Goal: Transaction & Acquisition: Purchase product/service

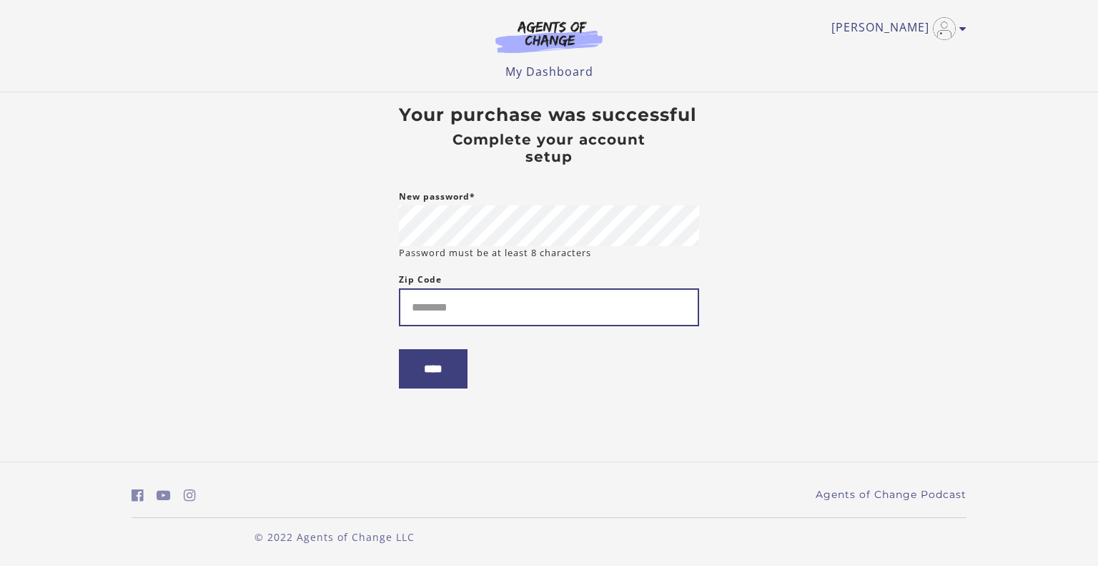
click at [478, 305] on input "Zip Code" at bounding box center [549, 307] width 300 height 38
type input "*****"
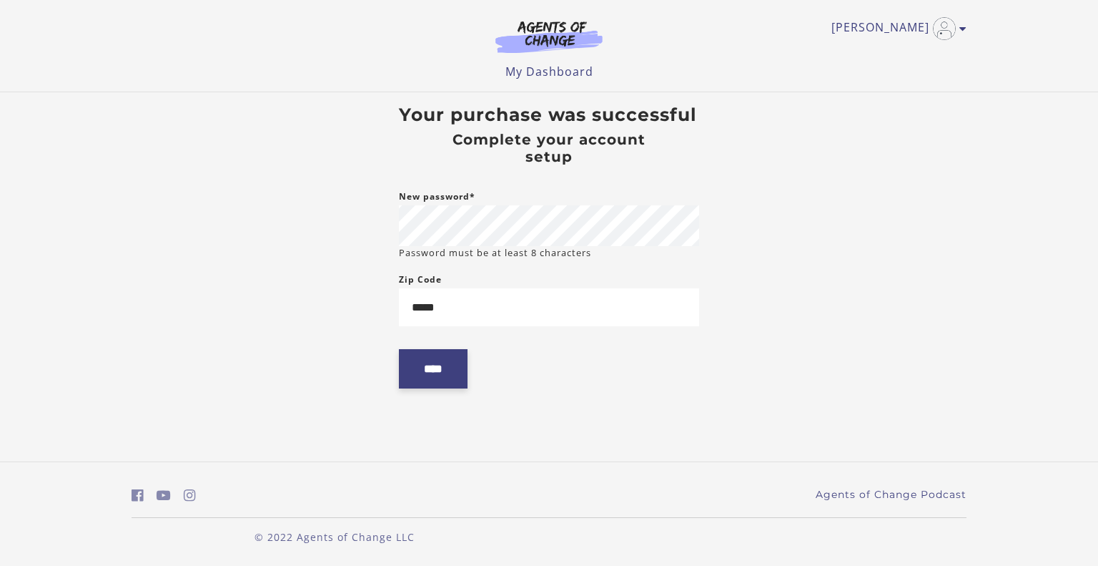
click at [435, 370] on input "****" at bounding box center [433, 368] width 69 height 39
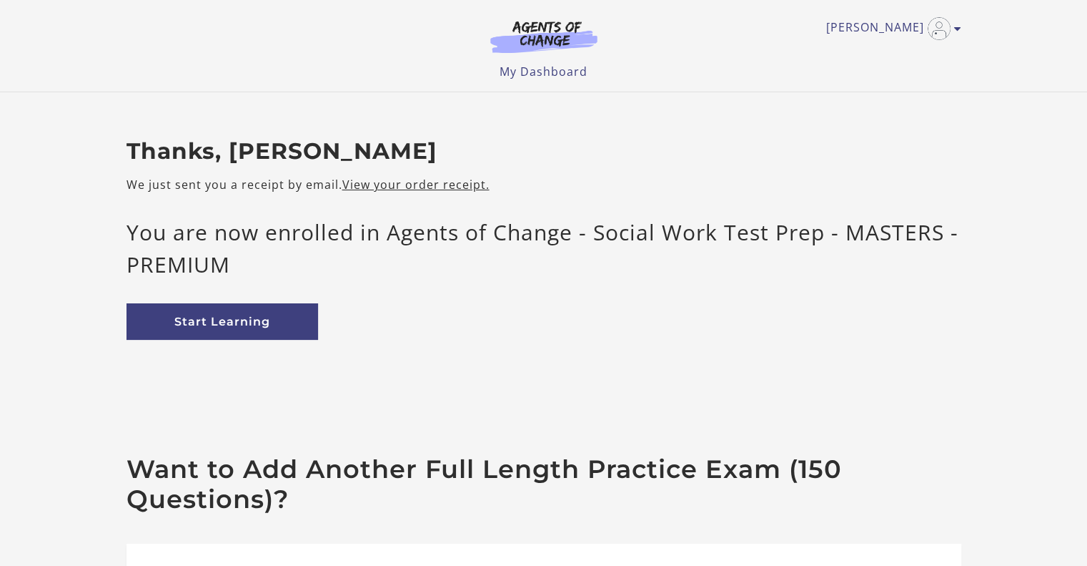
click at [772, 355] on div "Thanks, [PERSON_NAME] We just sent you a receipt by email. View your order rece…" at bounding box center [544, 250] width 858 height 225
click at [247, 325] on link "Start Learning" at bounding box center [223, 321] width 192 height 36
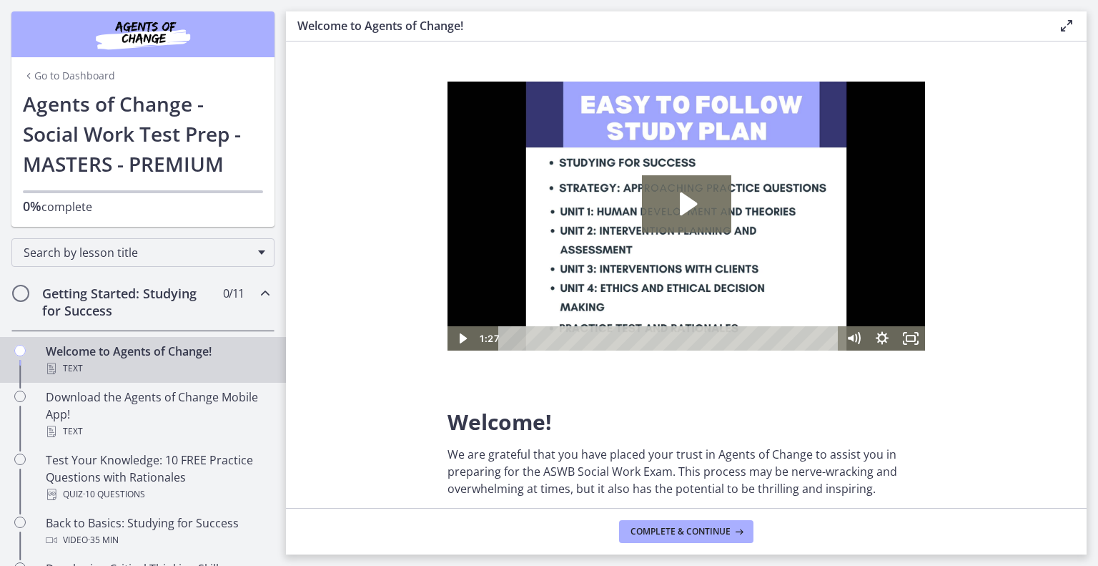
click at [21, 292] on span "Chapters" at bounding box center [21, 293] width 14 height 14
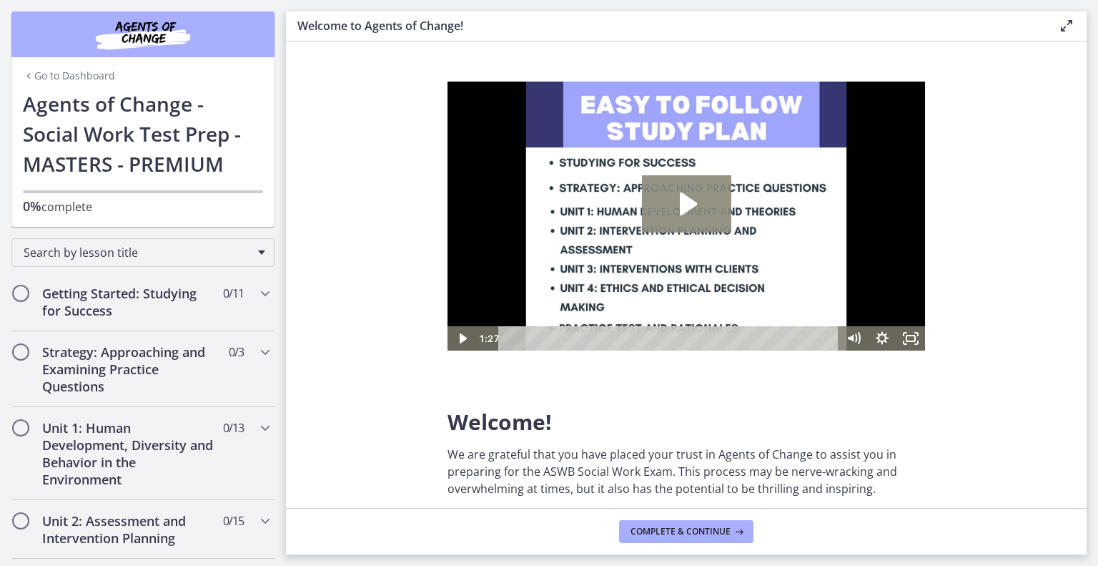
click at [685, 215] on icon "Play Video: c1o6hcmjueu5qasqsu00.mp4" at bounding box center [686, 203] width 89 height 57
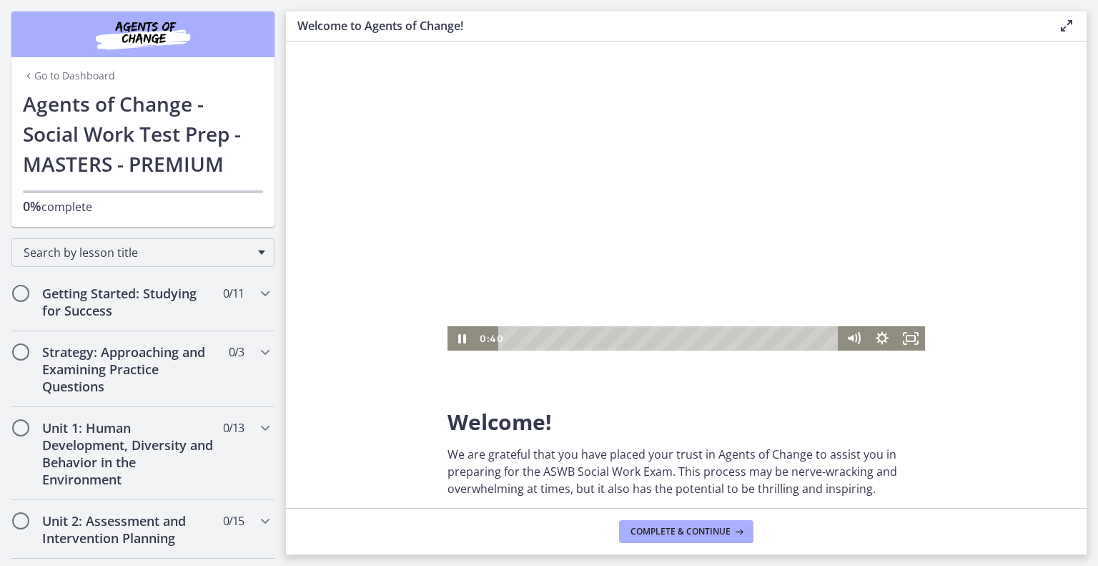
click at [958, 129] on section "Welcome! We are grateful that you have placed your trust in Agents of Change to…" at bounding box center [686, 274] width 801 height 466
click at [682, 222] on div at bounding box center [687, 216] width 478 height 269
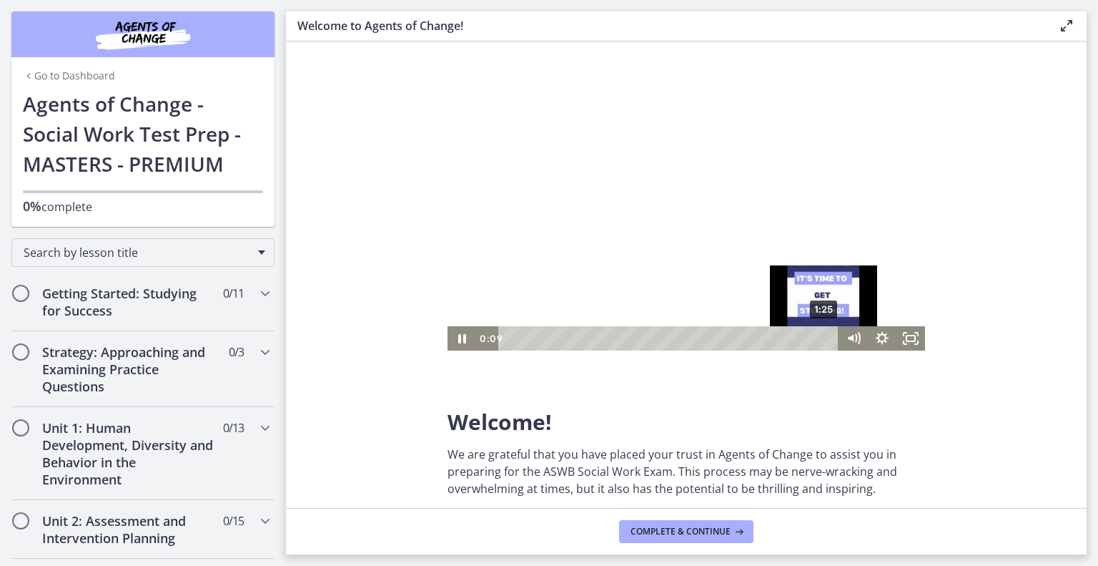
click at [825, 336] on div "1:25" at bounding box center [670, 338] width 323 height 24
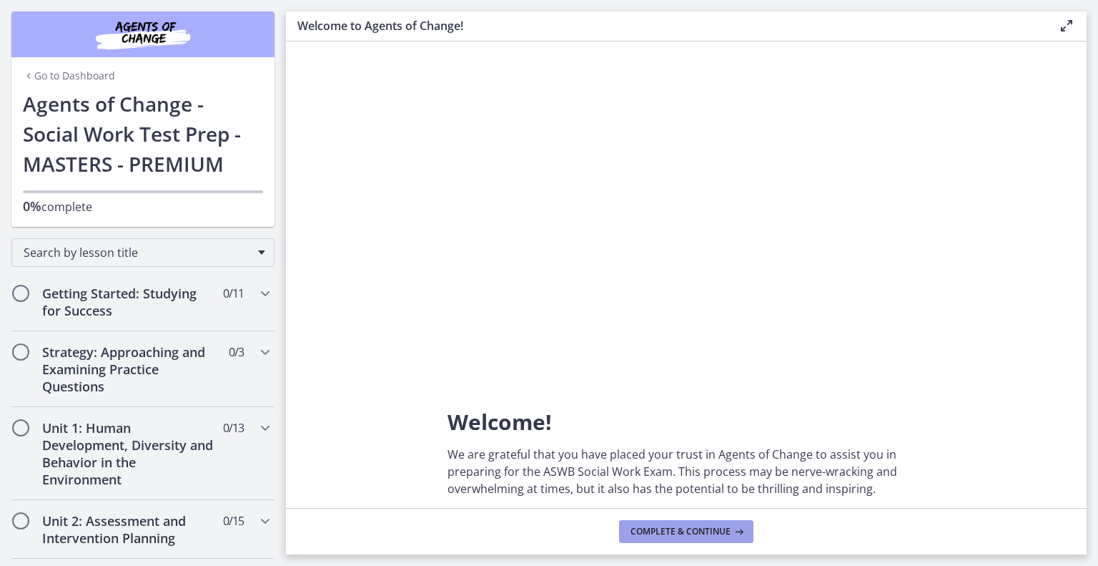
click at [704, 532] on span "Complete & continue" at bounding box center [681, 531] width 100 height 11
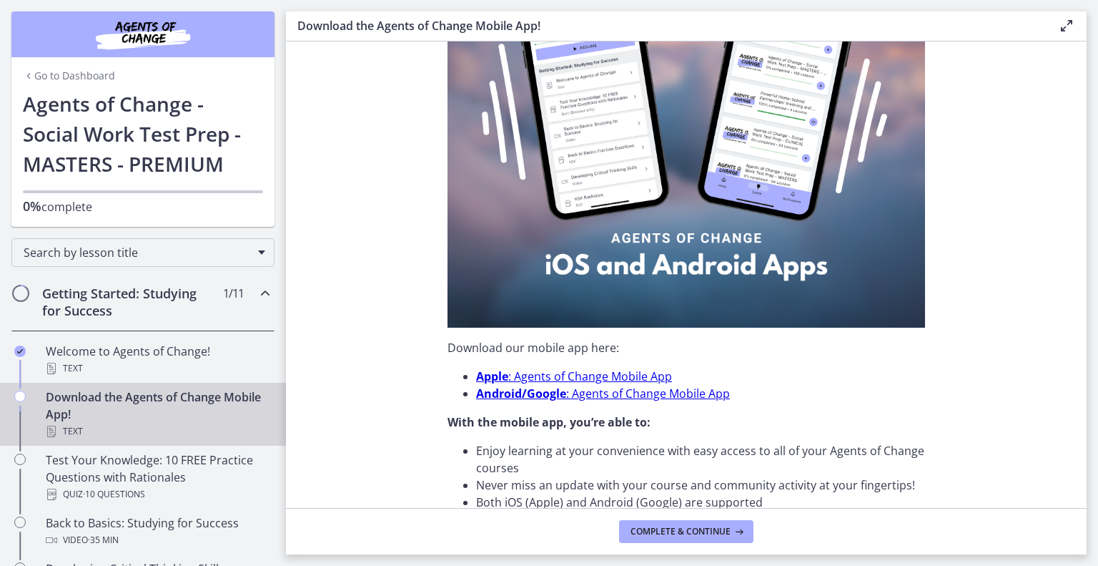
scroll to position [154, 0]
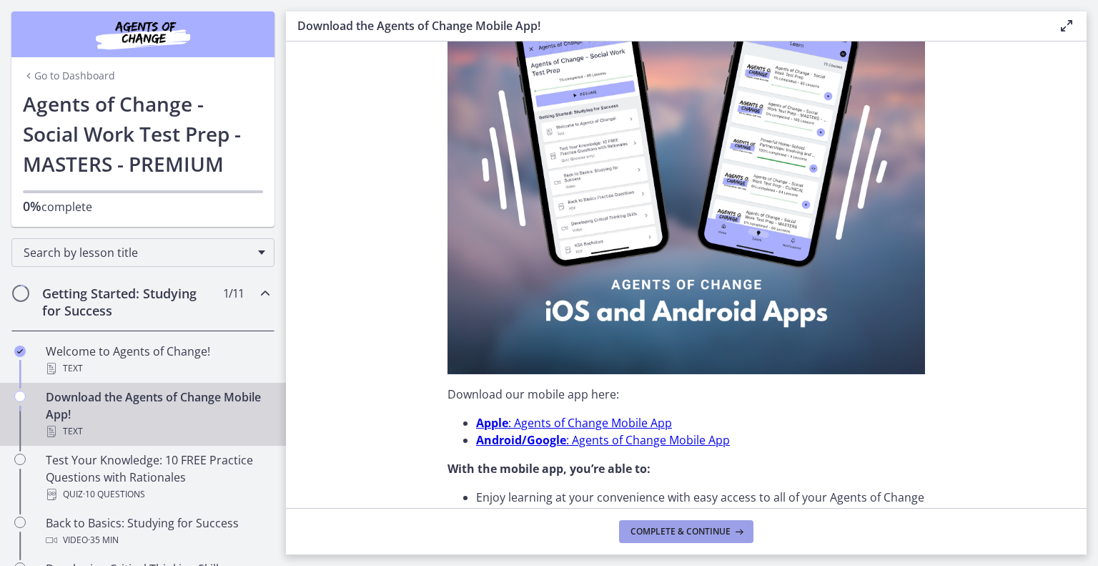
click at [698, 528] on span "Complete & continue" at bounding box center [681, 531] width 100 height 11
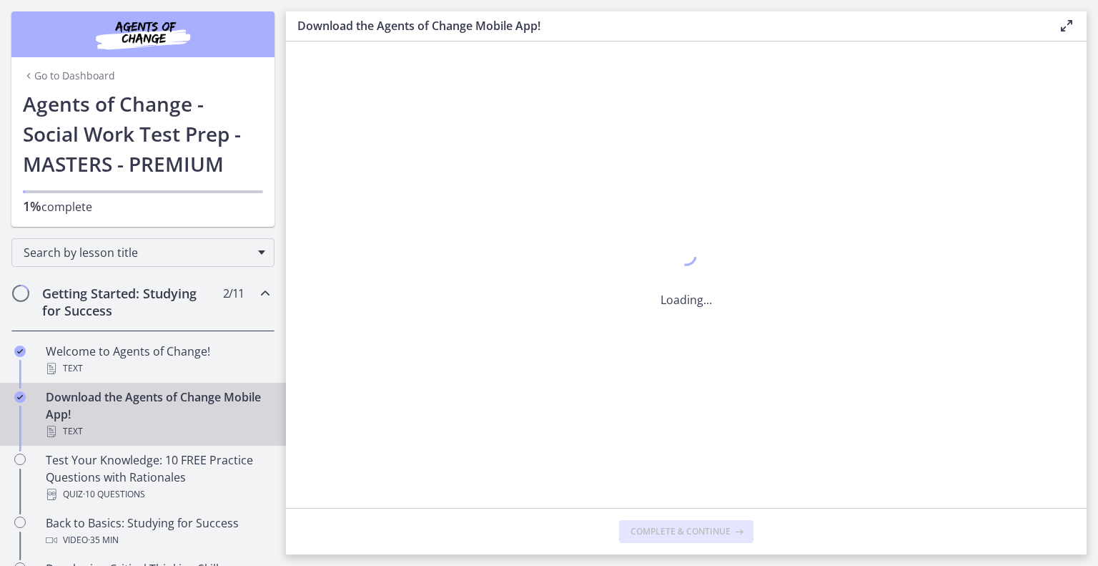
scroll to position [0, 0]
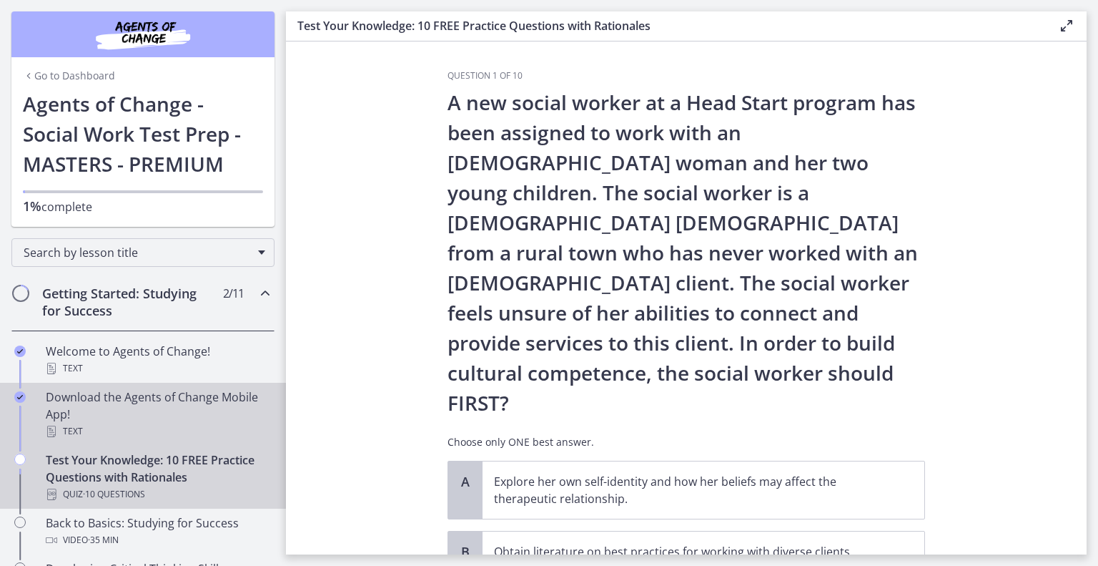
click at [189, 430] on div "Text" at bounding box center [157, 431] width 223 height 17
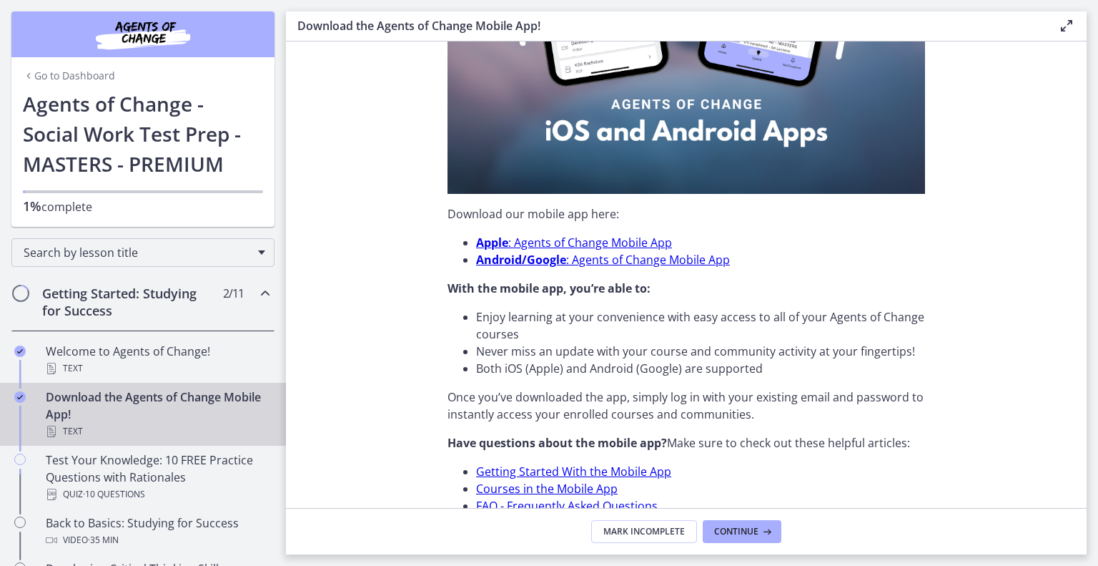
scroll to position [408, 0]
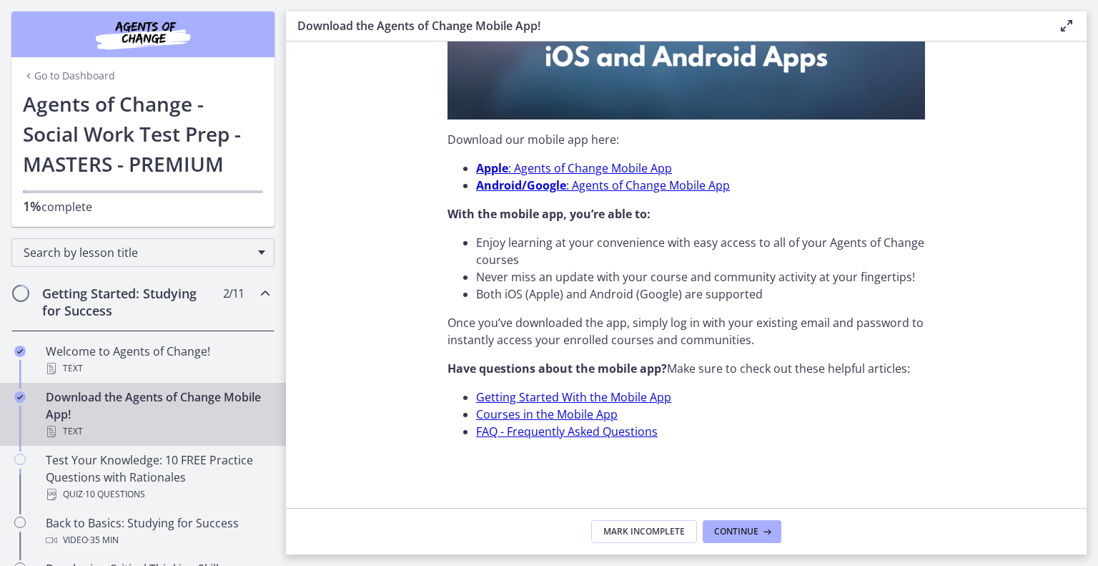
click at [481, 327] on p "Once you’ve downloaded the app, simply log in with your existing email and pass…" at bounding box center [687, 331] width 478 height 34
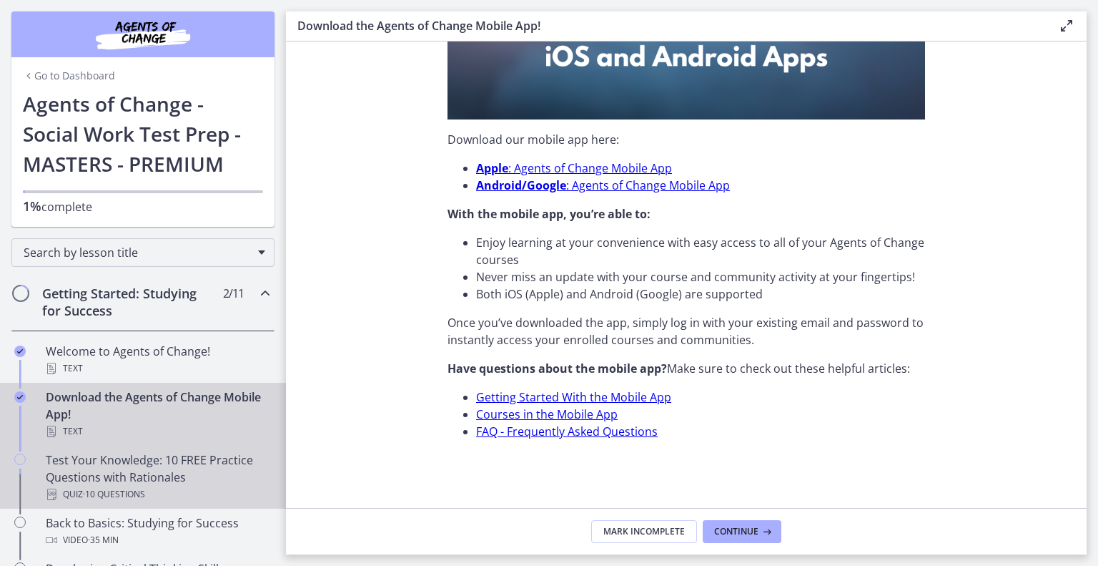
click at [36, 485] on link "Test Your Knowledge: 10 FREE Practice Questions with Rationales Quiz · 10 Quest…" at bounding box center [143, 476] width 286 height 63
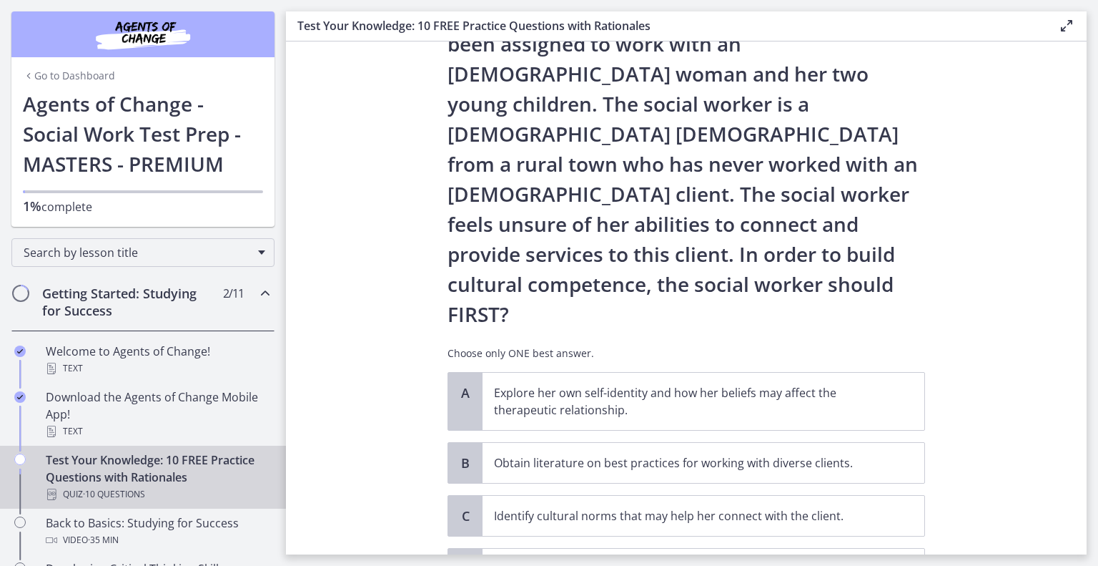
scroll to position [165, 0]
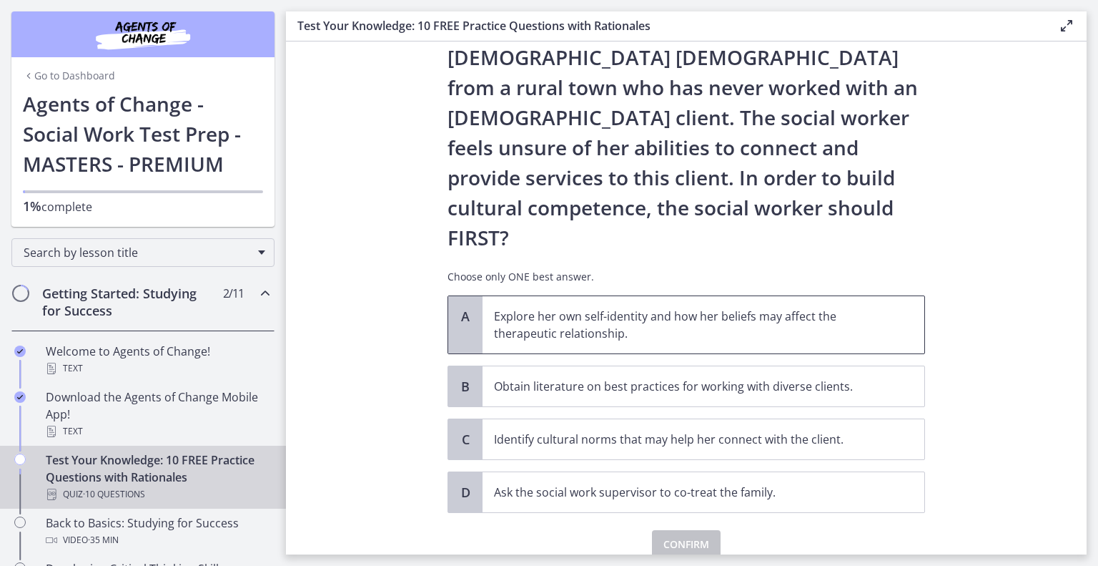
click at [460, 307] on span "A" at bounding box center [465, 315] width 17 height 17
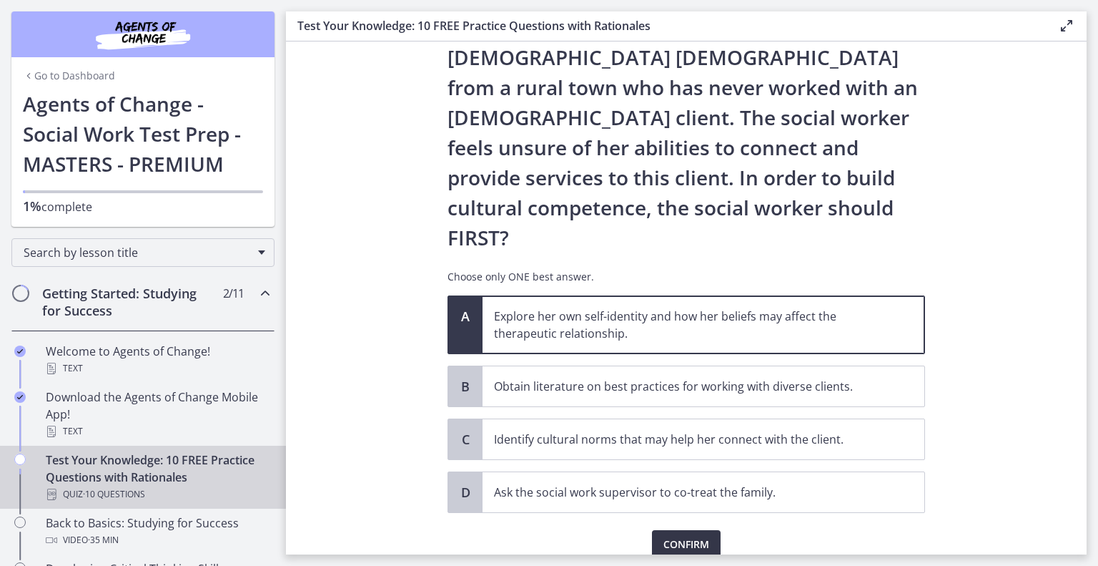
click at [681, 536] on span "Confirm" at bounding box center [686, 544] width 46 height 17
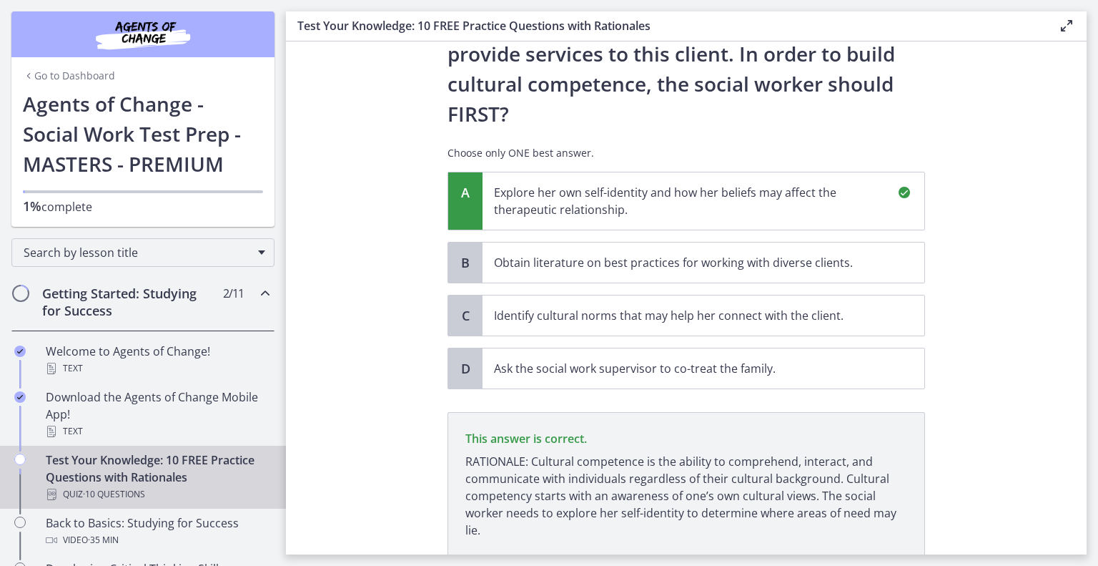
scroll to position [332, 0]
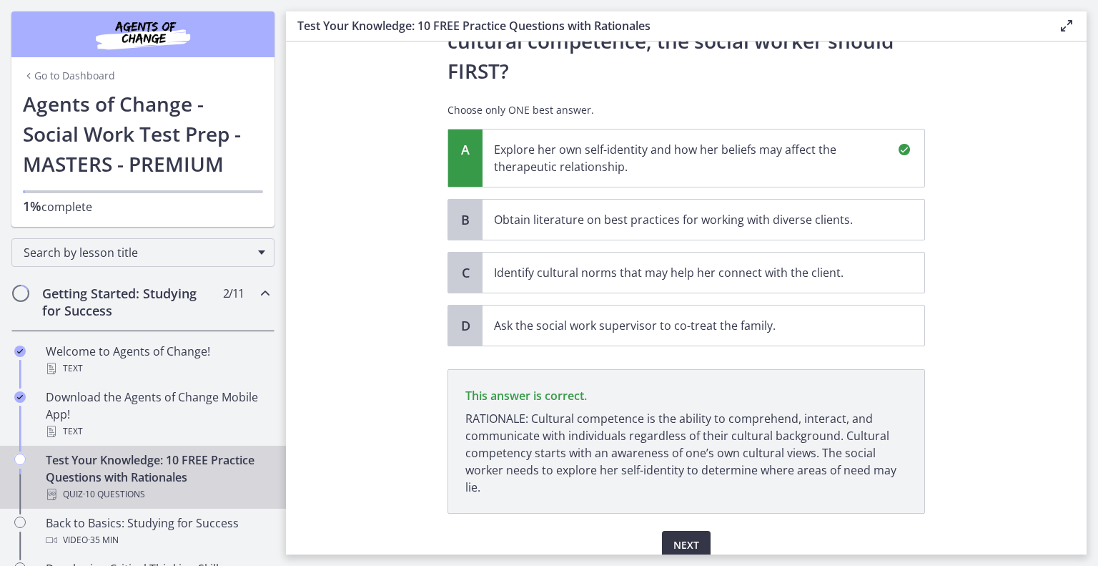
click at [681, 536] on span "Next" at bounding box center [687, 544] width 26 height 17
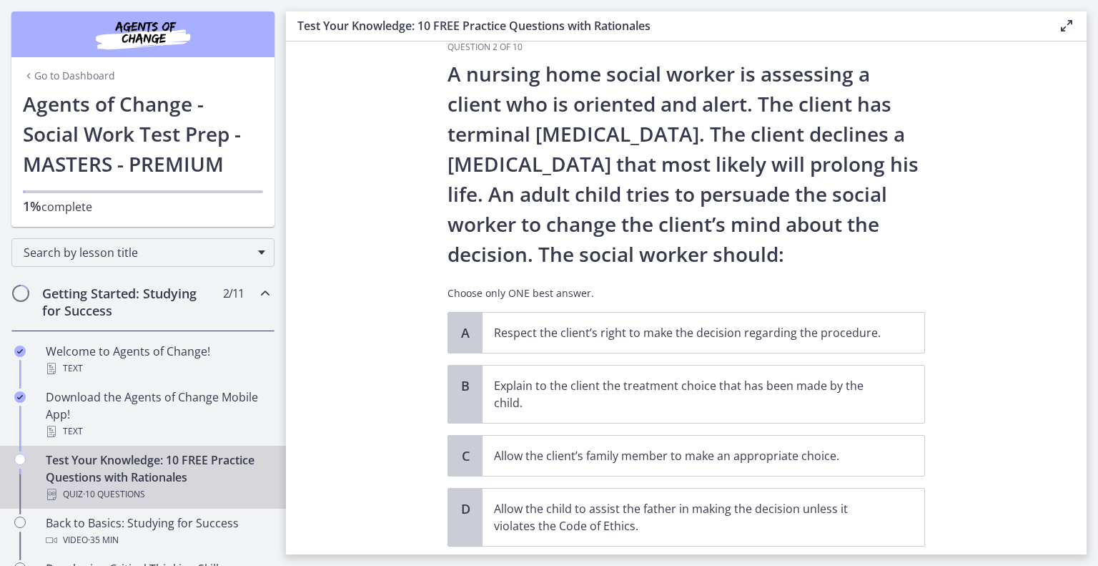
scroll to position [29, 0]
click at [592, 328] on p "Respect the client’s right to make the decision regarding the procedure." at bounding box center [689, 332] width 390 height 17
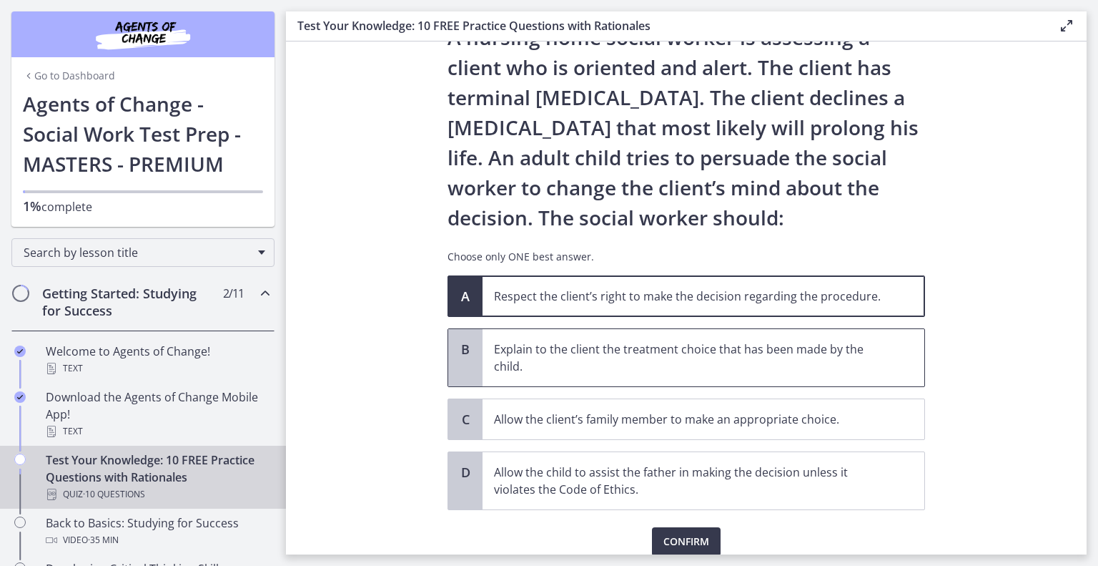
scroll to position [122, 0]
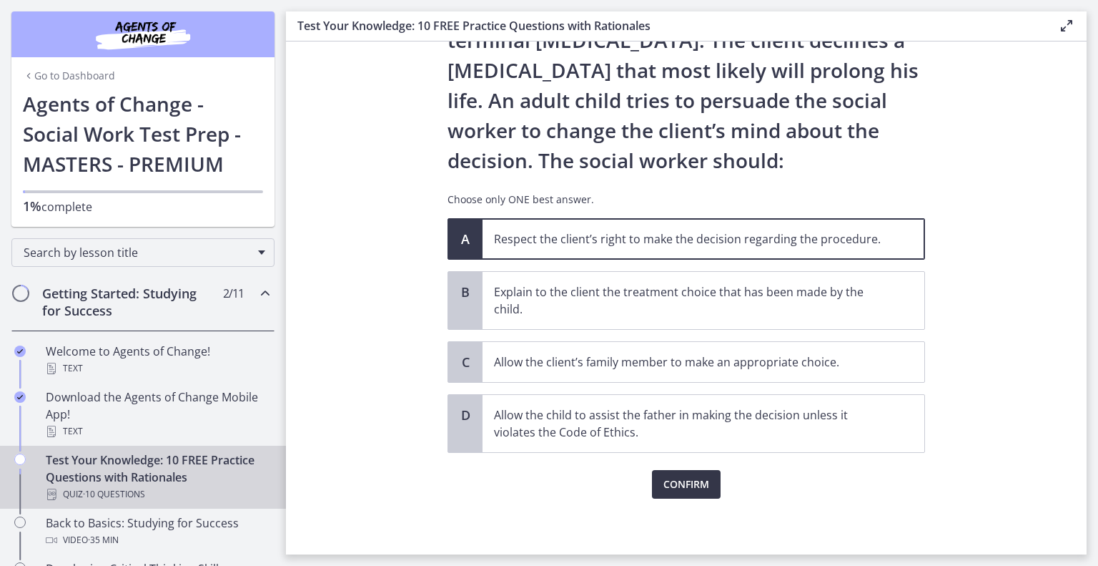
click at [678, 478] on span "Confirm" at bounding box center [686, 483] width 46 height 17
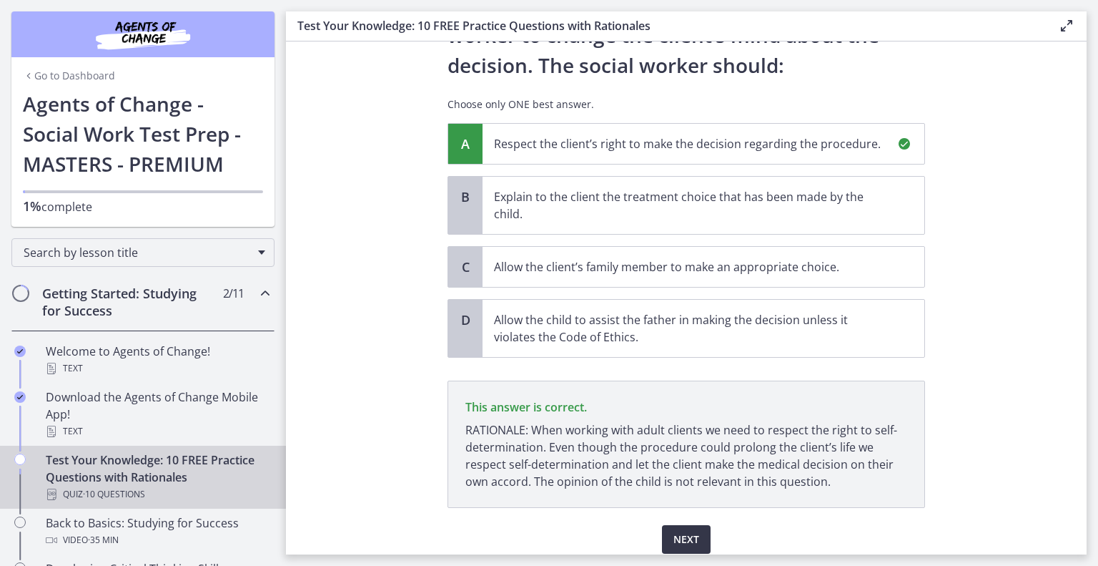
scroll to position [272, 0]
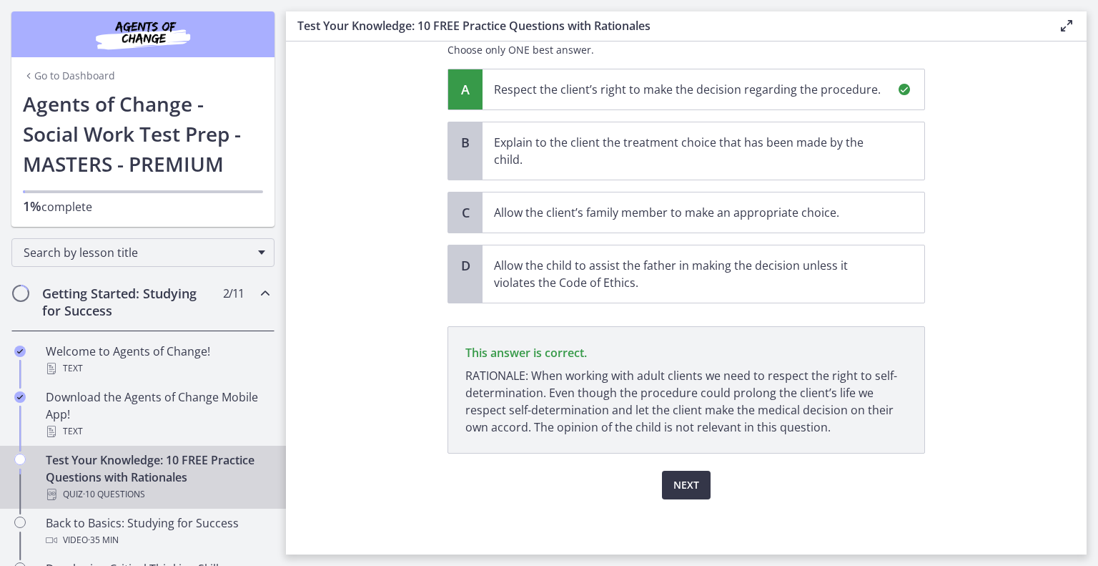
click at [678, 478] on span "Next" at bounding box center [687, 484] width 26 height 17
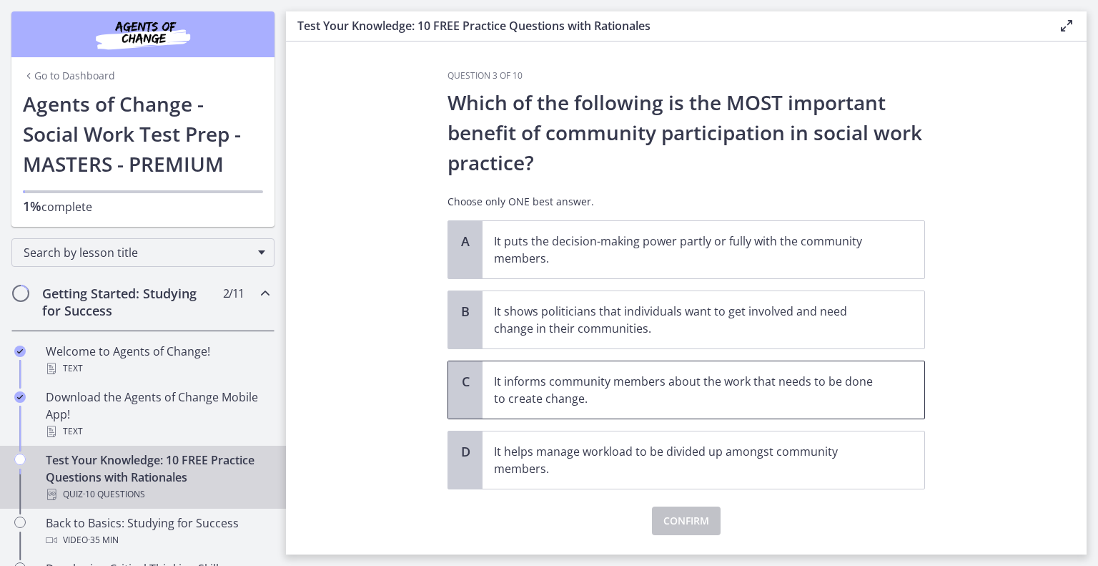
click at [661, 386] on p "It informs community members about the work that needs to be done to create cha…" at bounding box center [689, 390] width 390 height 34
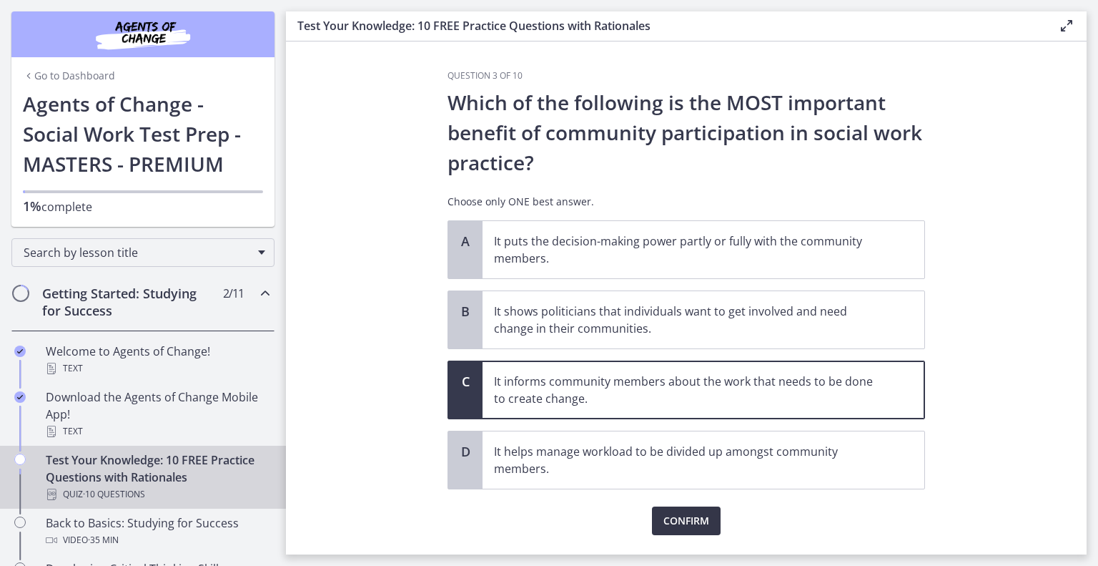
click at [677, 514] on span "Confirm" at bounding box center [686, 520] width 46 height 17
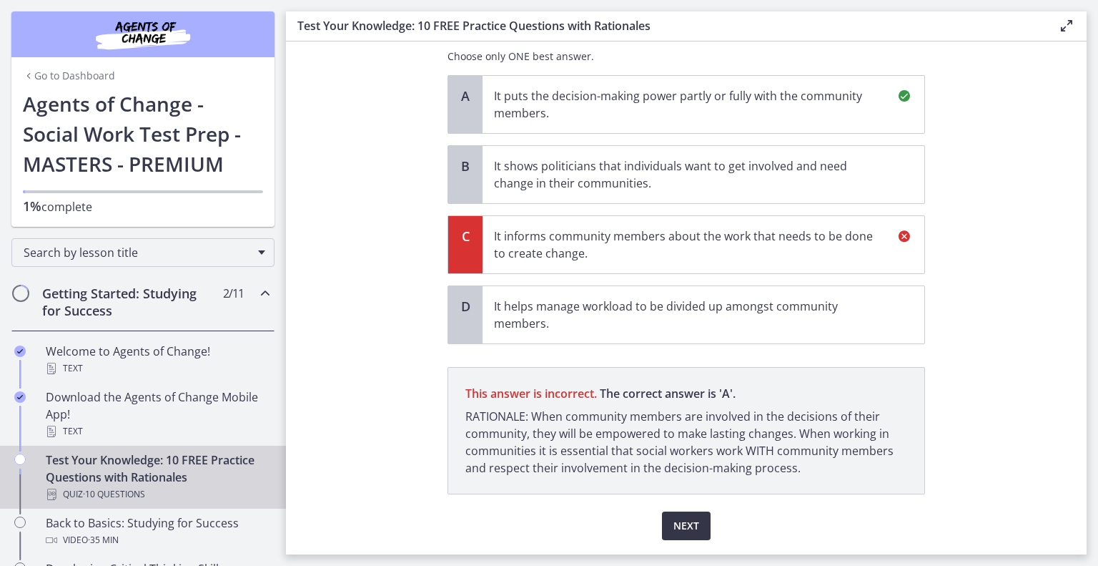
scroll to position [186, 0]
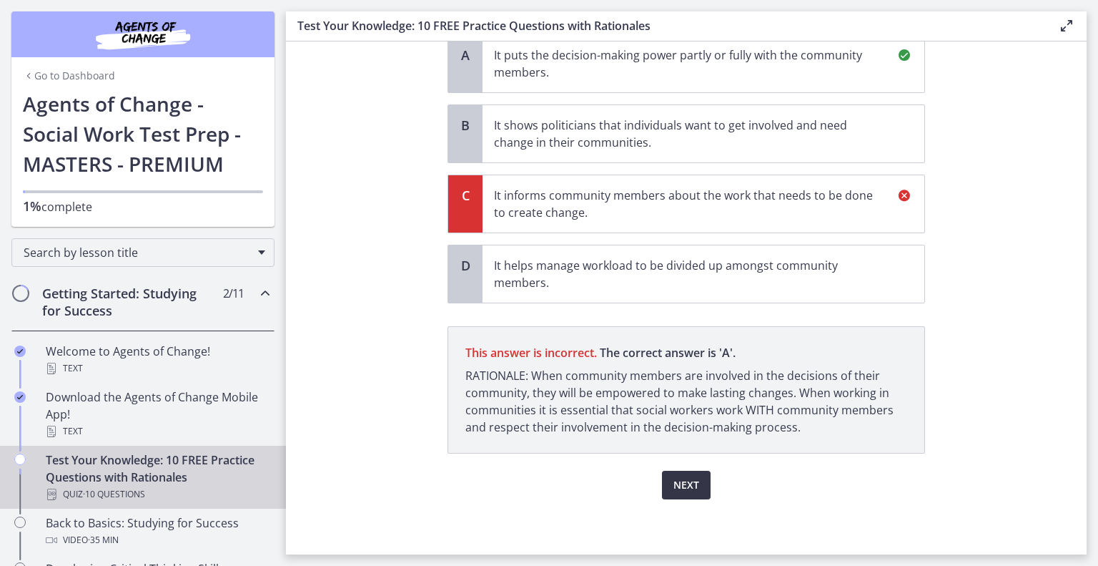
click at [677, 485] on span "Next" at bounding box center [687, 484] width 26 height 17
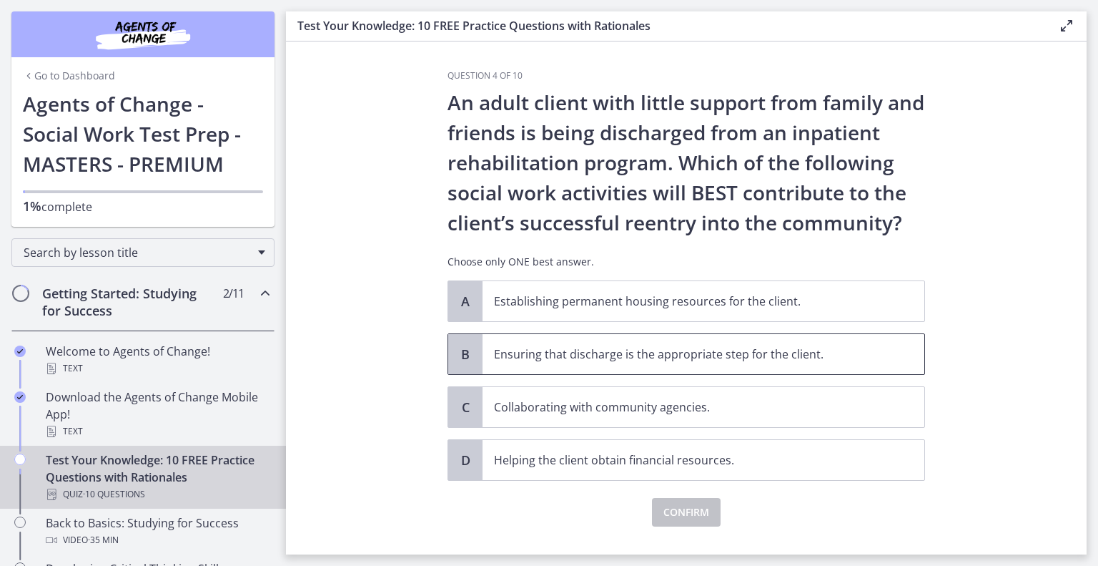
click at [576, 343] on span "Ensuring that discharge is the appropriate step for the client." at bounding box center [704, 354] width 442 height 40
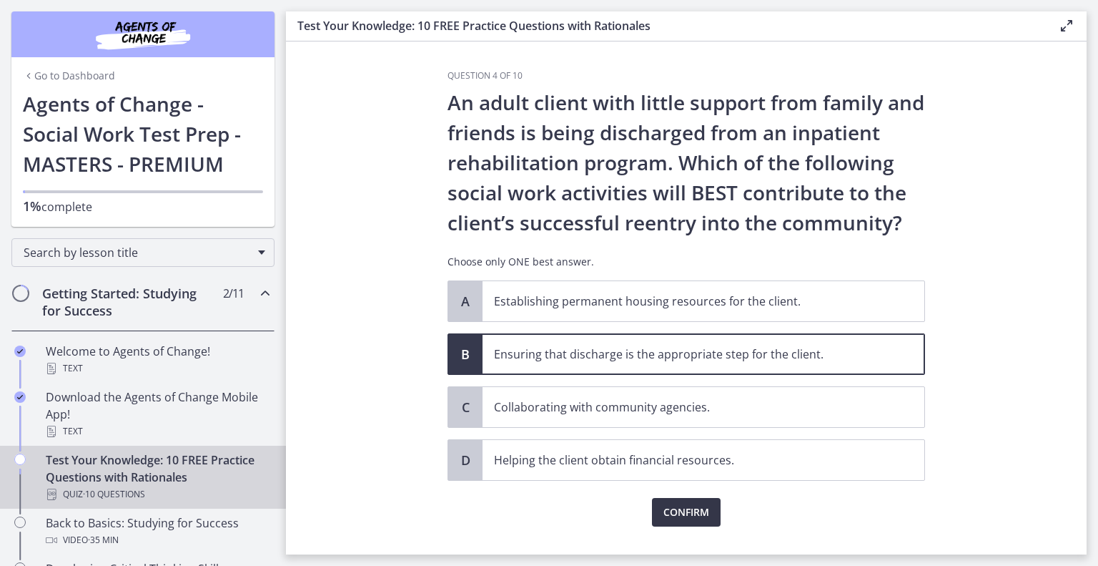
click at [675, 513] on span "Confirm" at bounding box center [686, 511] width 46 height 17
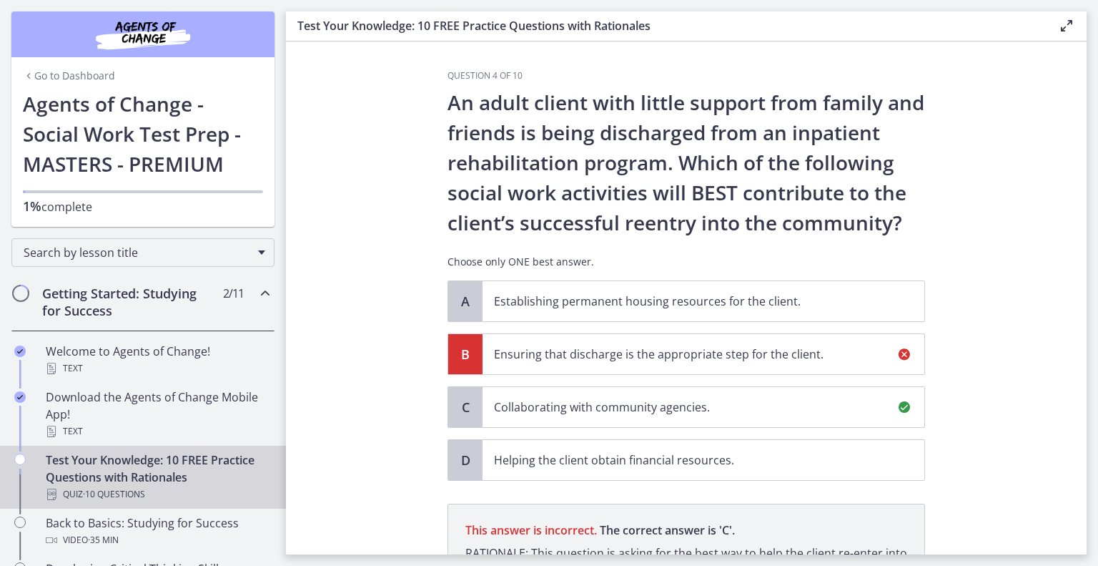
scroll to position [194, 0]
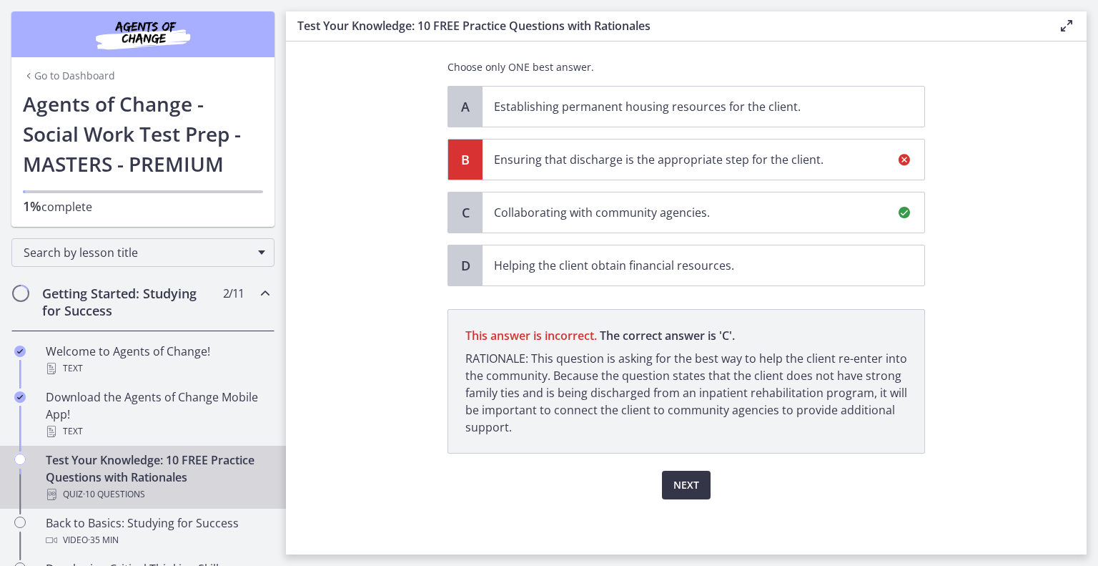
click at [685, 485] on span "Next" at bounding box center [687, 484] width 26 height 17
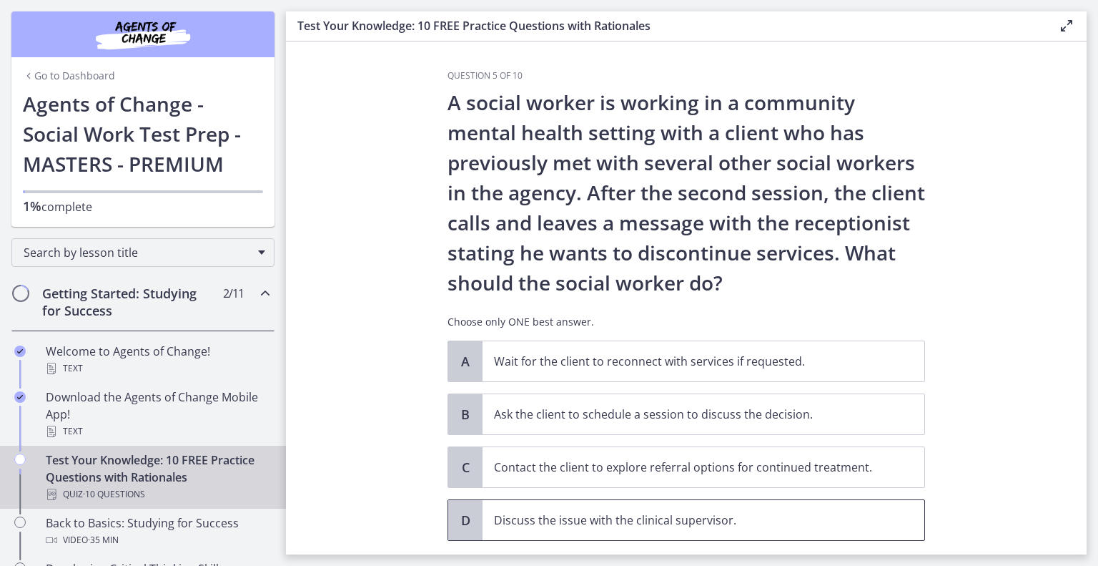
click at [663, 509] on span "Discuss the issue with the clinical supervisor." at bounding box center [704, 520] width 442 height 40
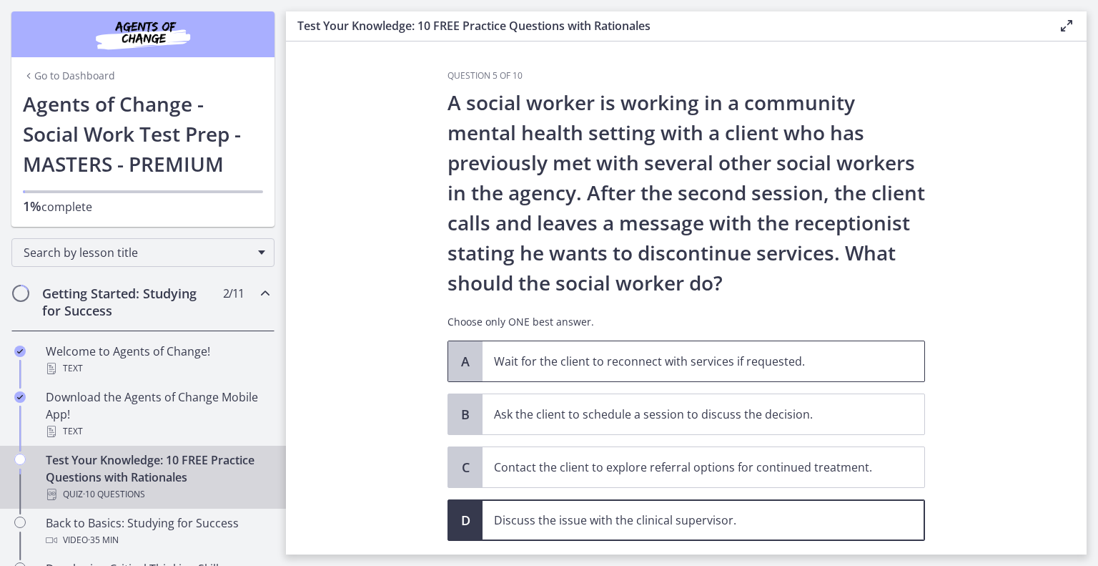
scroll to position [79, 0]
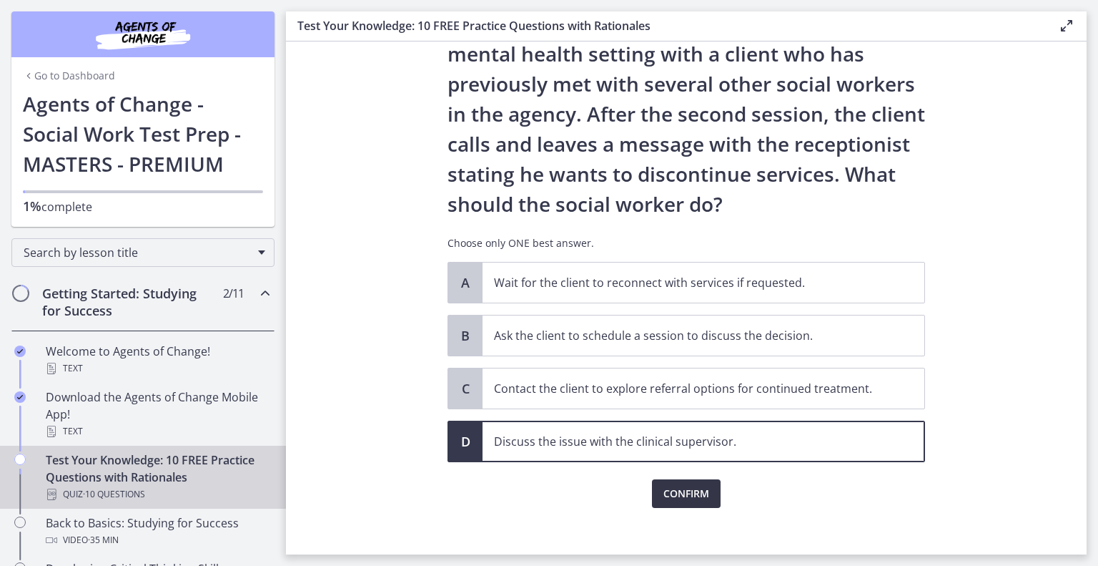
click at [684, 493] on span "Confirm" at bounding box center [686, 493] width 46 height 17
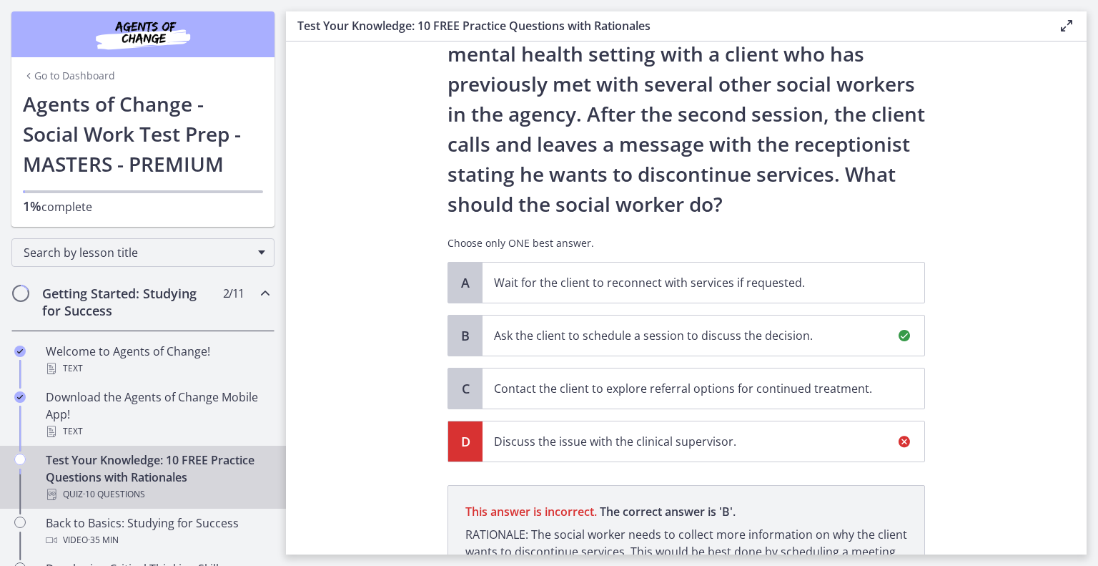
scroll to position [255, 0]
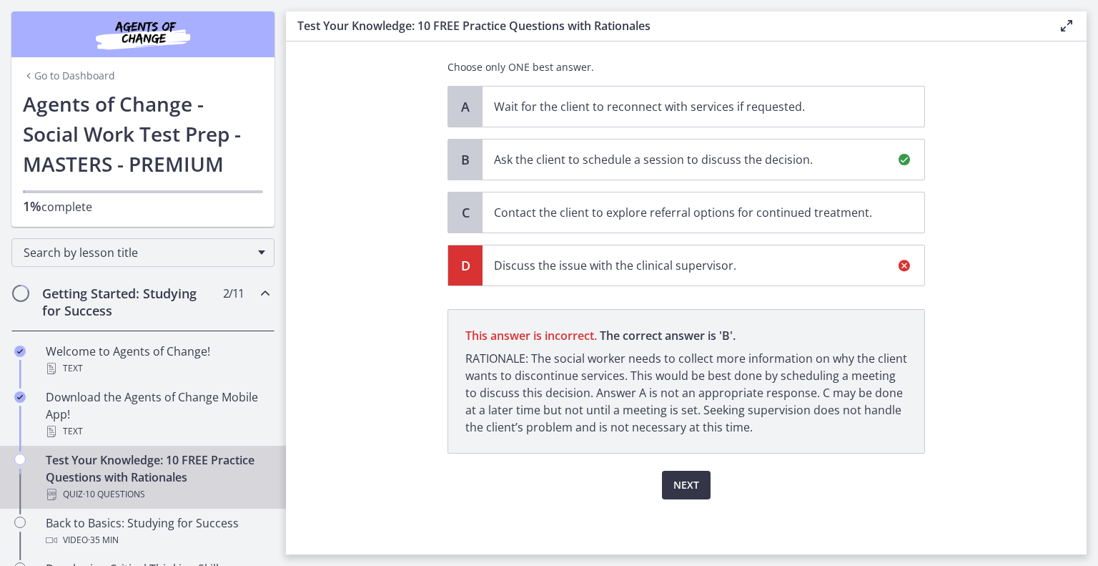
click at [684, 493] on button "Next" at bounding box center [686, 484] width 49 height 29
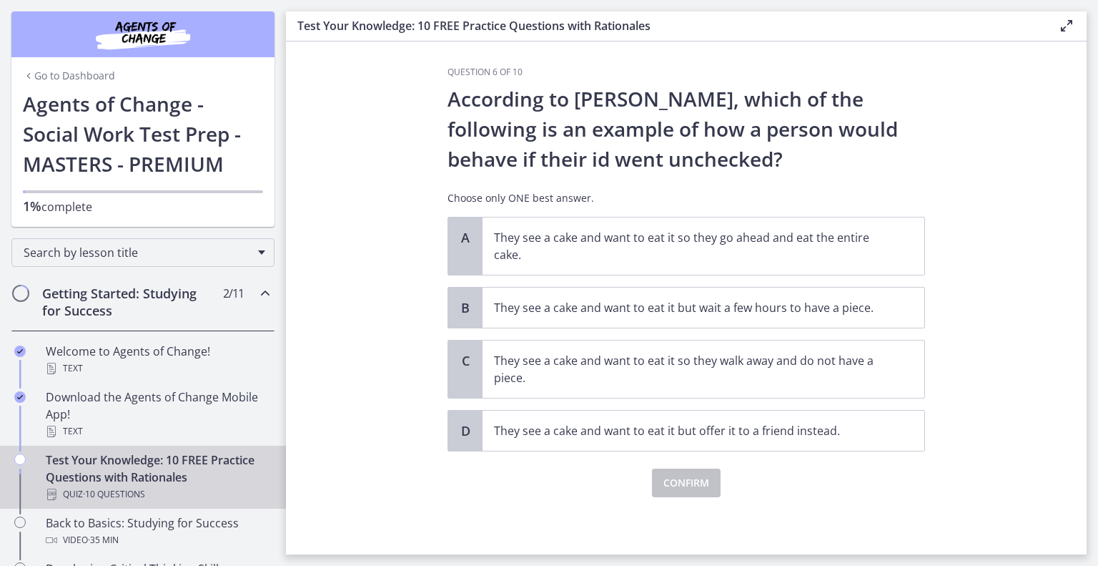
scroll to position [0, 0]
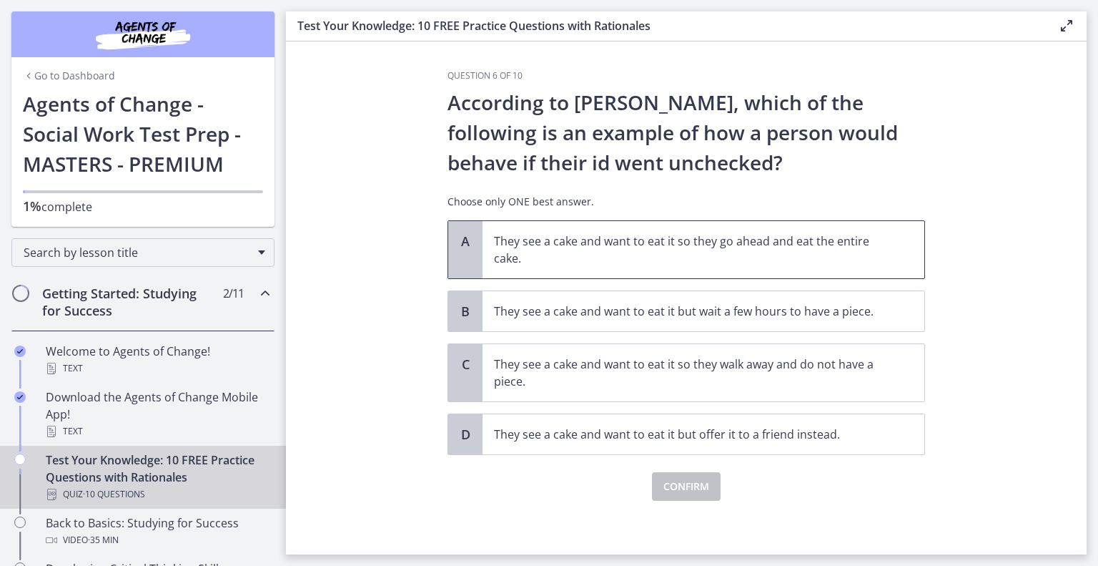
click at [680, 252] on p "They see a cake and want to eat it so they go ahead and eat the entire cake." at bounding box center [689, 249] width 390 height 34
click at [678, 478] on span "Confirm" at bounding box center [686, 486] width 46 height 17
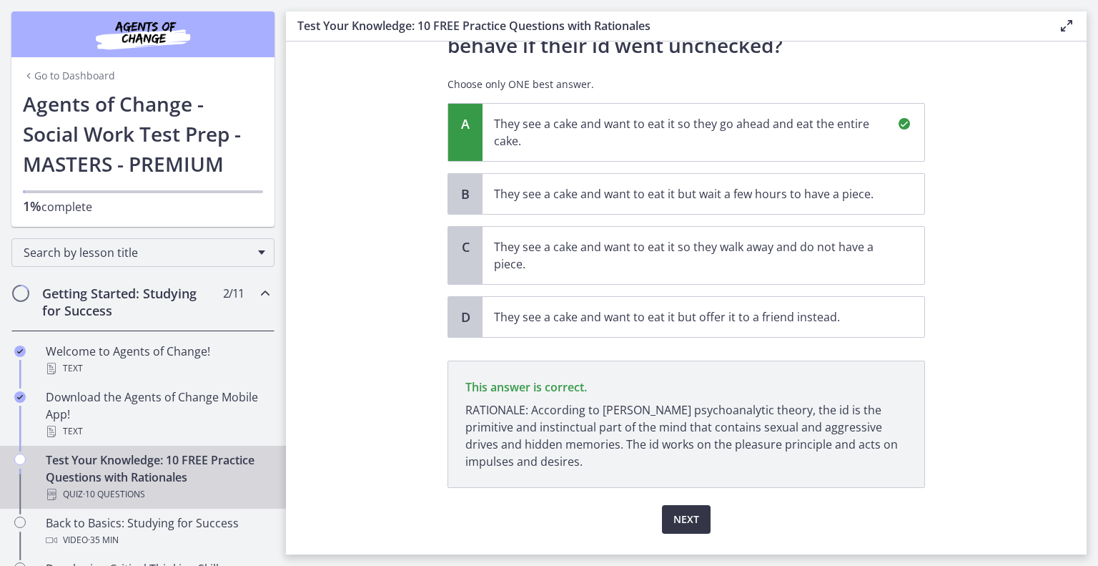
scroll to position [152, 0]
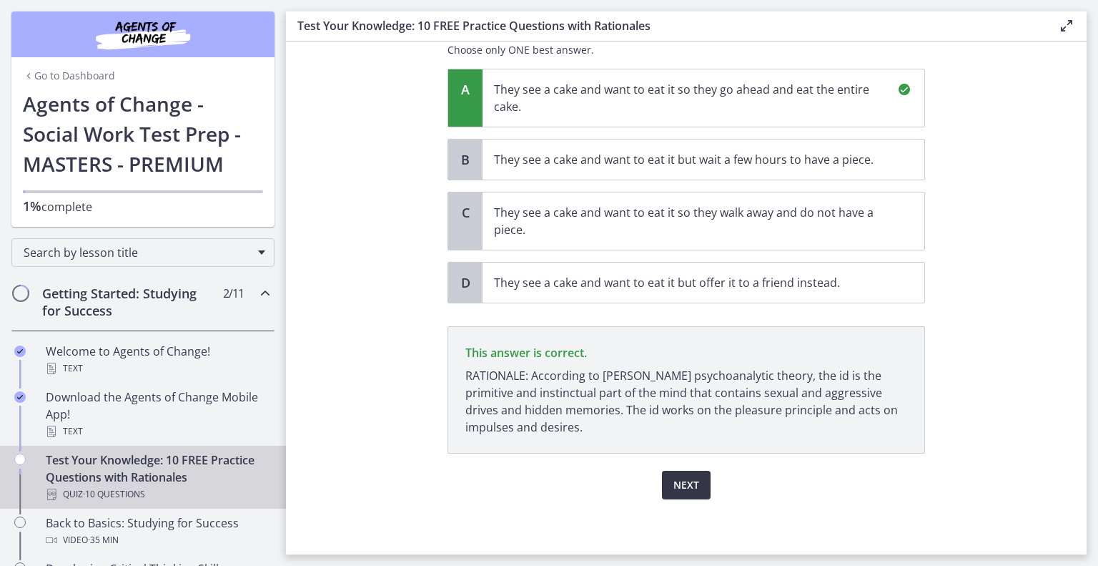
click at [678, 477] on span "Next" at bounding box center [687, 484] width 26 height 17
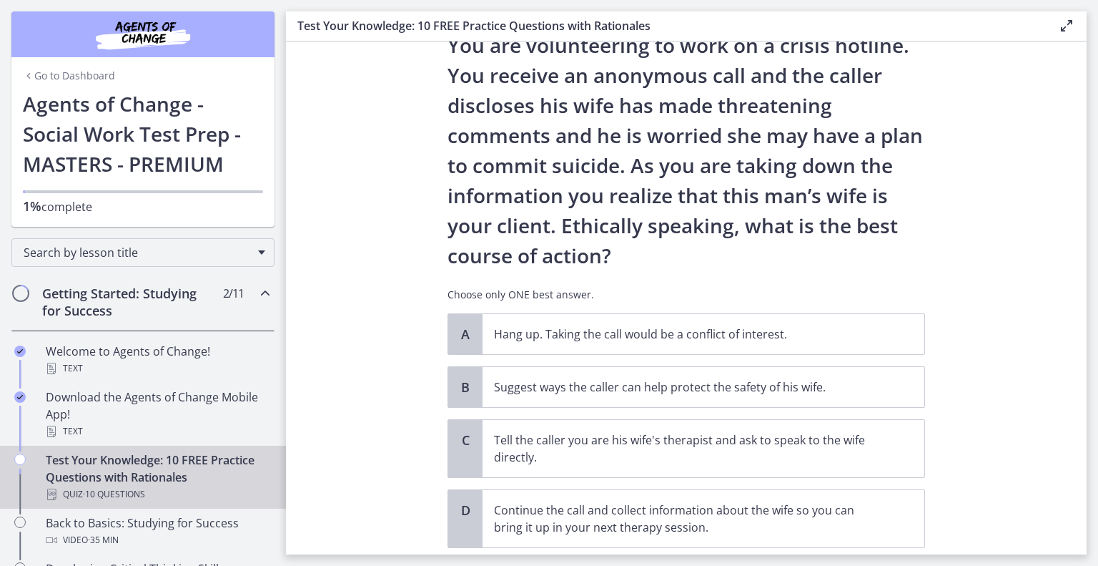
scroll to position [61, 0]
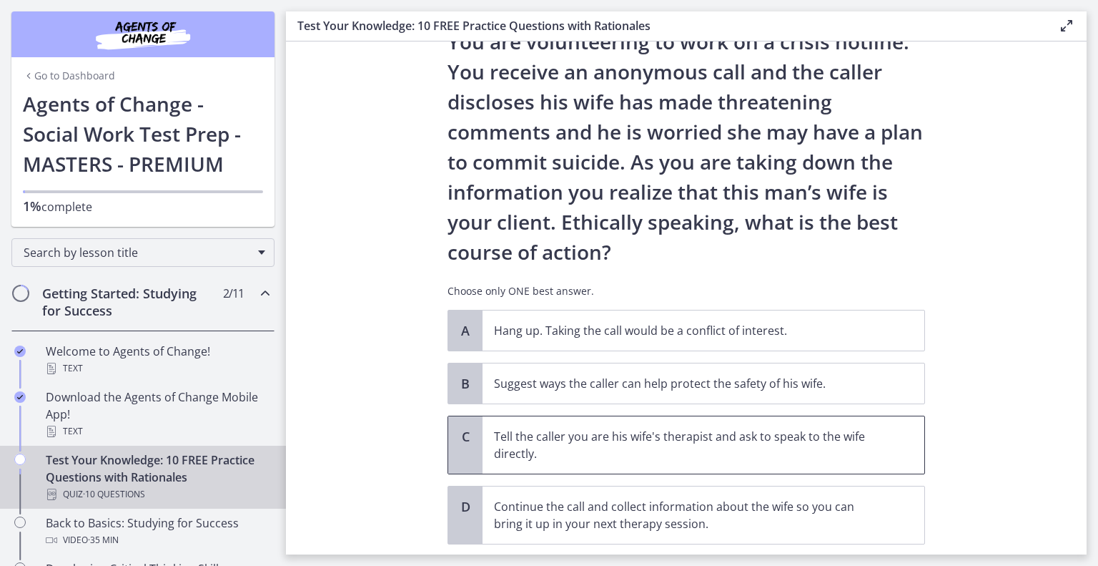
click at [674, 449] on p "Tell the caller you are his wife's therapist and ask to speak to the wife direc…" at bounding box center [689, 445] width 390 height 34
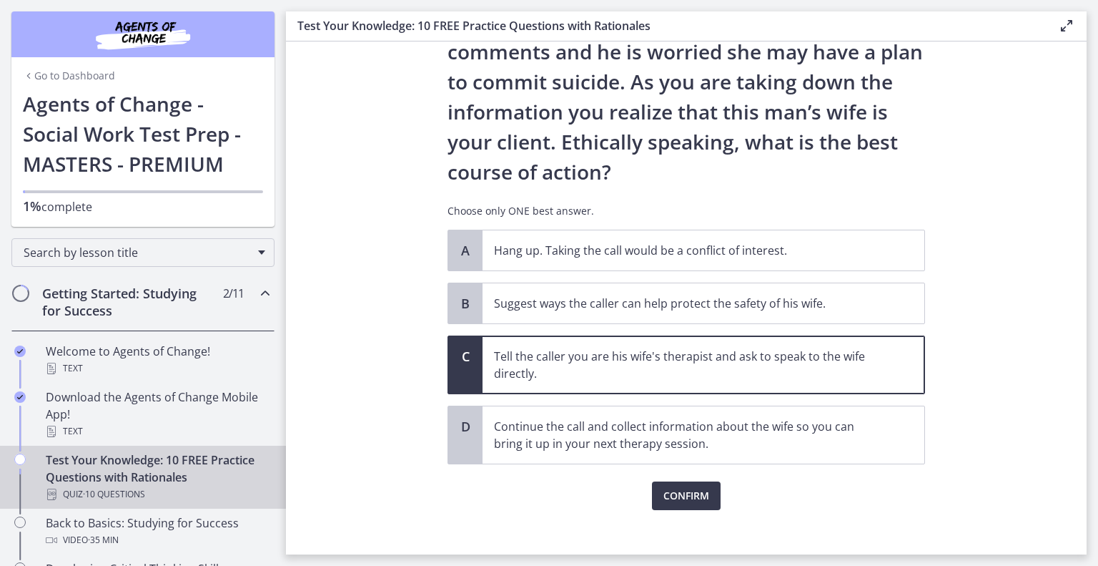
scroll to position [149, 0]
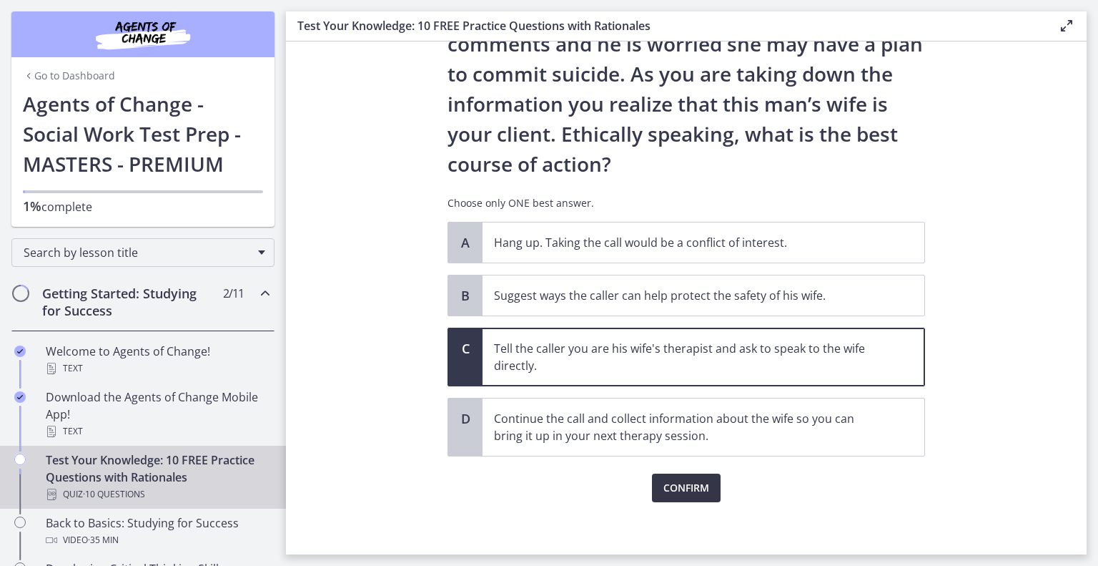
click at [691, 479] on span "Confirm" at bounding box center [686, 487] width 46 height 17
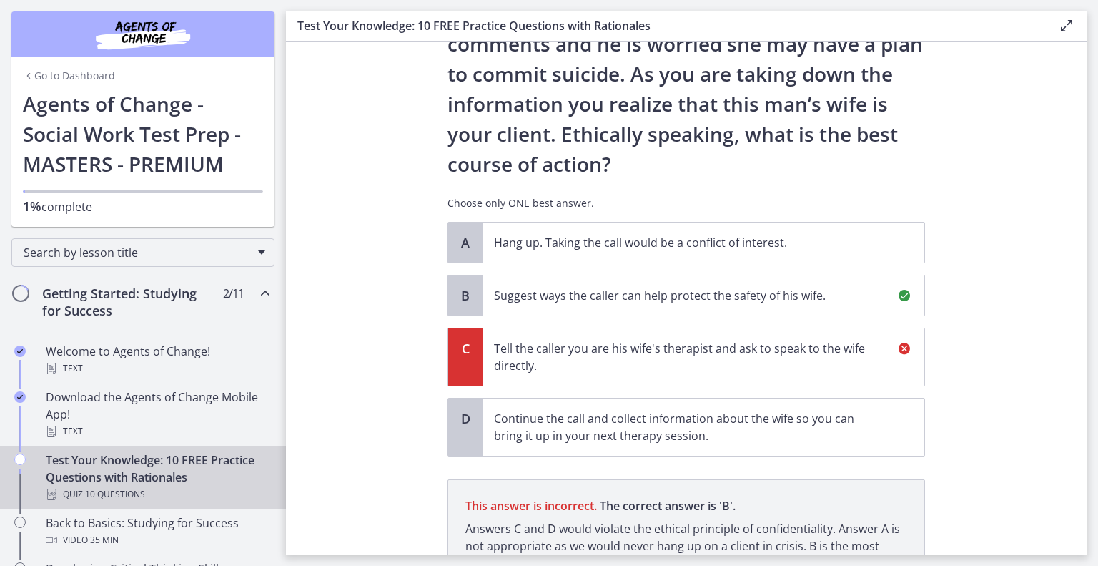
scroll to position [285, 0]
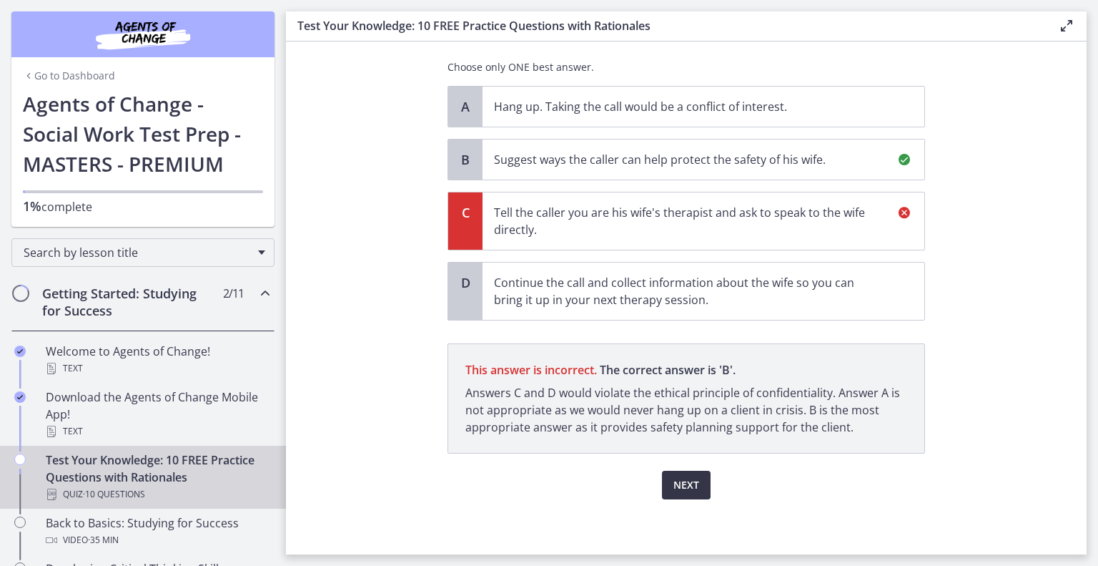
click at [691, 478] on span "Next" at bounding box center [687, 484] width 26 height 17
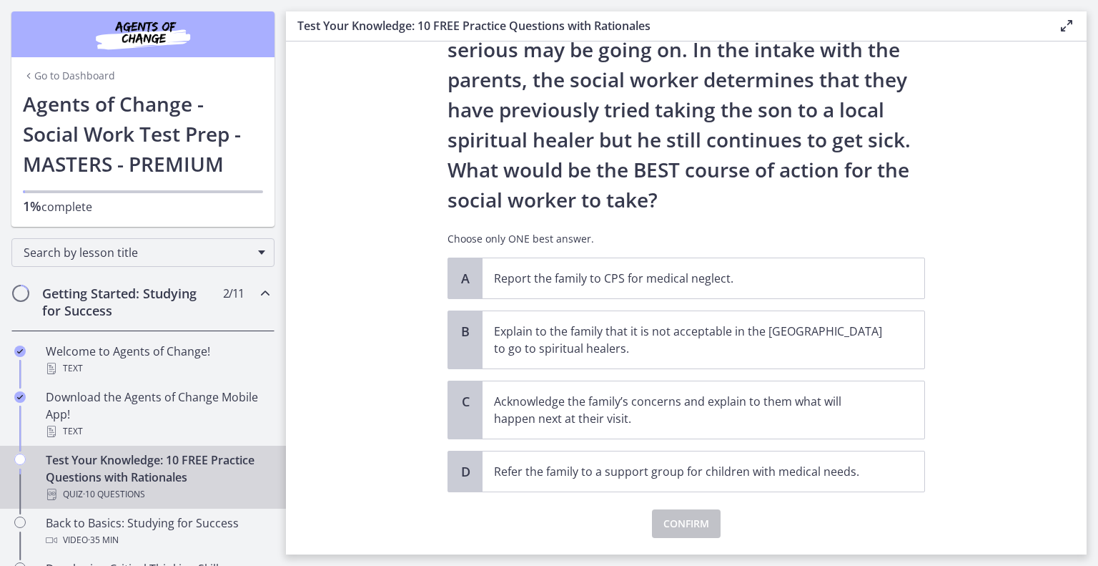
scroll to position [203, 0]
click at [691, 403] on p "Acknowledge the family’s concerns and explain to them what will happen next at …" at bounding box center [689, 410] width 390 height 34
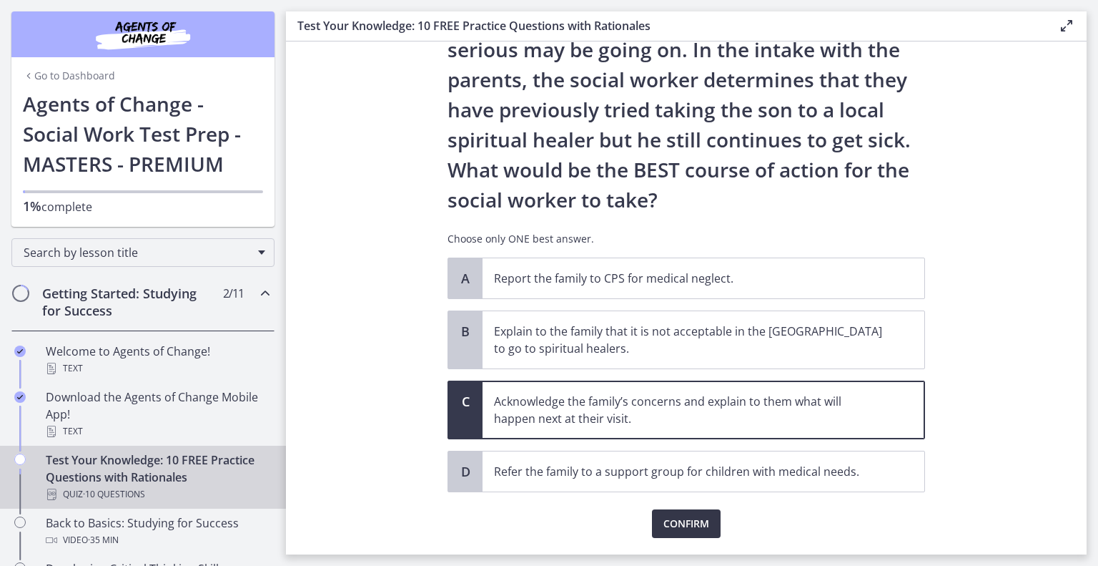
click at [689, 524] on span "Confirm" at bounding box center [686, 523] width 46 height 17
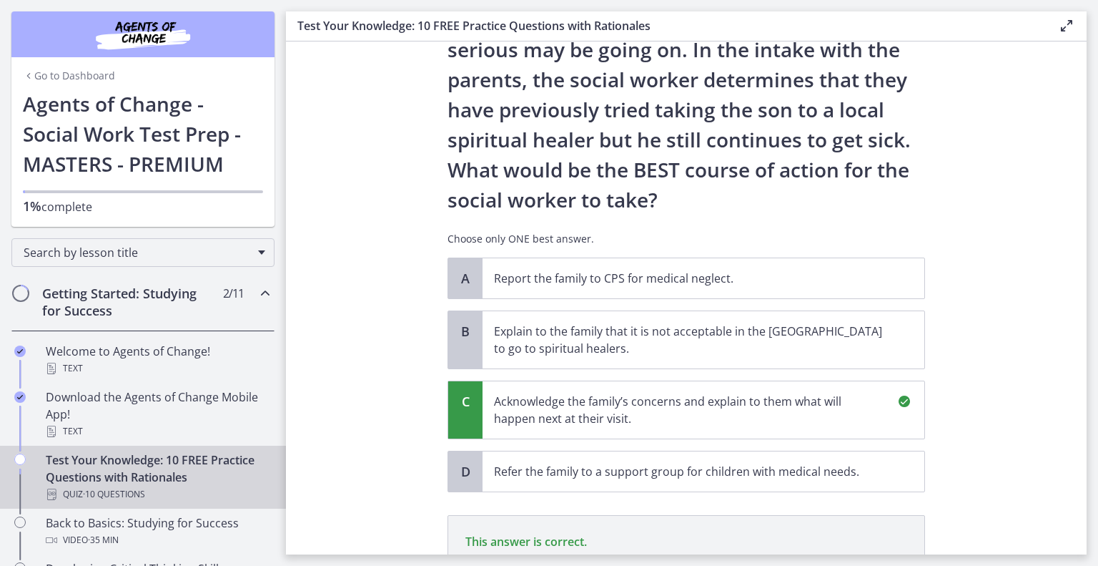
scroll to position [409, 0]
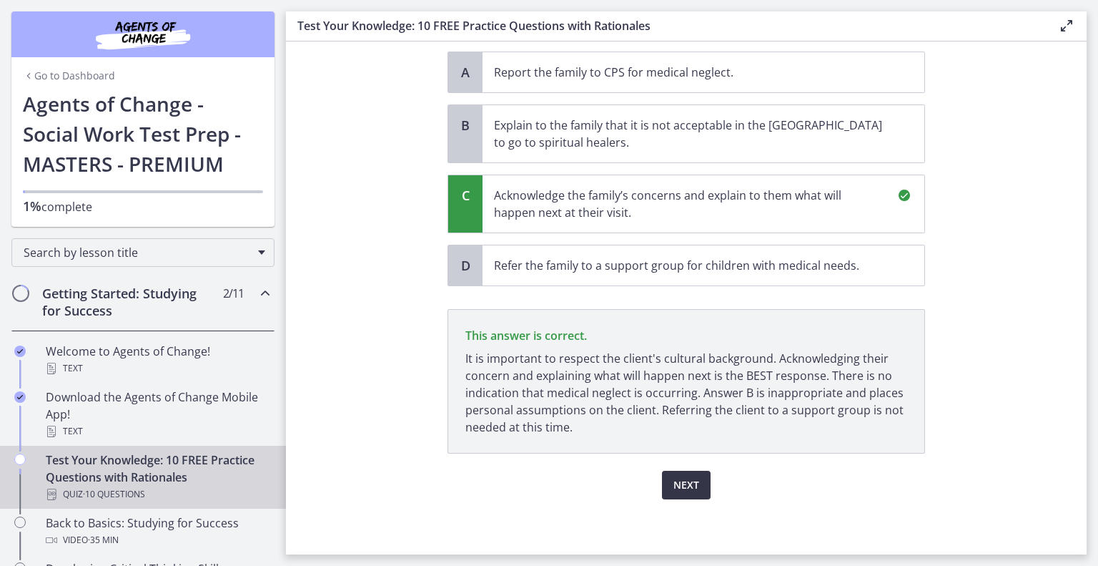
click at [676, 491] on span "Next" at bounding box center [687, 484] width 26 height 17
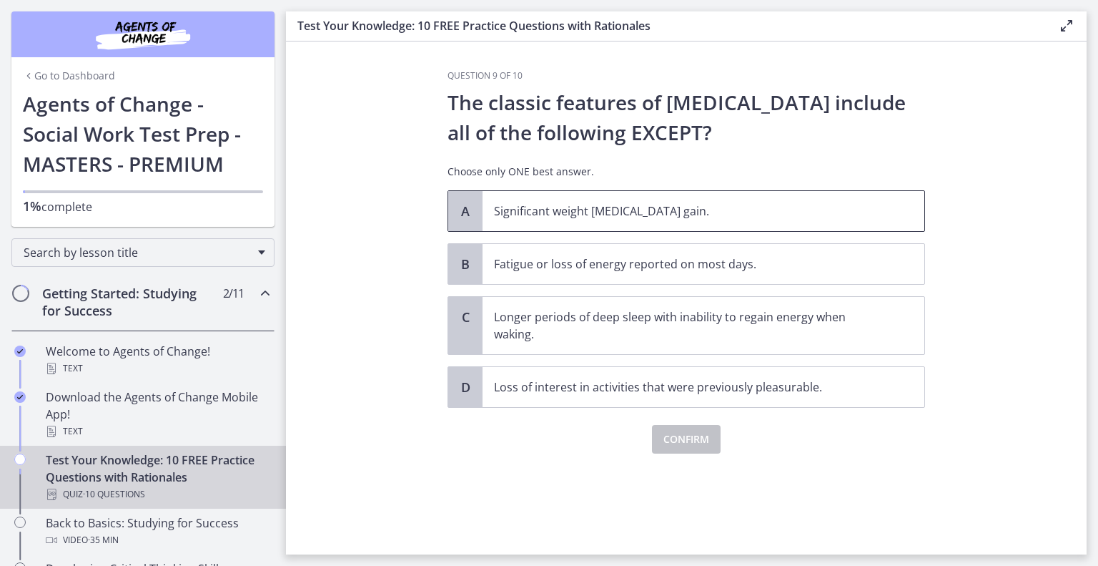
click at [563, 212] on p "Significant weight loss or weight gain." at bounding box center [689, 210] width 390 height 17
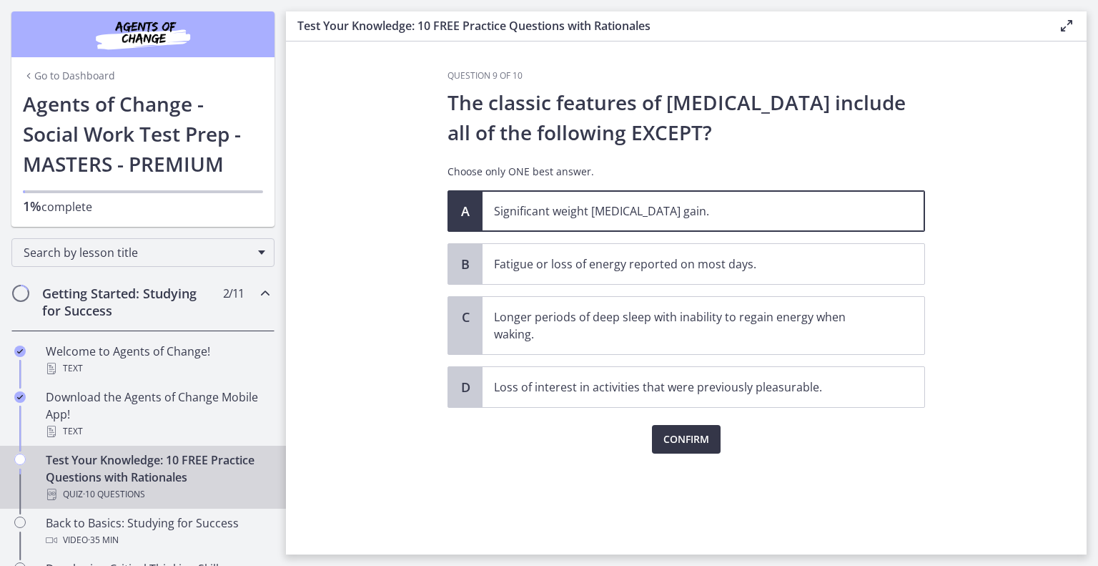
click at [691, 443] on span "Confirm" at bounding box center [686, 438] width 46 height 17
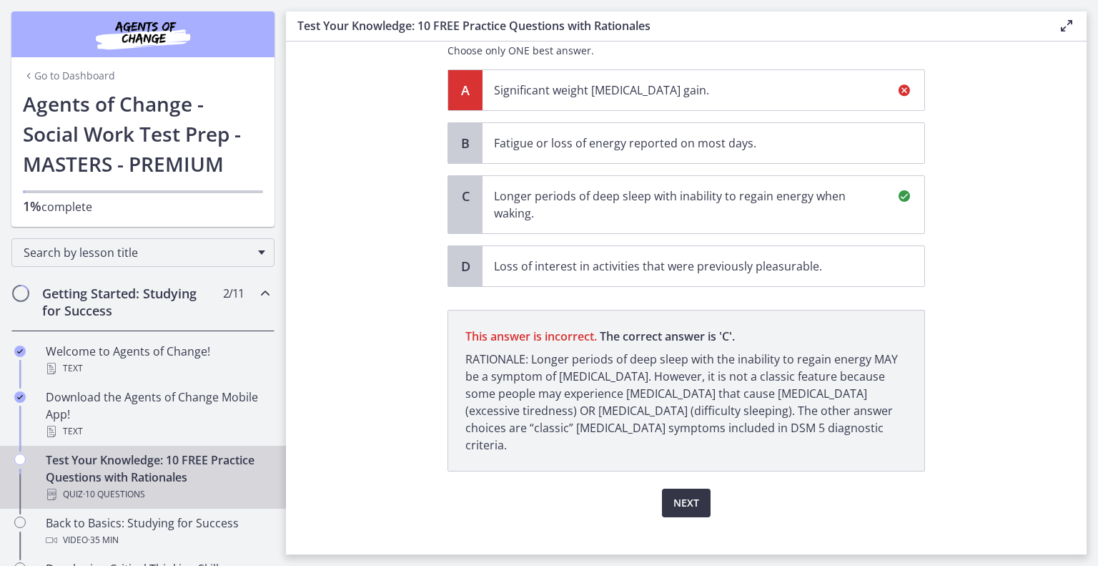
scroll to position [122, 0]
click at [682, 493] on span "Next" at bounding box center [687, 501] width 26 height 17
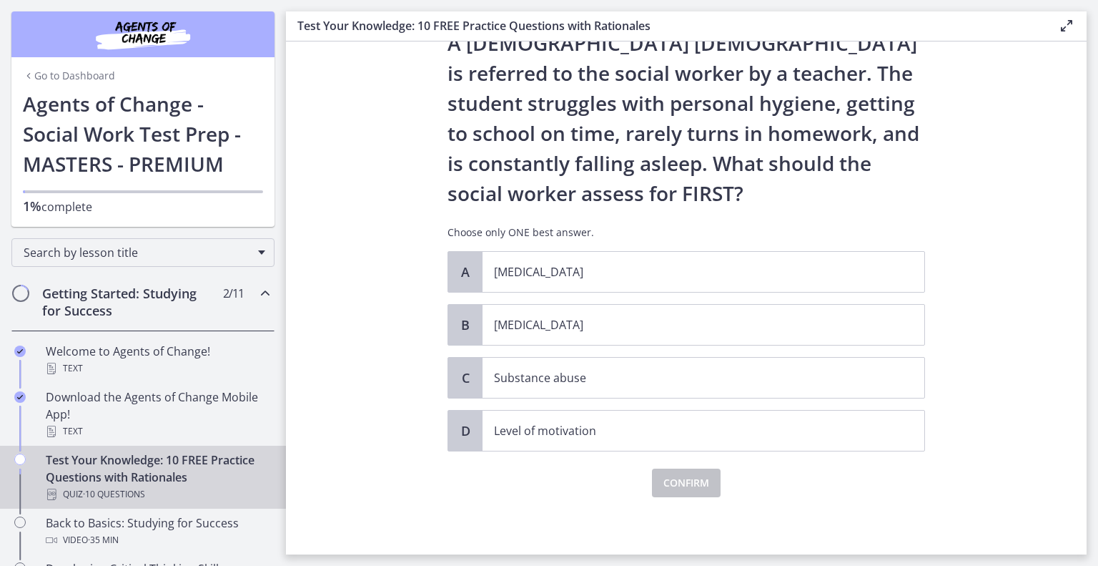
scroll to position [0, 0]
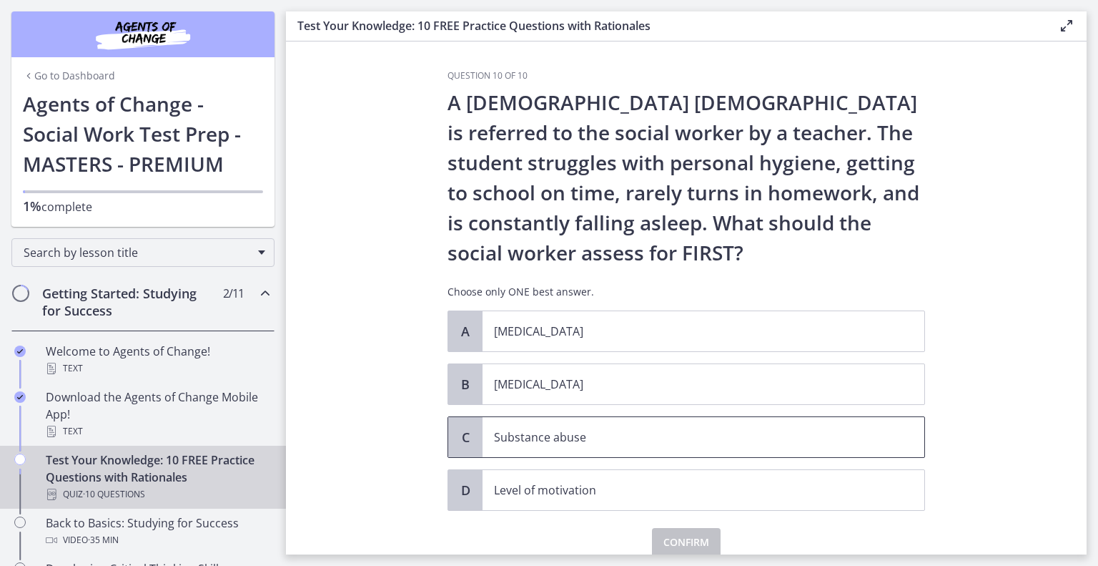
click at [662, 441] on p "Substance abuse" at bounding box center [689, 436] width 390 height 17
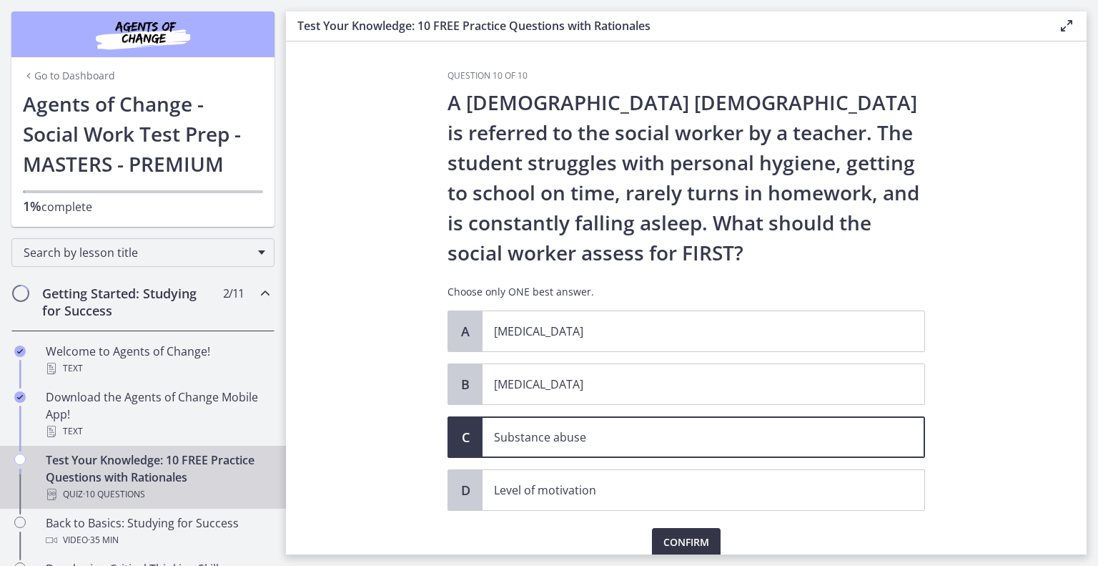
click at [681, 535] on span "Confirm" at bounding box center [686, 541] width 46 height 17
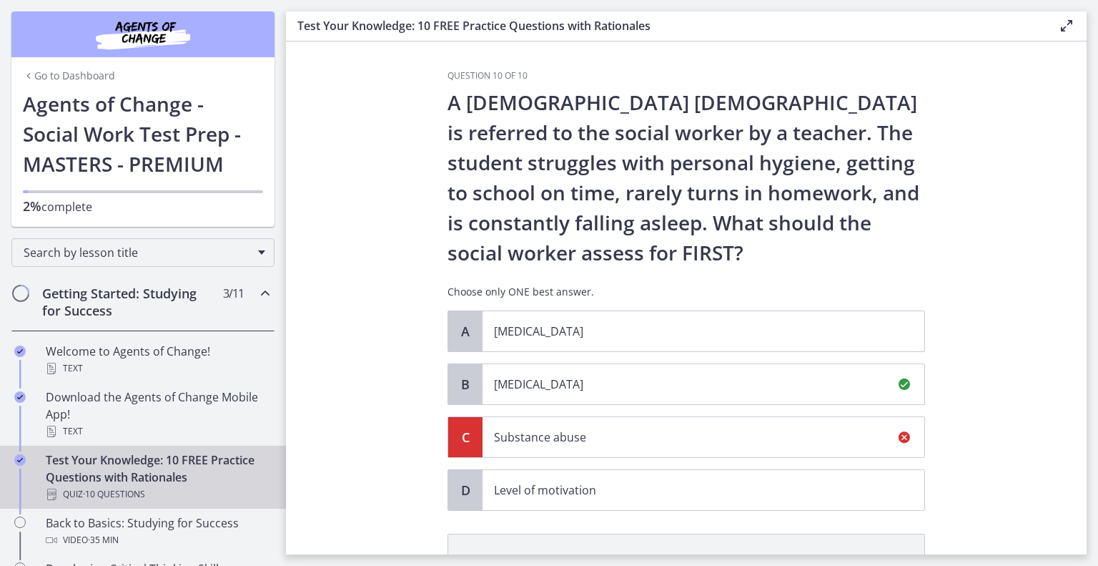
scroll to position [225, 0]
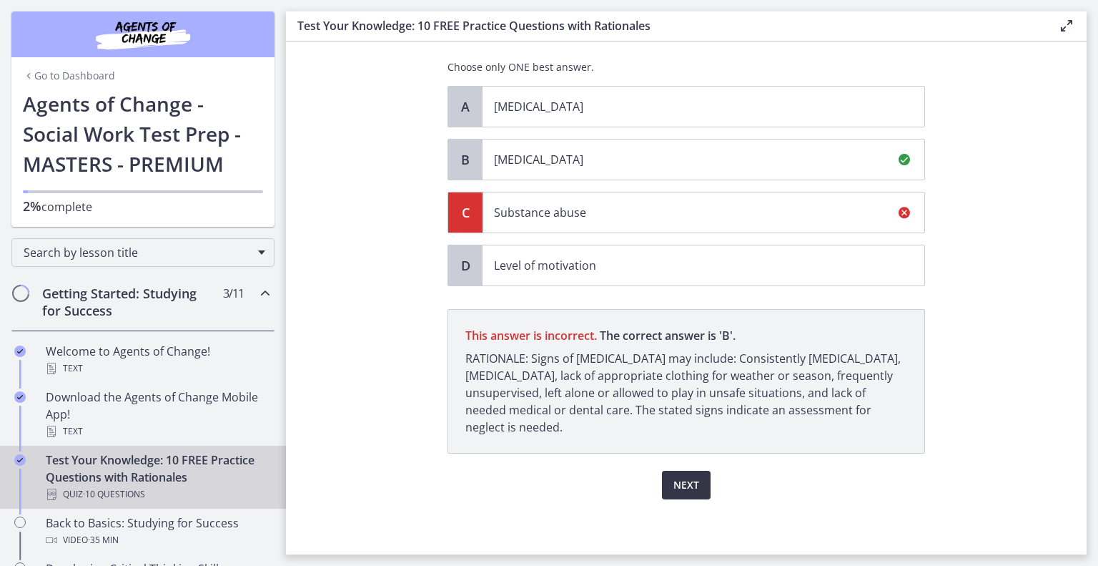
click at [680, 476] on span "Next" at bounding box center [687, 484] width 26 height 17
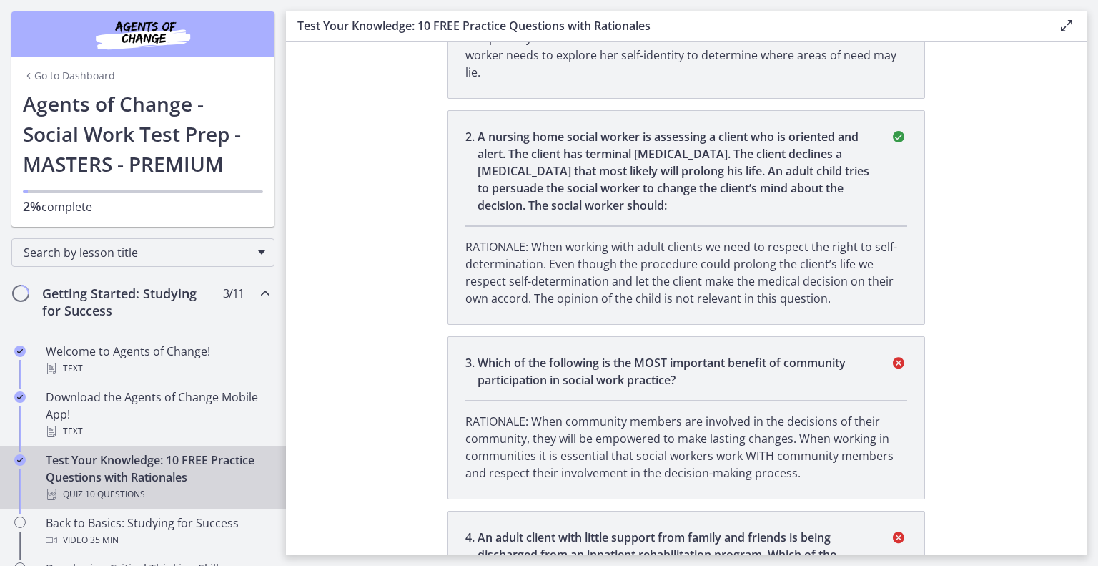
scroll to position [521, 0]
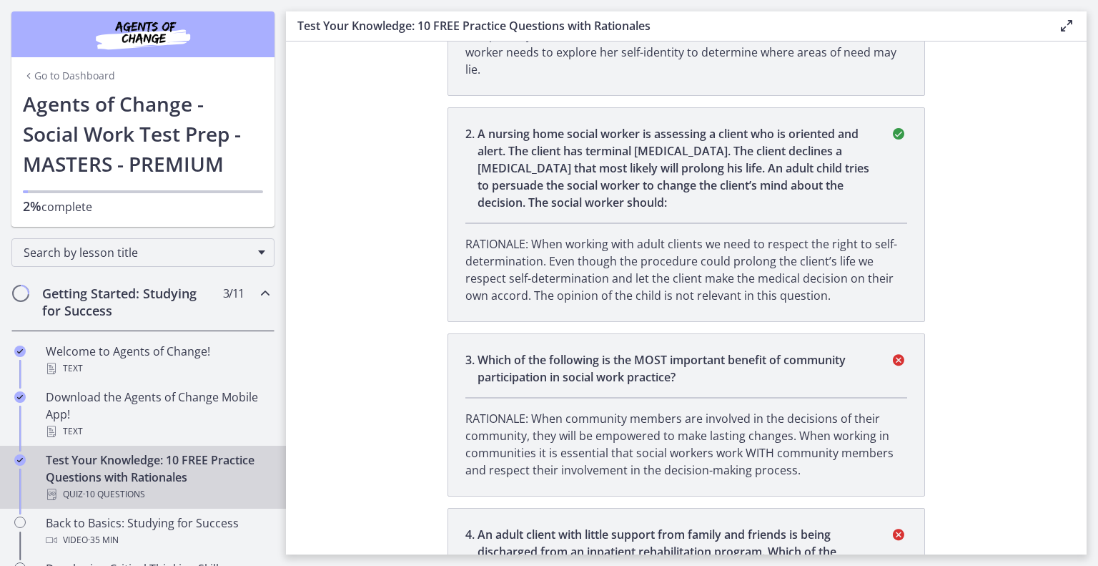
click at [679, 277] on p "RATIONALE: When working with adult clients we need to respect the right to self…" at bounding box center [686, 269] width 442 height 69
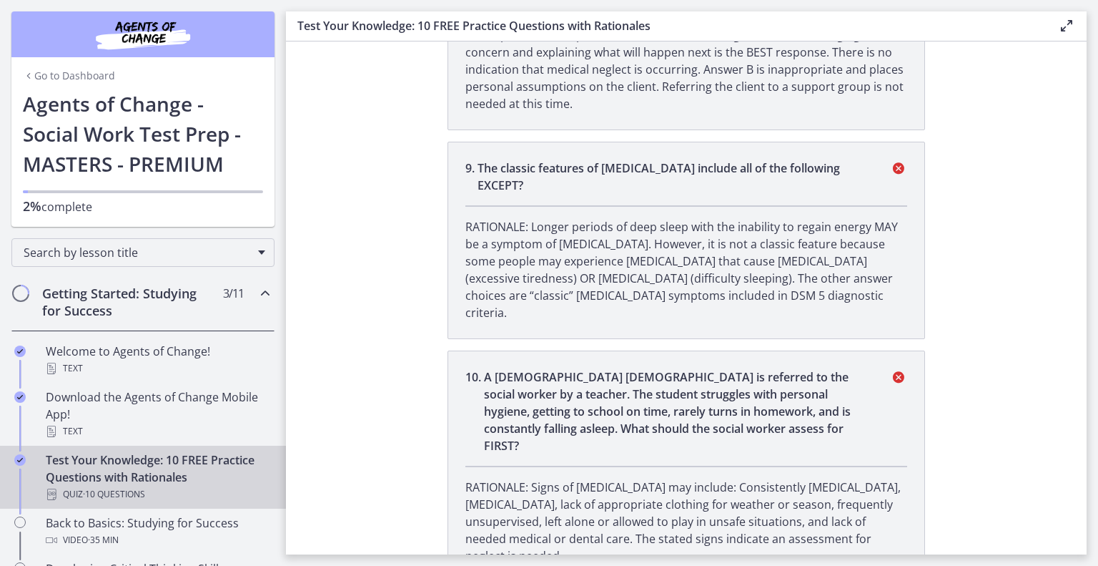
scroll to position [2026, 0]
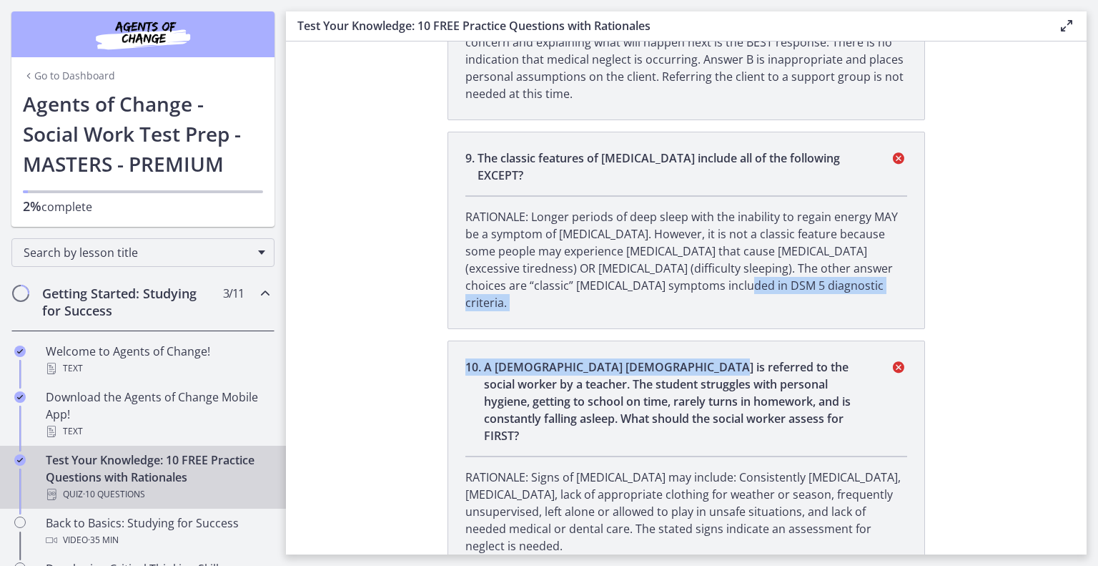
drag, startPoint x: 679, startPoint y: 277, endPoint x: 692, endPoint y: 247, distance: 33.3
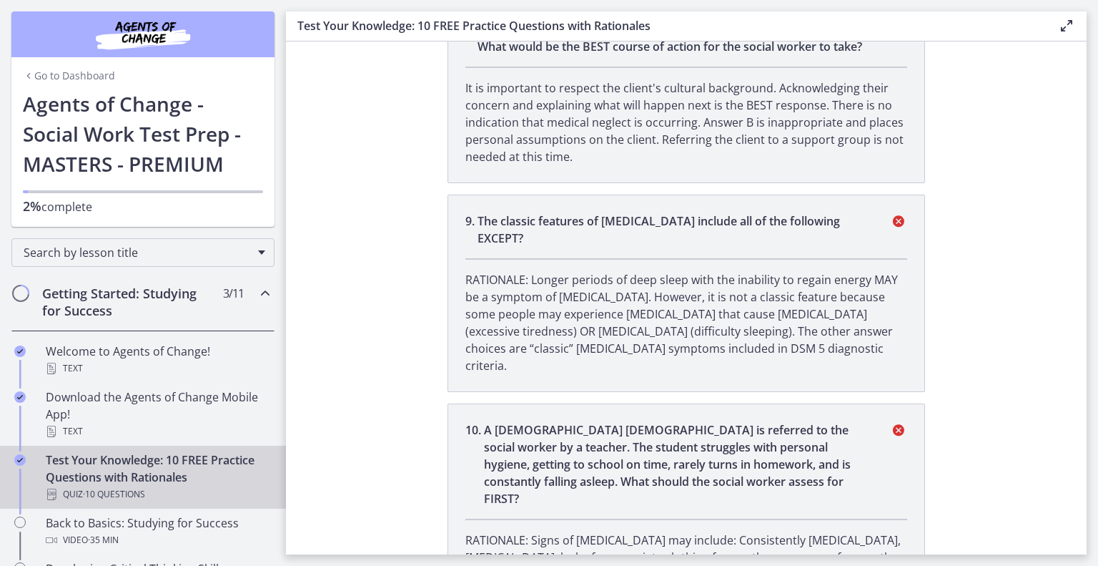
click at [678, 434] on li "10 . A 13-year-old male is referred to the social worker by a teacher. The stud…" at bounding box center [687, 519] width 478 height 232
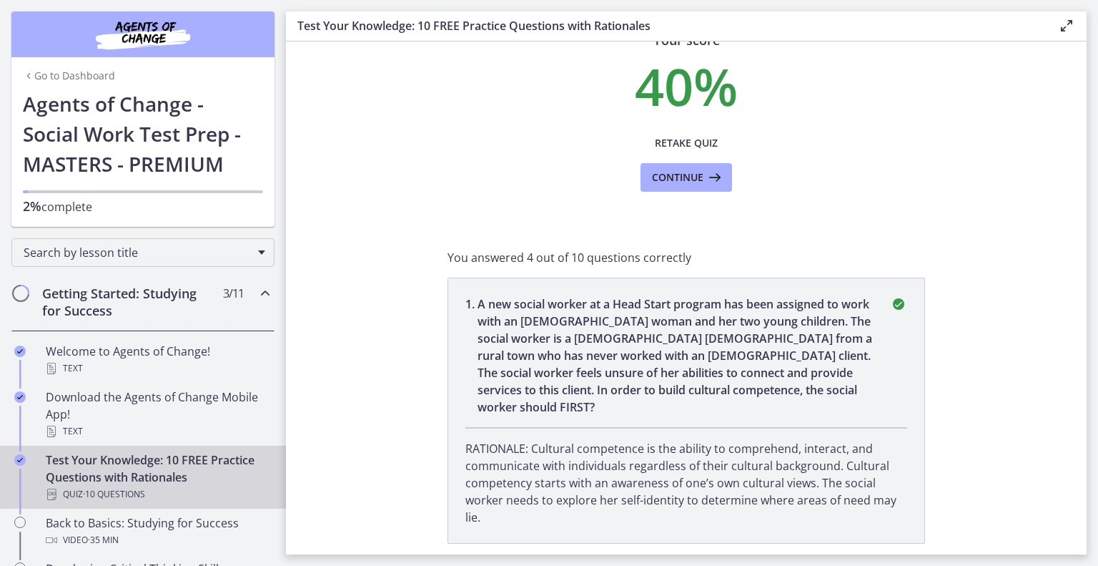
scroll to position [64, 0]
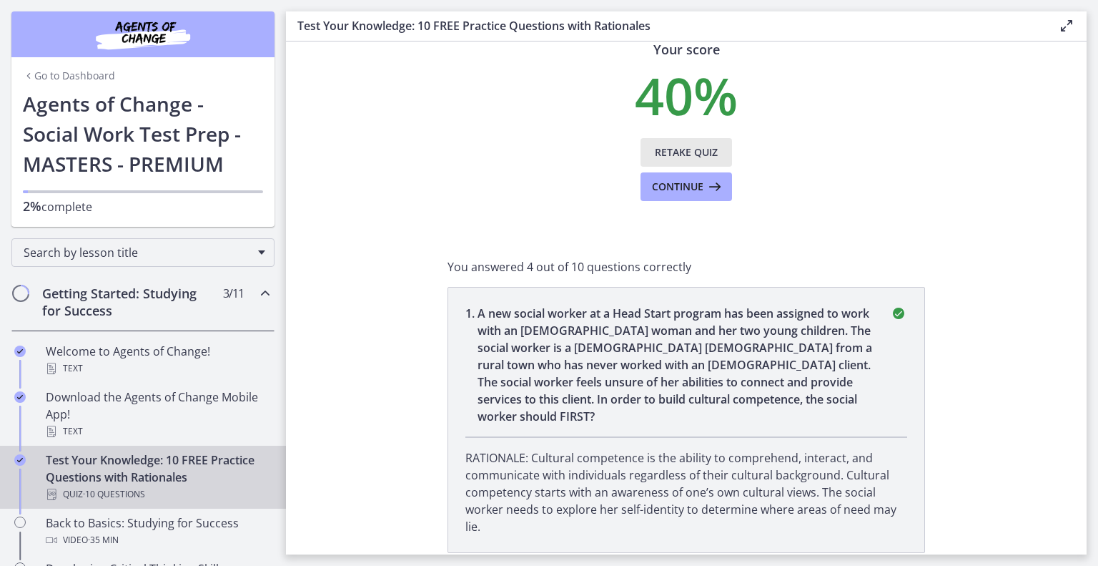
click at [663, 152] on span "Retake Quiz" at bounding box center [686, 152] width 63 height 17
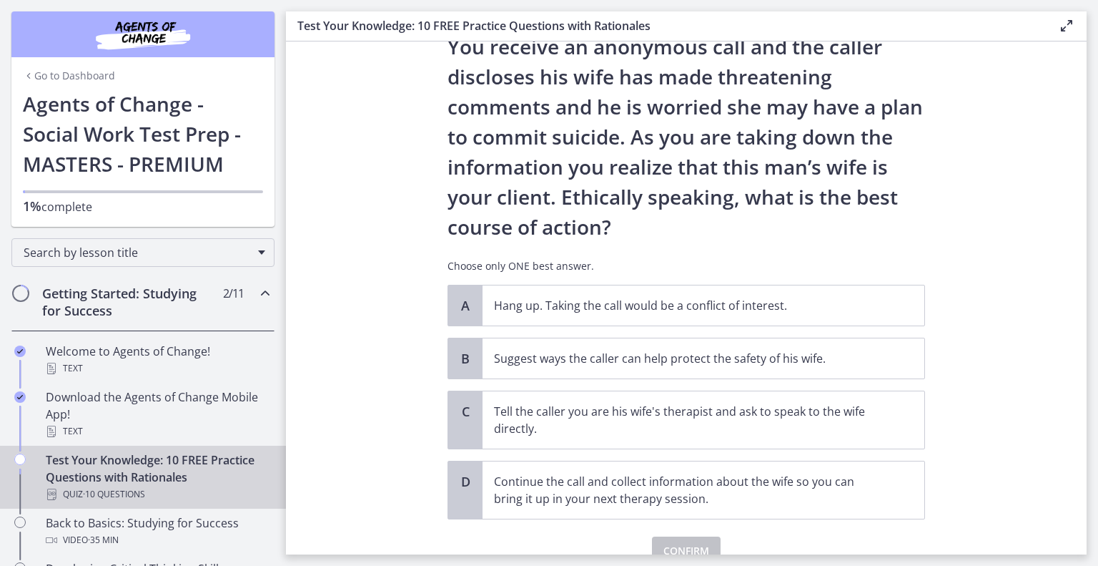
scroll to position [86, 0]
click at [645, 360] on p "Suggest ways the caller can help protect the safety of his wife." at bounding box center [689, 358] width 390 height 17
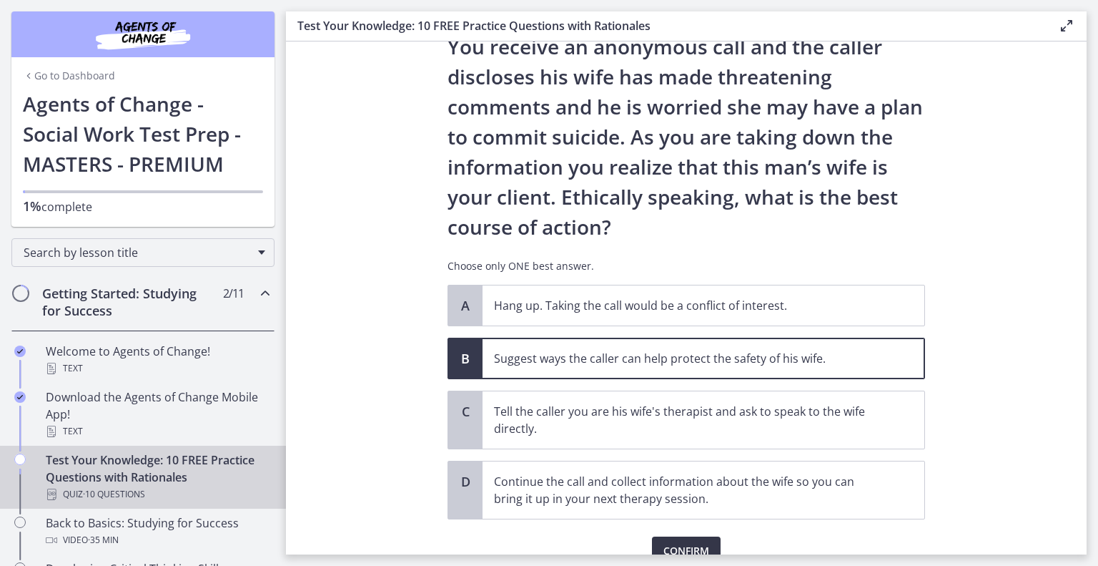
click at [684, 548] on span "Confirm" at bounding box center [686, 550] width 46 height 17
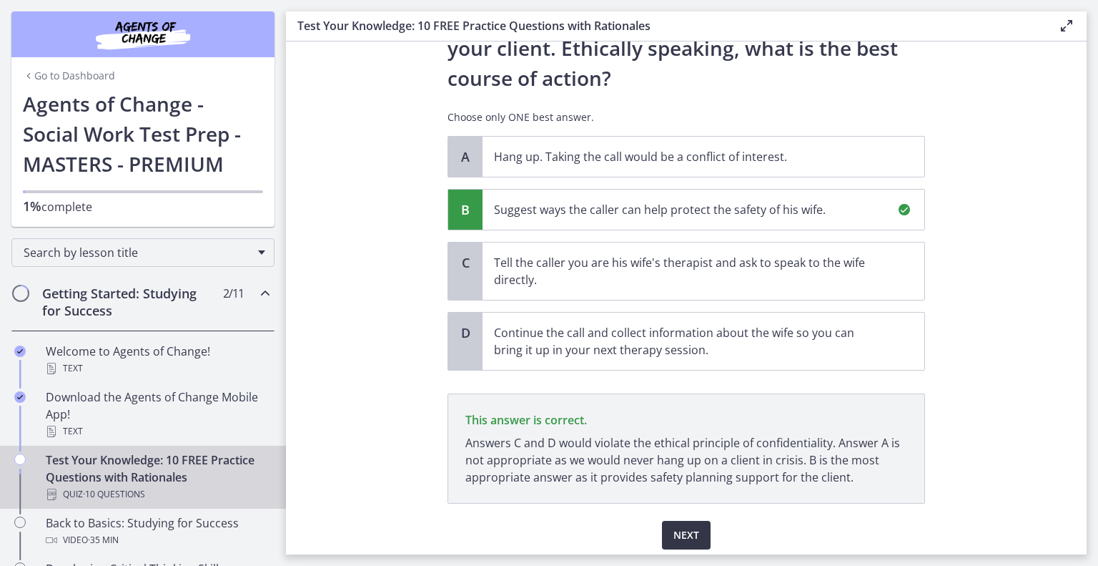
scroll to position [285, 0]
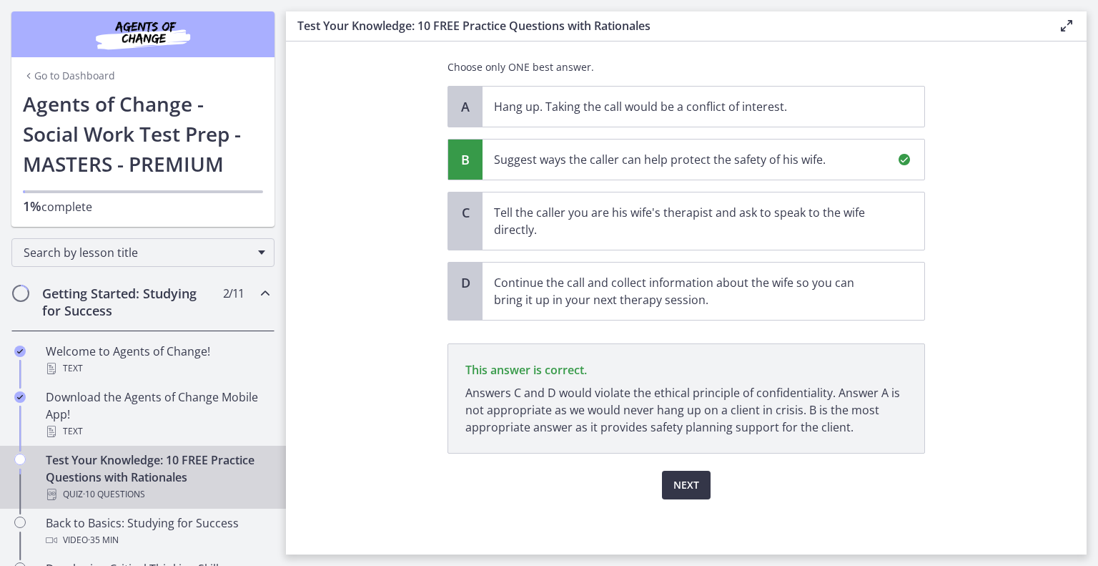
click at [681, 483] on span "Next" at bounding box center [687, 484] width 26 height 17
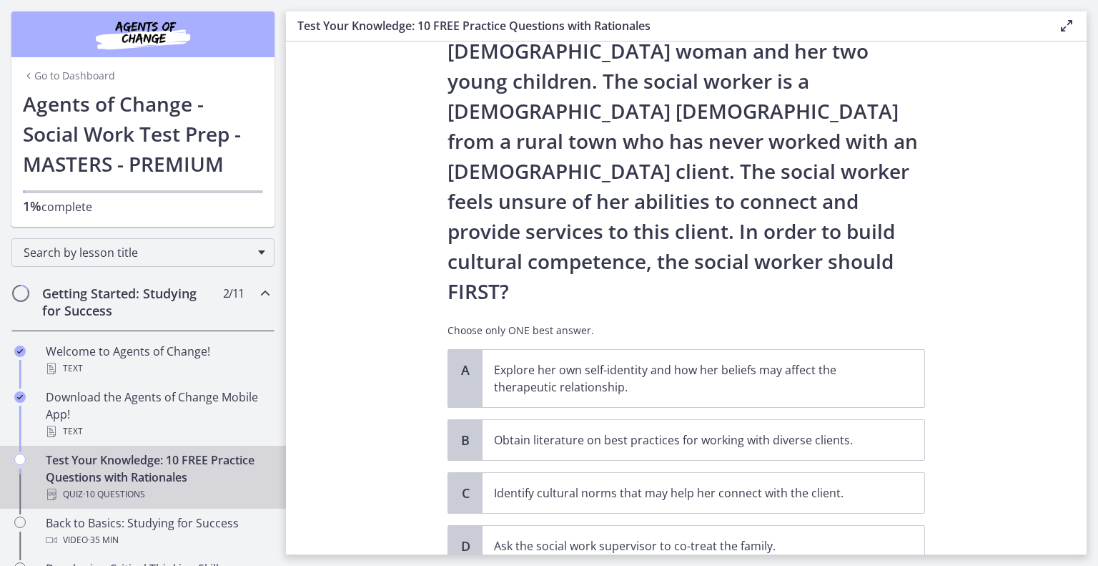
scroll to position [112, 0]
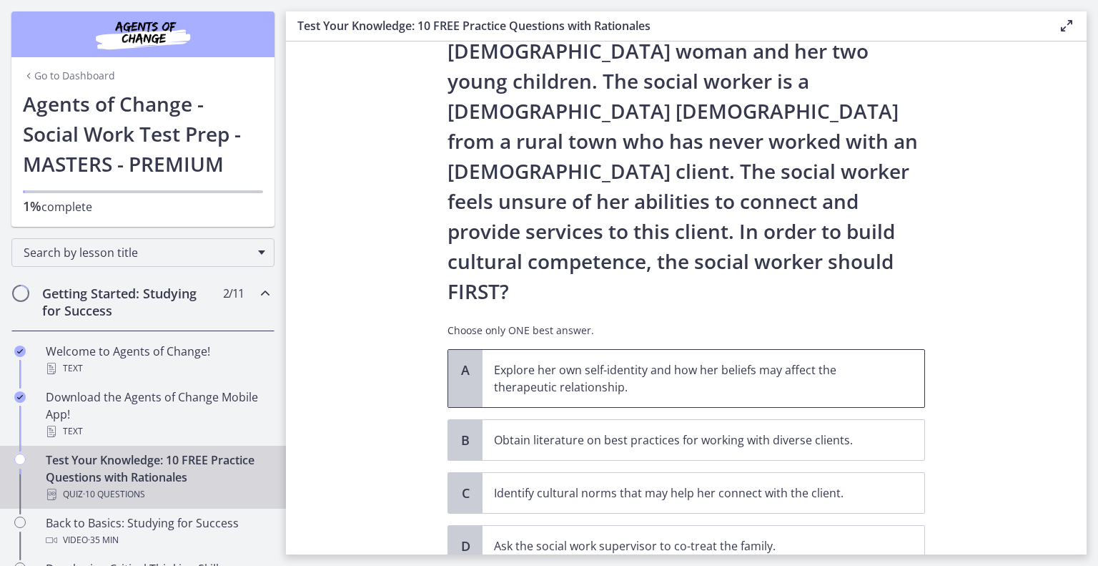
click at [681, 361] on p "Explore her own self-identity and how her beliefs may affect the therapeutic re…" at bounding box center [689, 378] width 390 height 34
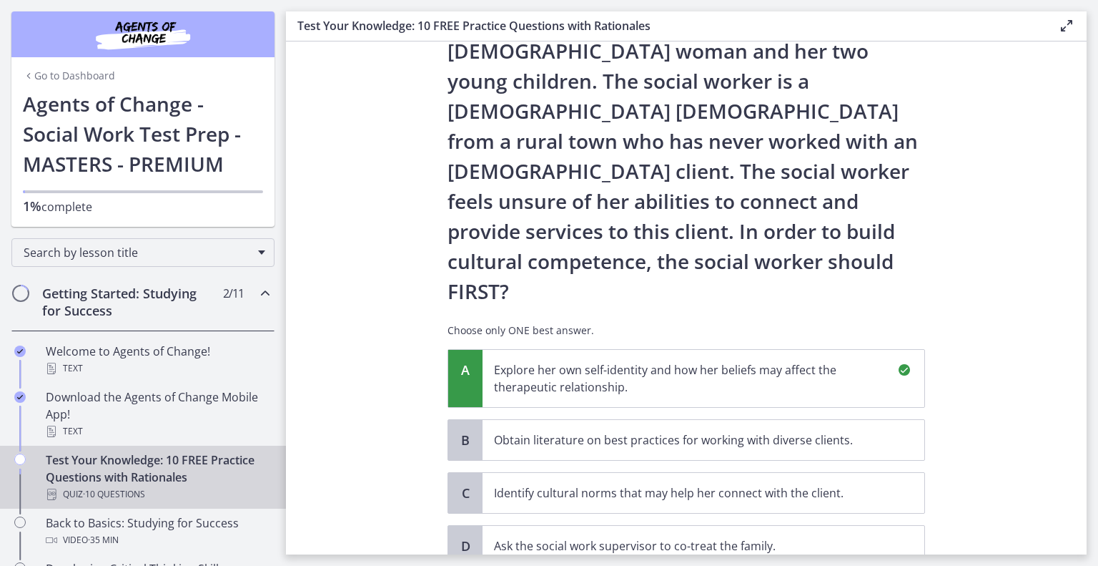
scroll to position [332, 0]
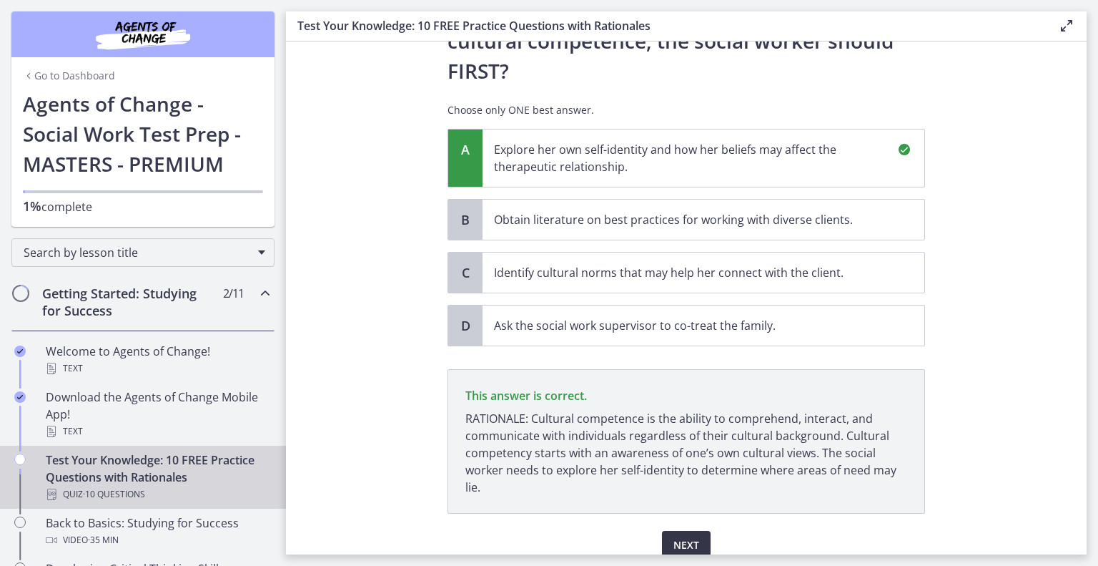
click at [686, 536] on span "Next" at bounding box center [687, 544] width 26 height 17
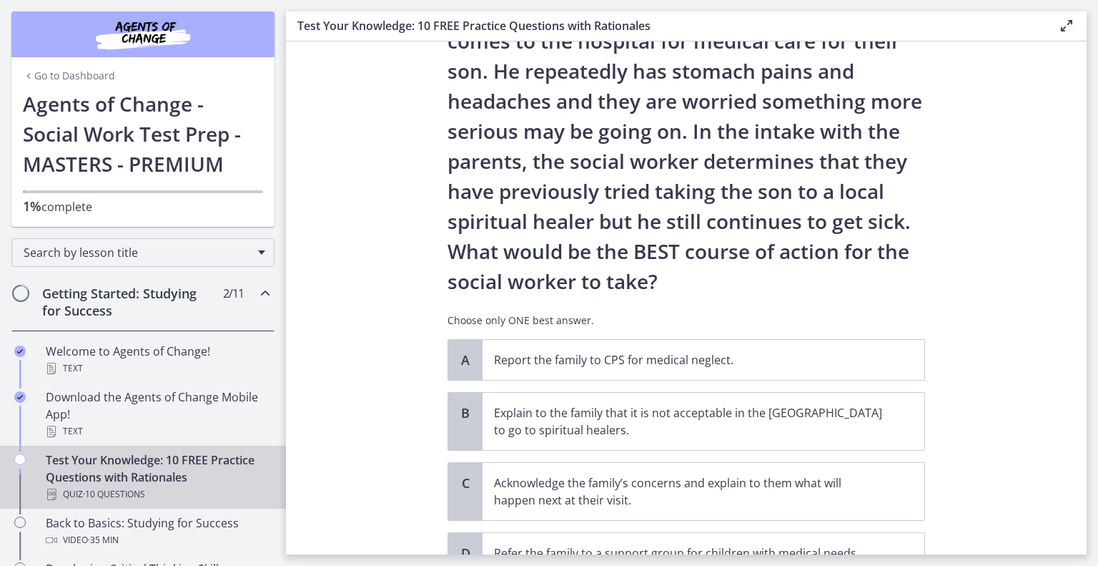
scroll to position [122, 0]
click at [686, 490] on p "Acknowledge the family’s concerns and explain to them what will happen next at …" at bounding box center [689, 490] width 390 height 34
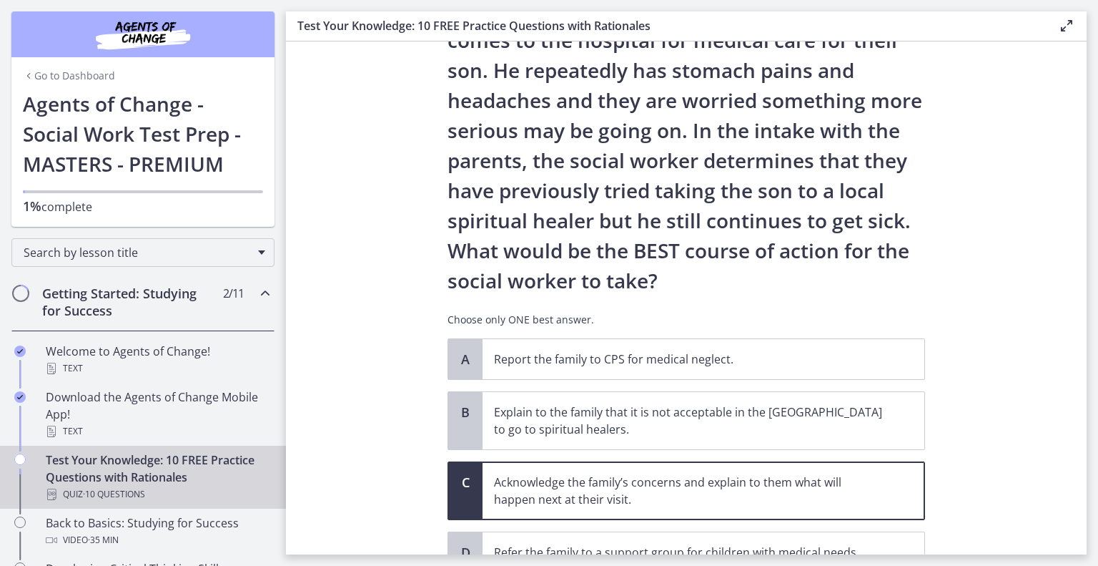
click at [686, 490] on p "Acknowledge the family’s concerns and explain to them what will happen next at …" at bounding box center [689, 490] width 390 height 34
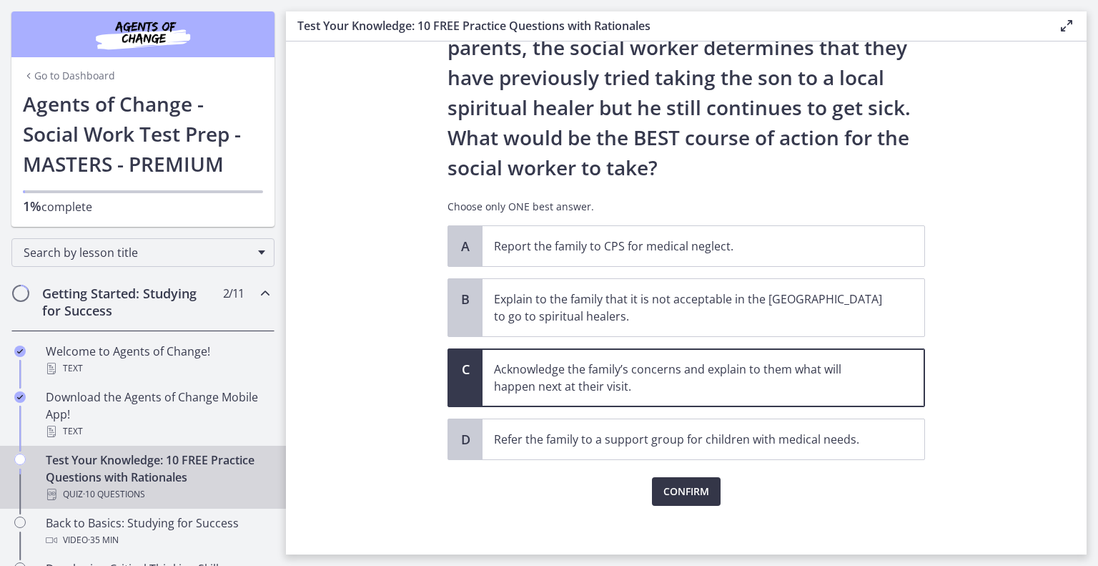
scroll to position [242, 0]
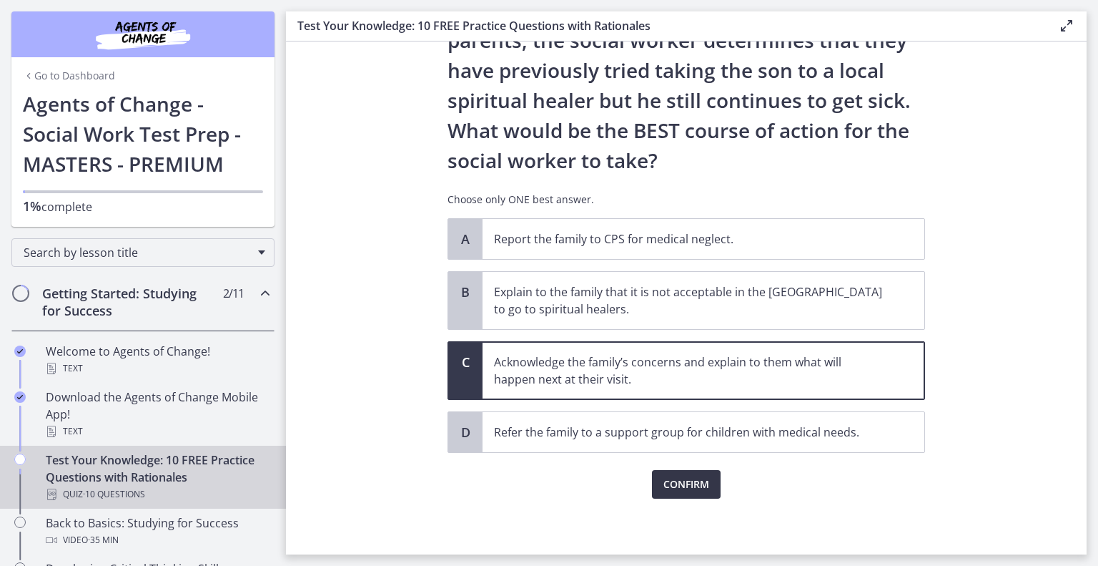
click at [686, 488] on span "Confirm" at bounding box center [686, 483] width 46 height 17
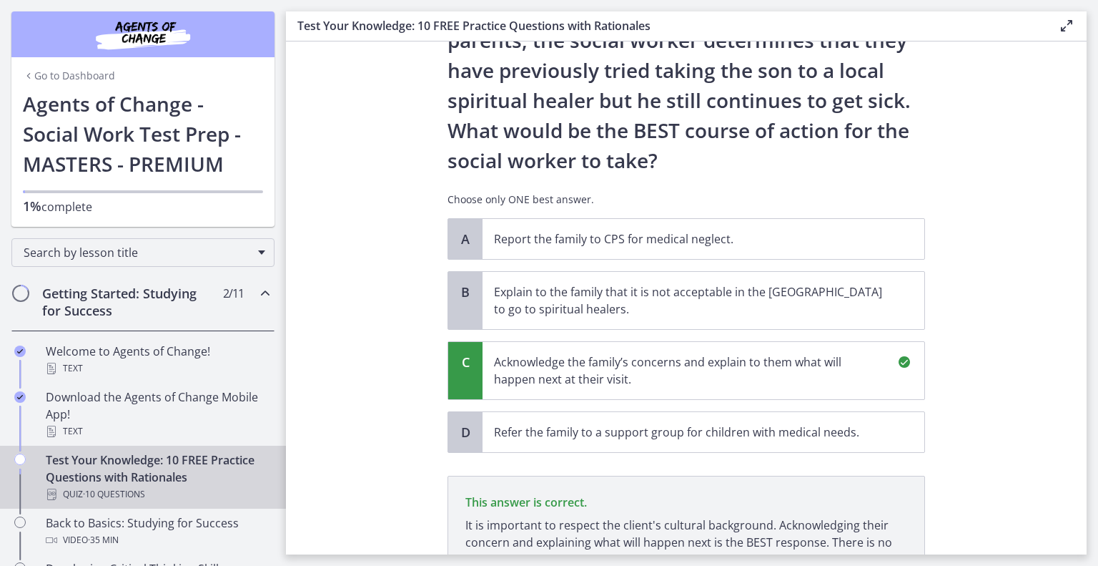
scroll to position [409, 0]
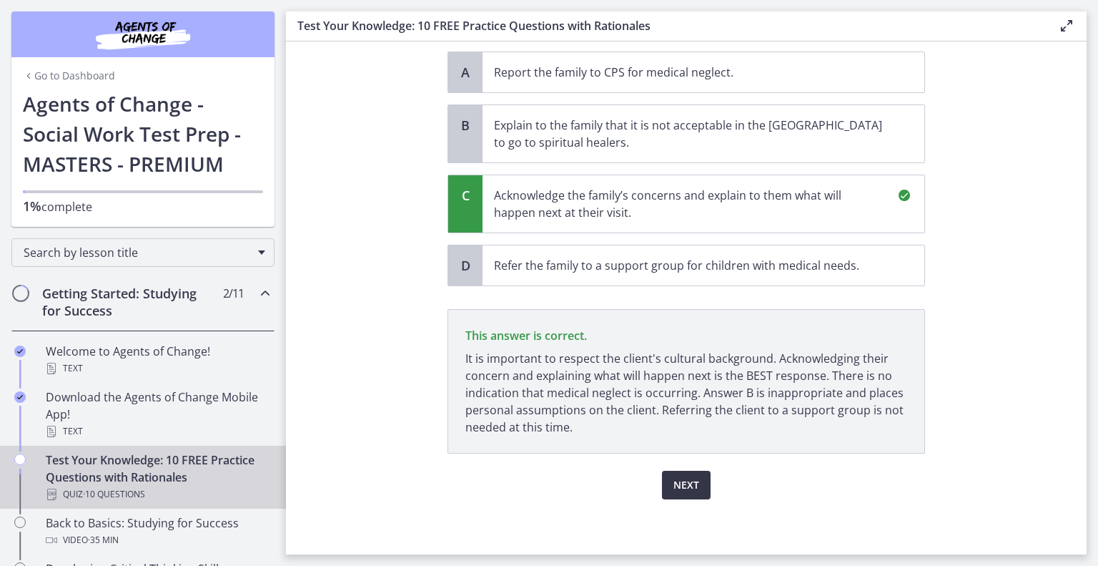
click at [686, 488] on span "Next" at bounding box center [687, 484] width 26 height 17
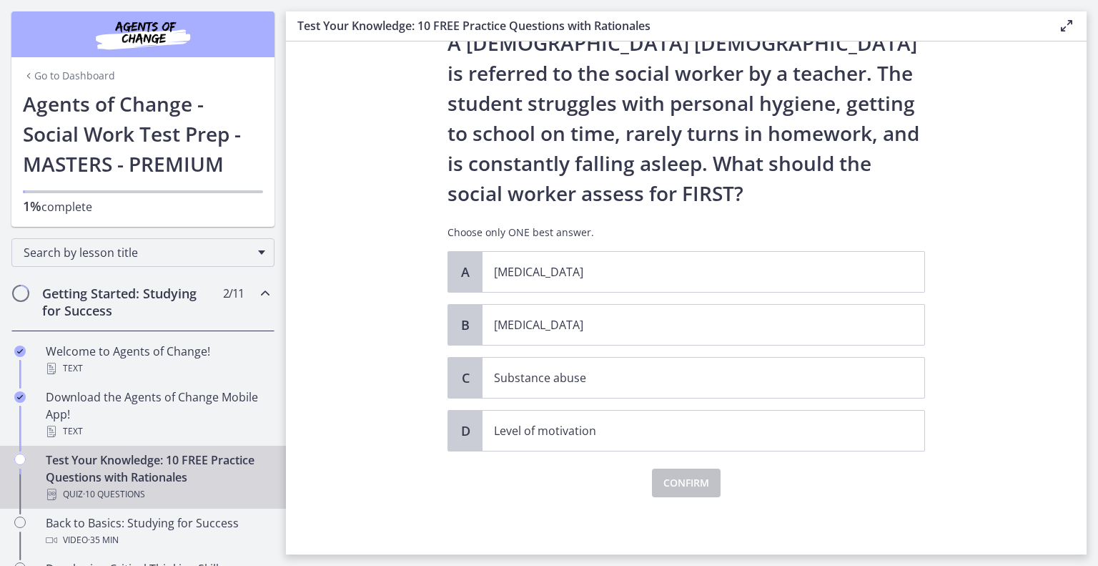
scroll to position [0, 0]
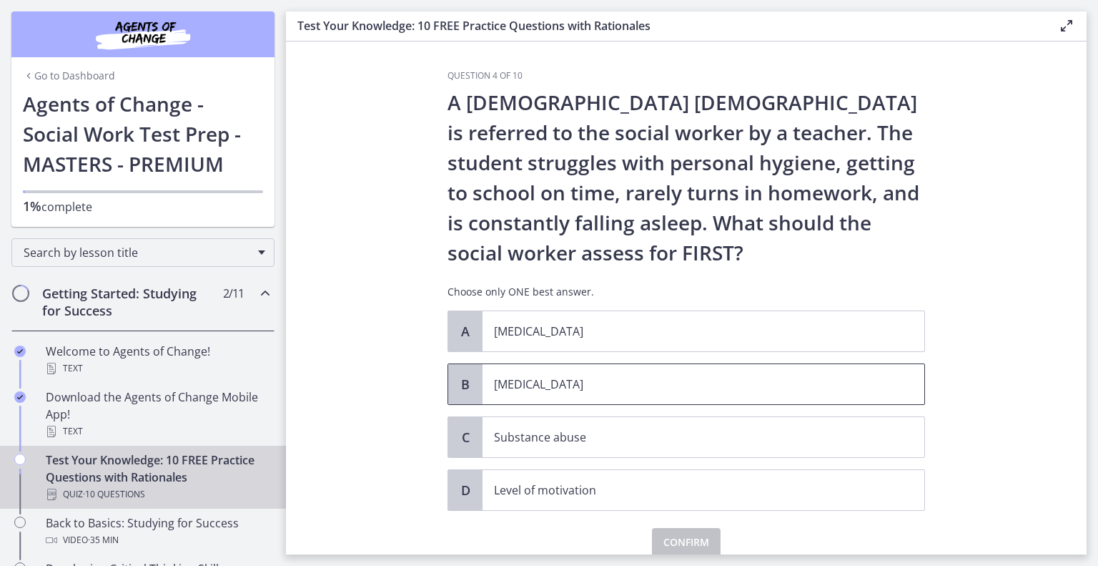
click at [668, 385] on p "Child neglect" at bounding box center [689, 383] width 390 height 17
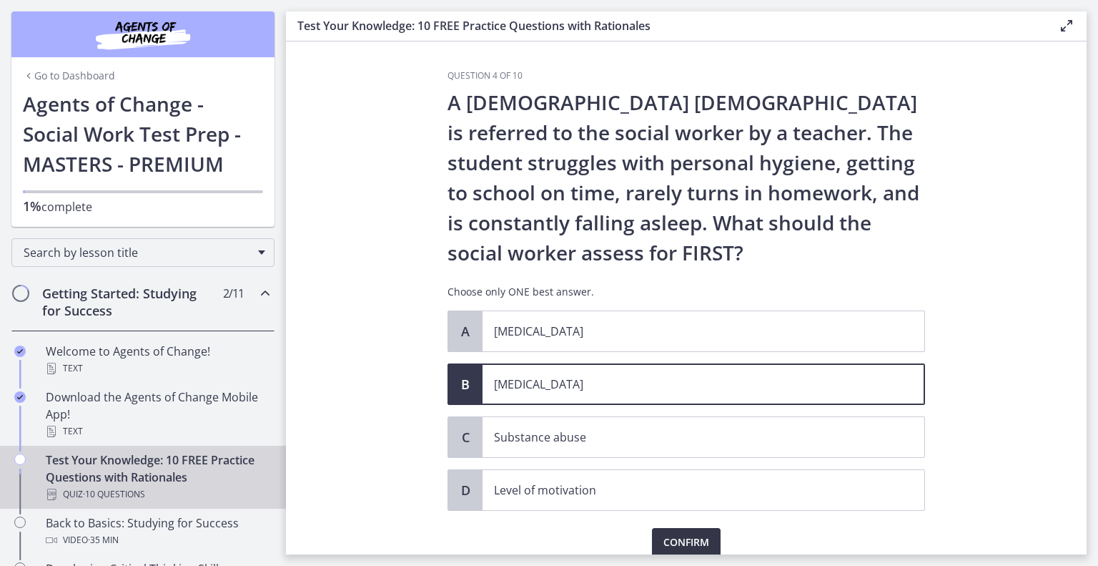
click at [673, 536] on span "Confirm" at bounding box center [686, 541] width 46 height 17
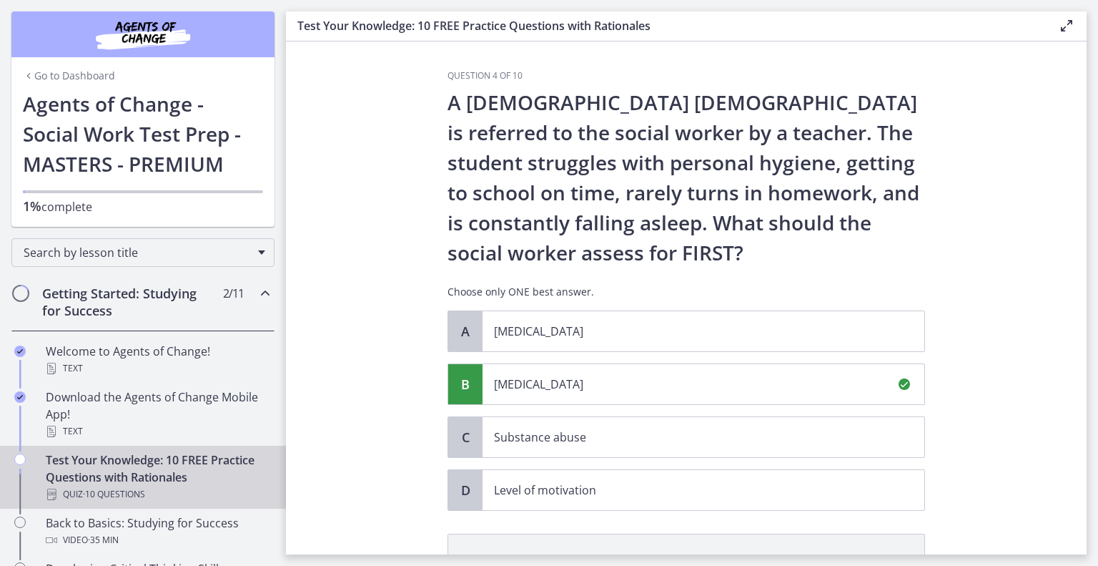
scroll to position [225, 0]
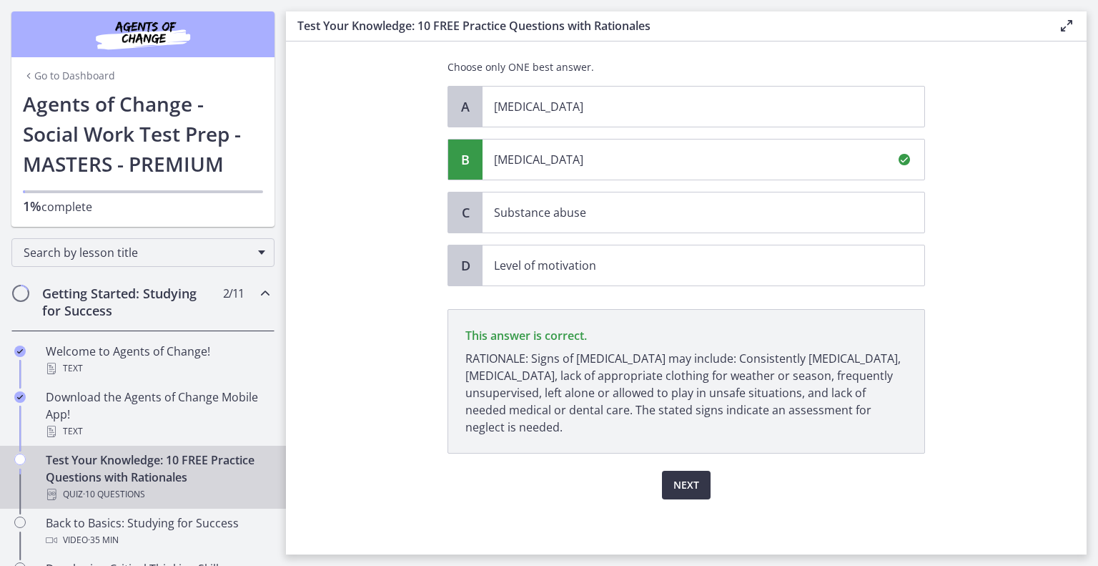
click at [687, 489] on span "Next" at bounding box center [687, 484] width 26 height 17
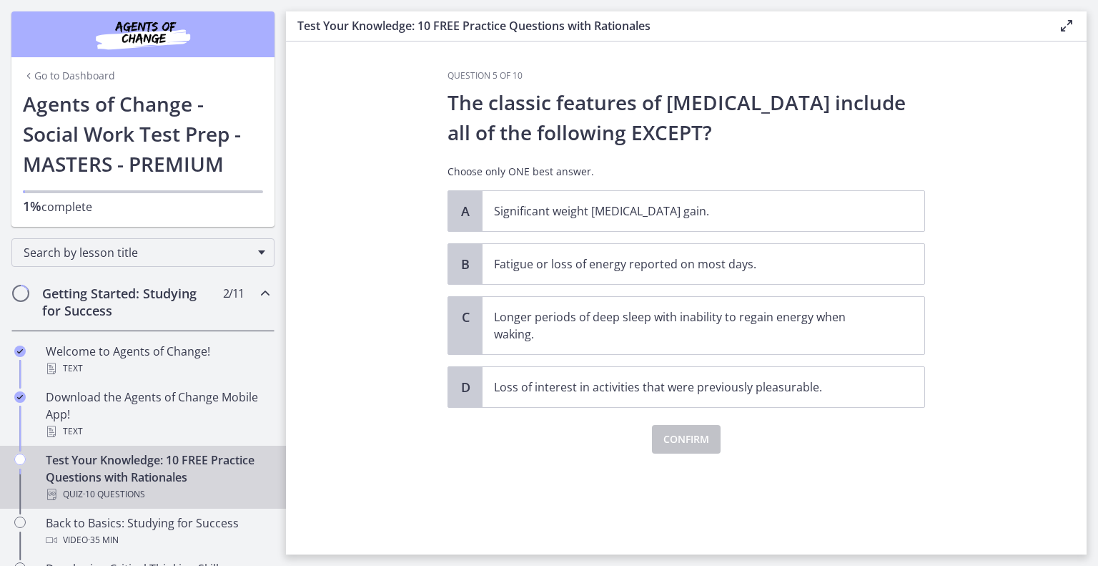
scroll to position [0, 0]
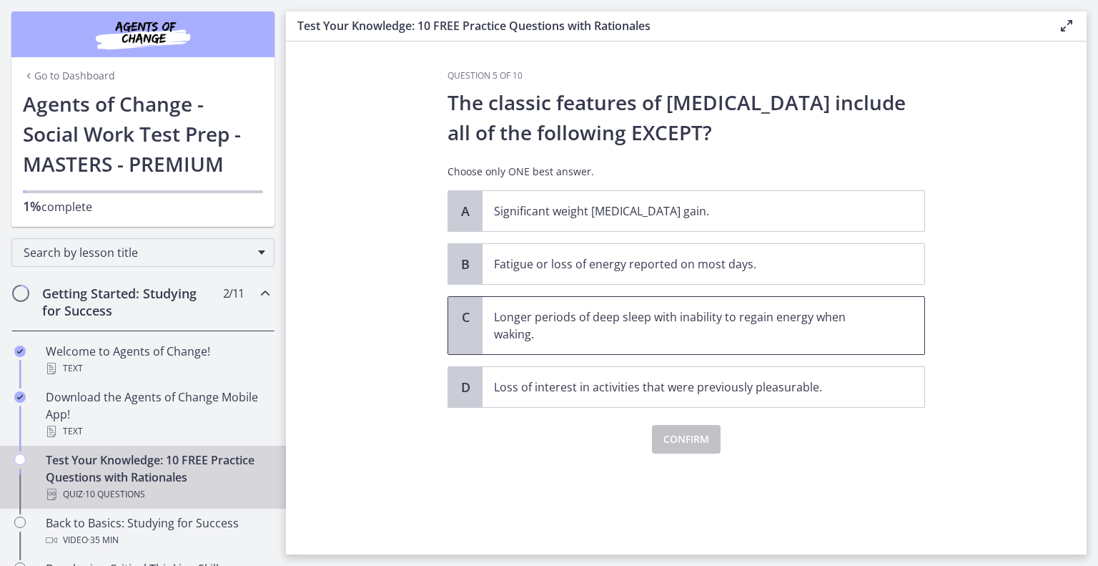
click at [683, 331] on p "Longer periods of deep sleep with inability to regain energy when waking." at bounding box center [689, 325] width 390 height 34
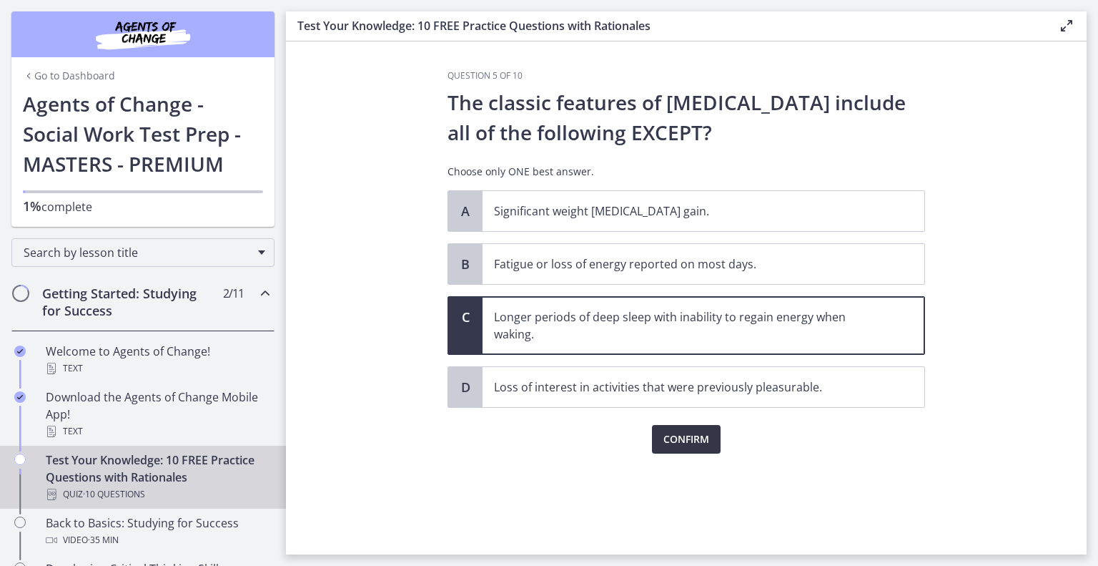
click at [692, 434] on span "Confirm" at bounding box center [686, 438] width 46 height 17
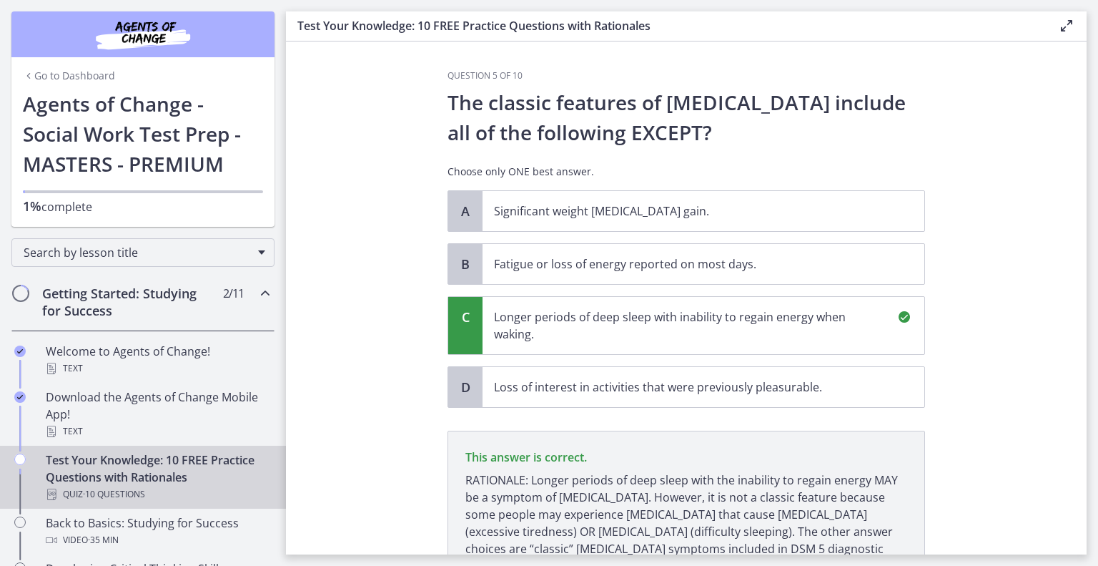
scroll to position [122, 0]
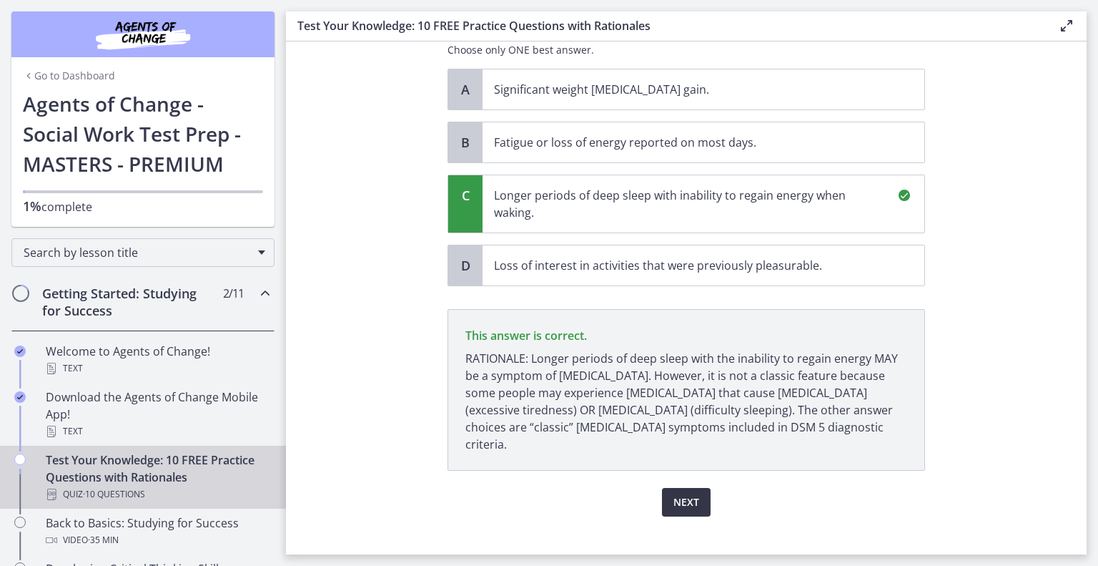
click at [674, 493] on span "Next" at bounding box center [687, 501] width 26 height 17
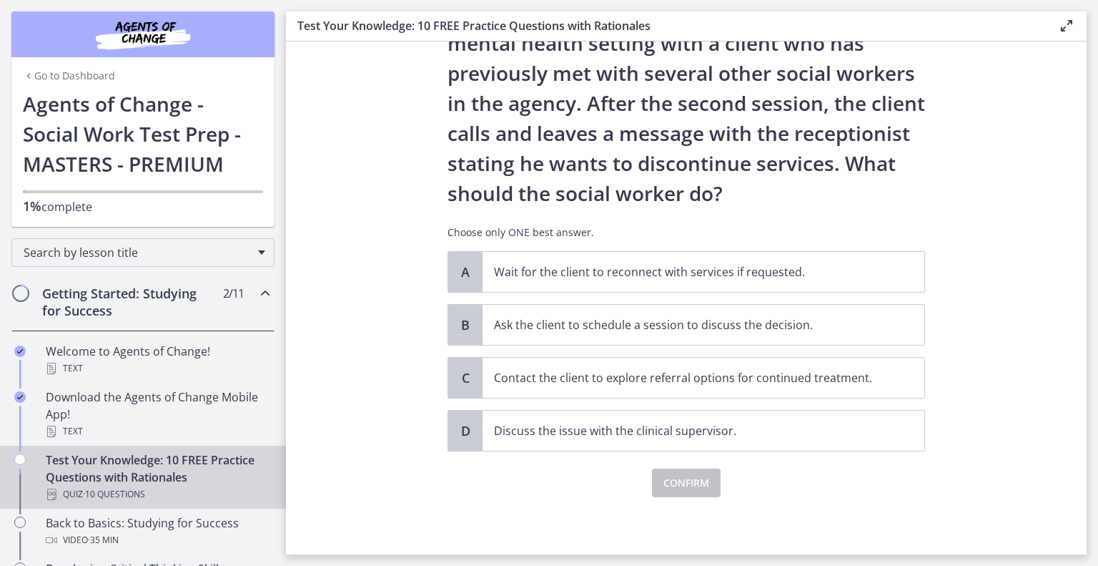
scroll to position [0, 0]
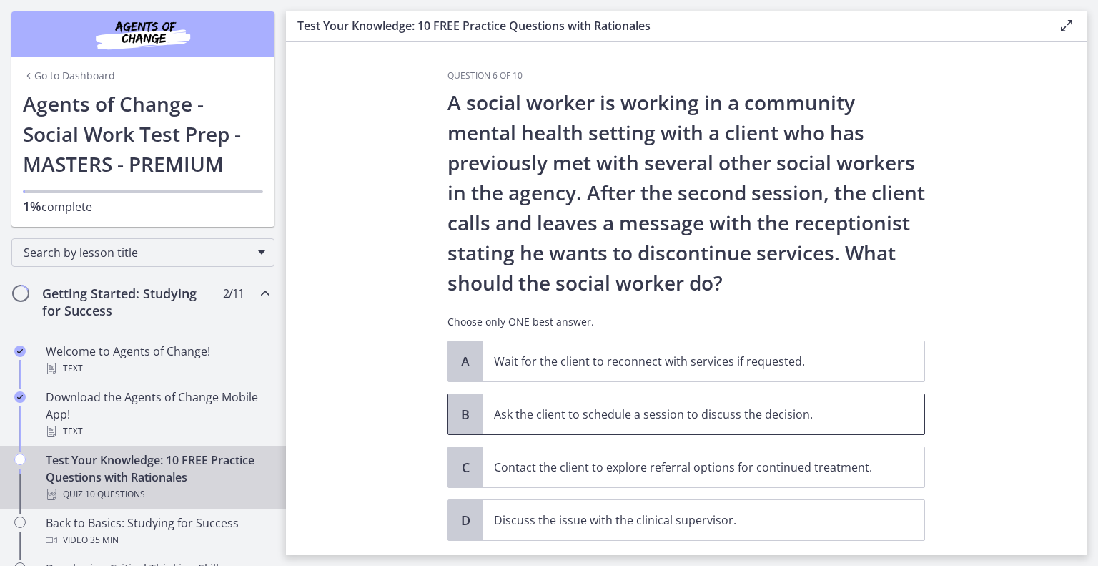
click at [677, 413] on p "Ask the client to schedule a session to discuss the decision." at bounding box center [689, 413] width 390 height 17
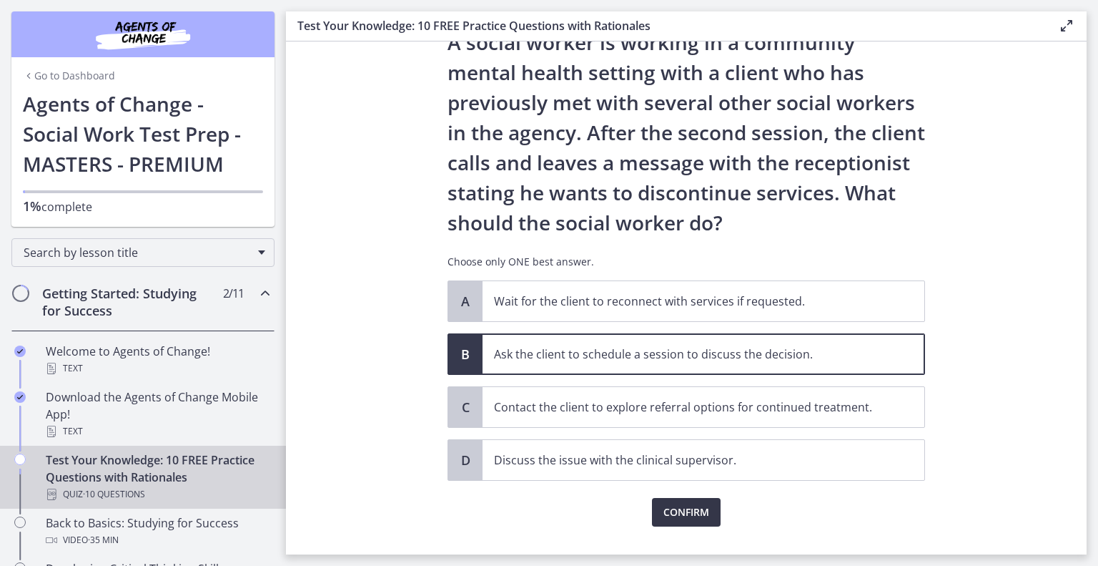
click at [678, 513] on span "Confirm" at bounding box center [686, 511] width 46 height 17
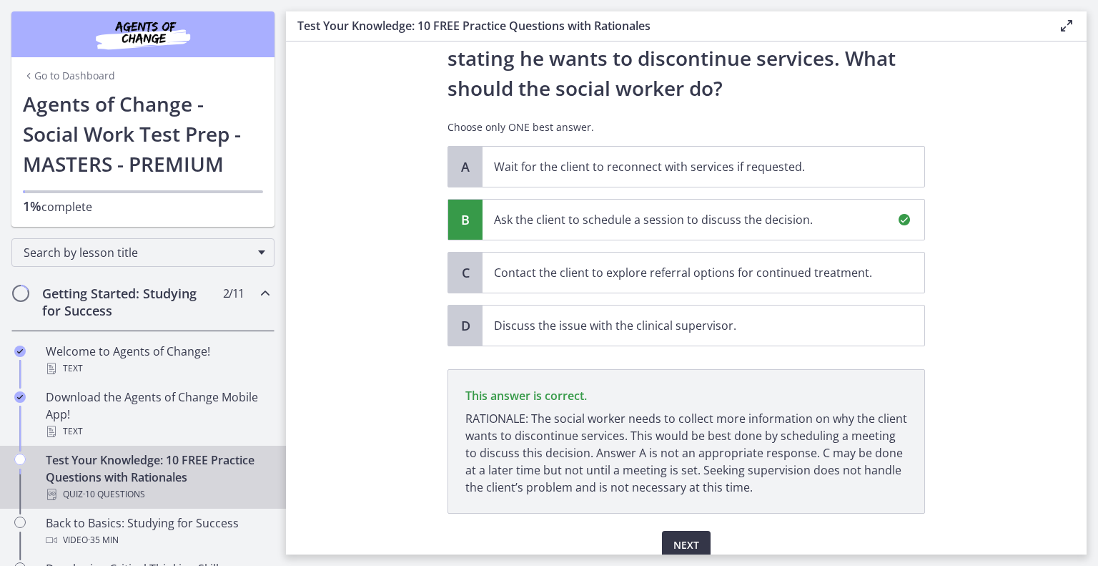
scroll to position [255, 0]
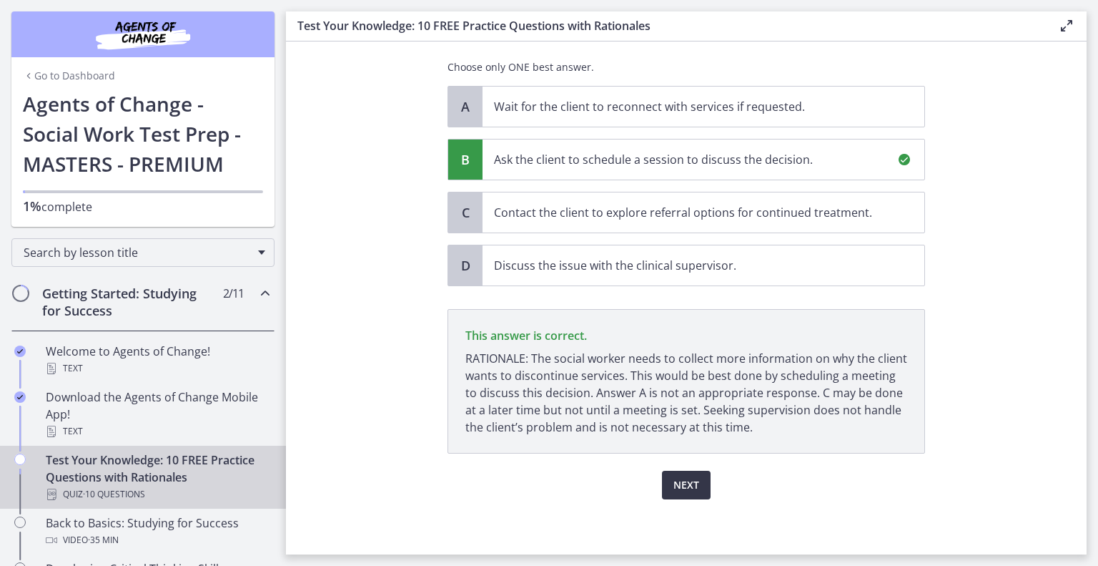
click at [678, 477] on span "Next" at bounding box center [687, 484] width 26 height 17
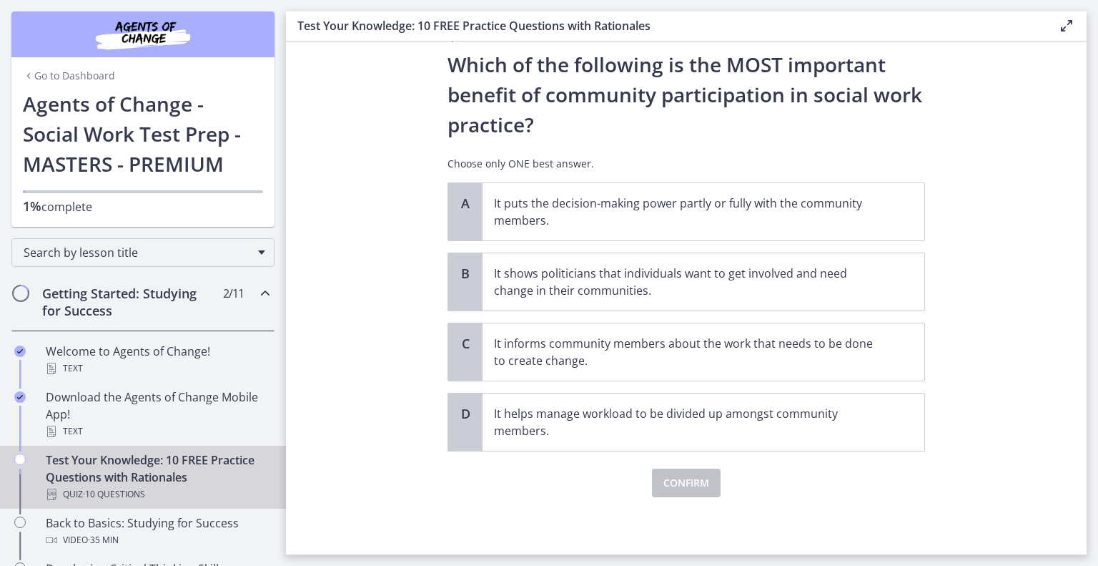
scroll to position [0, 0]
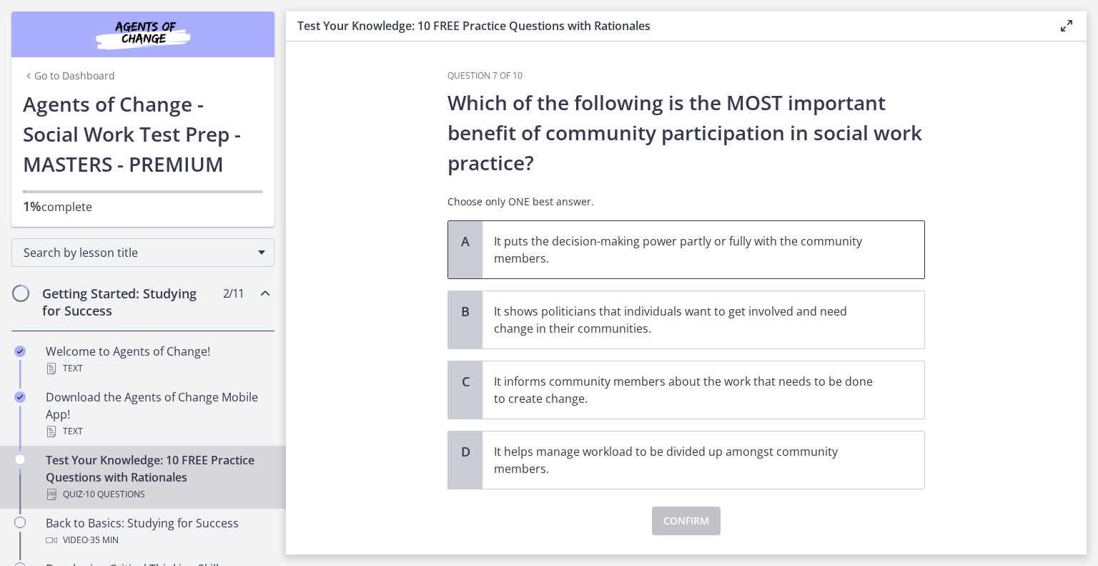
click at [702, 265] on p "It puts the decision-making power partly or fully with the community members." at bounding box center [689, 249] width 390 height 34
click at [676, 513] on span "Confirm" at bounding box center [686, 520] width 46 height 17
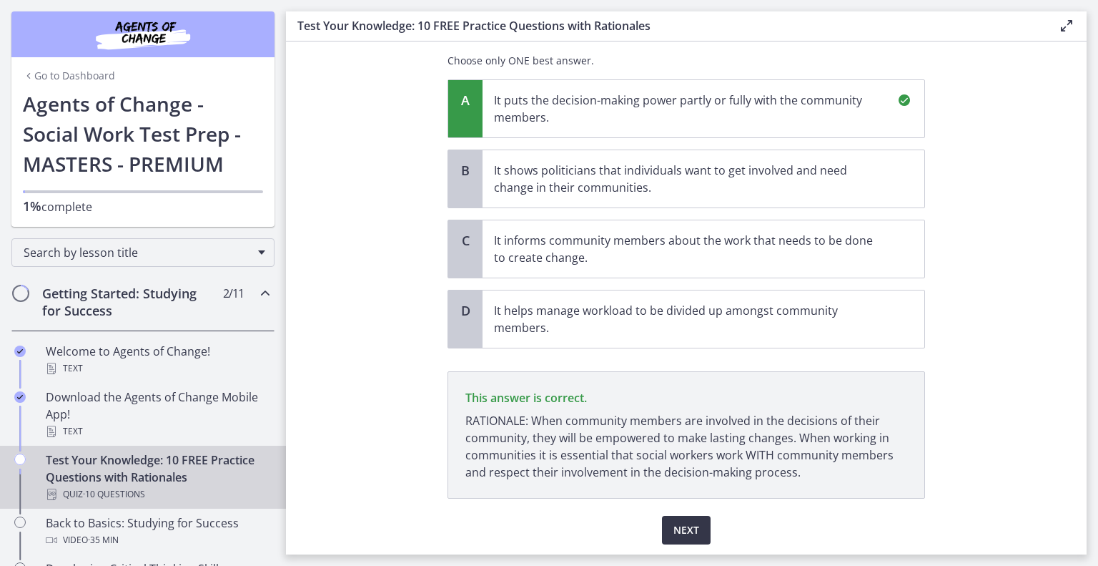
scroll to position [186, 0]
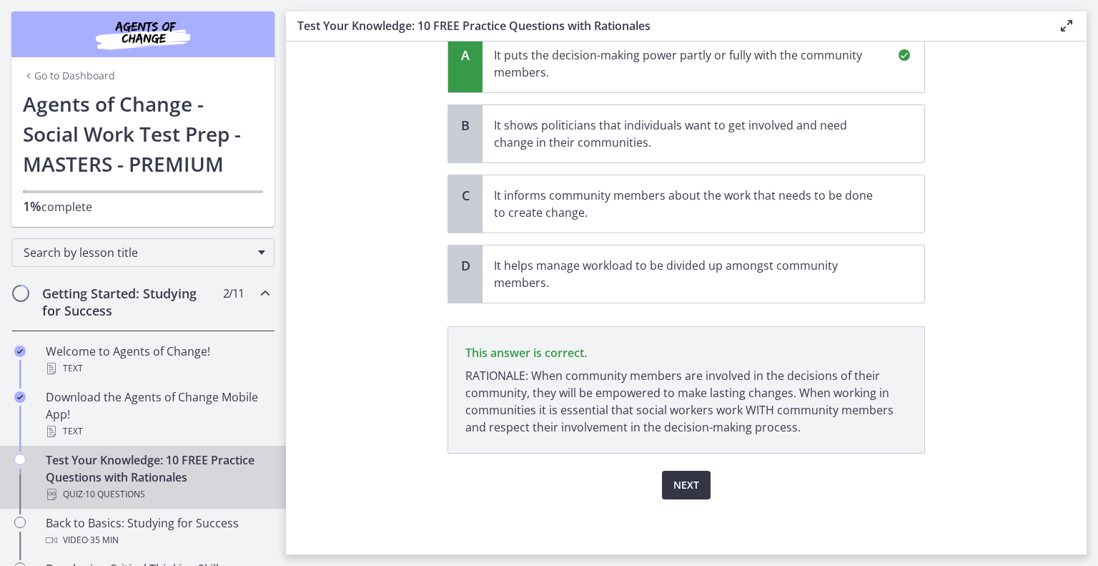
click at [679, 490] on span "Next" at bounding box center [687, 484] width 26 height 17
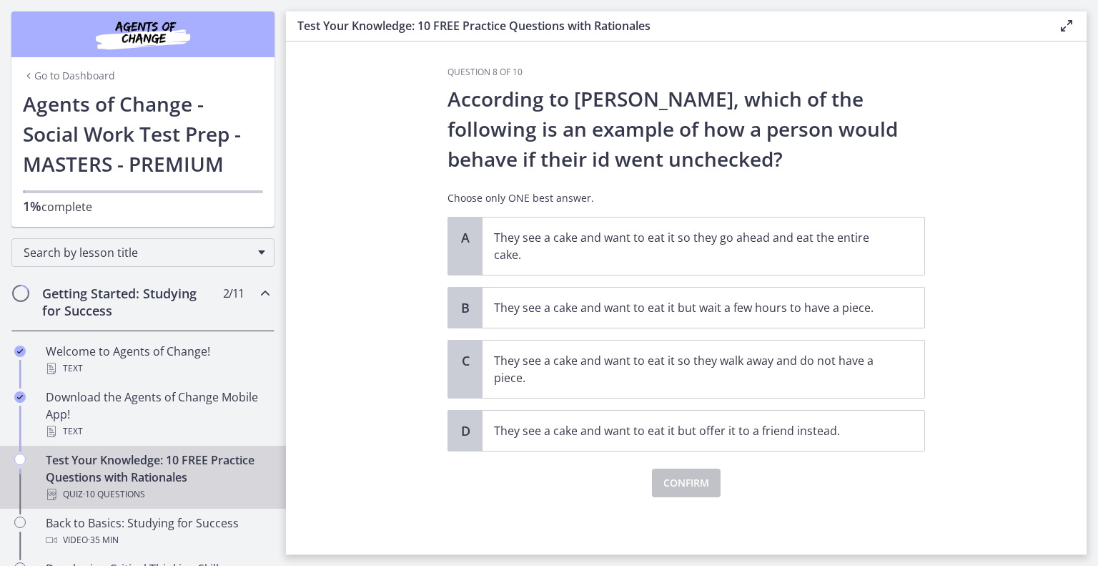
scroll to position [0, 0]
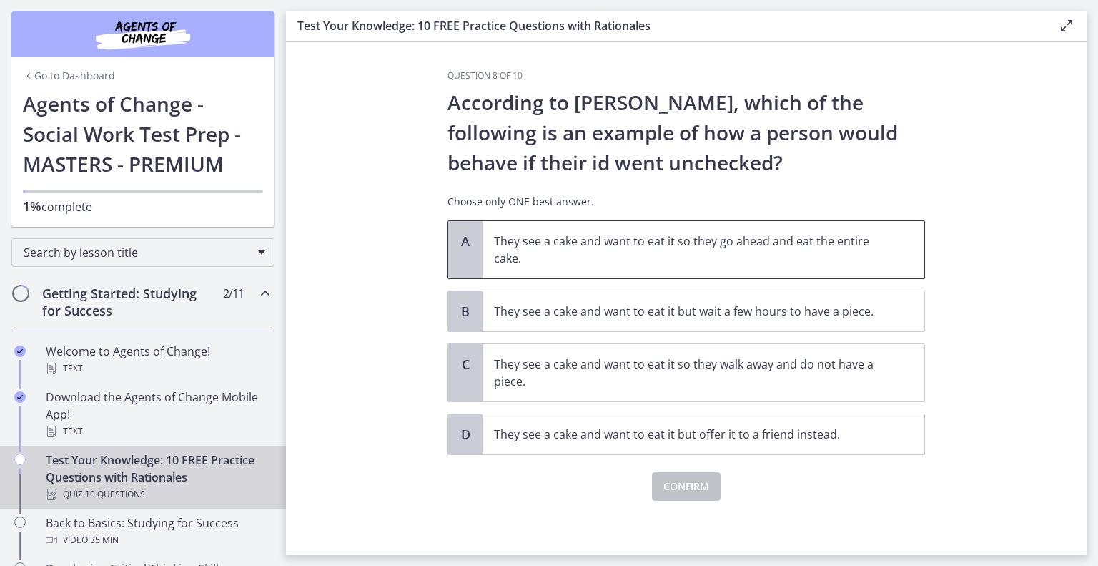
click at [709, 265] on p "They see a cake and want to eat it so they go ahead and eat the entire cake." at bounding box center [689, 249] width 390 height 34
click at [692, 474] on button "Confirm" at bounding box center [686, 486] width 69 height 29
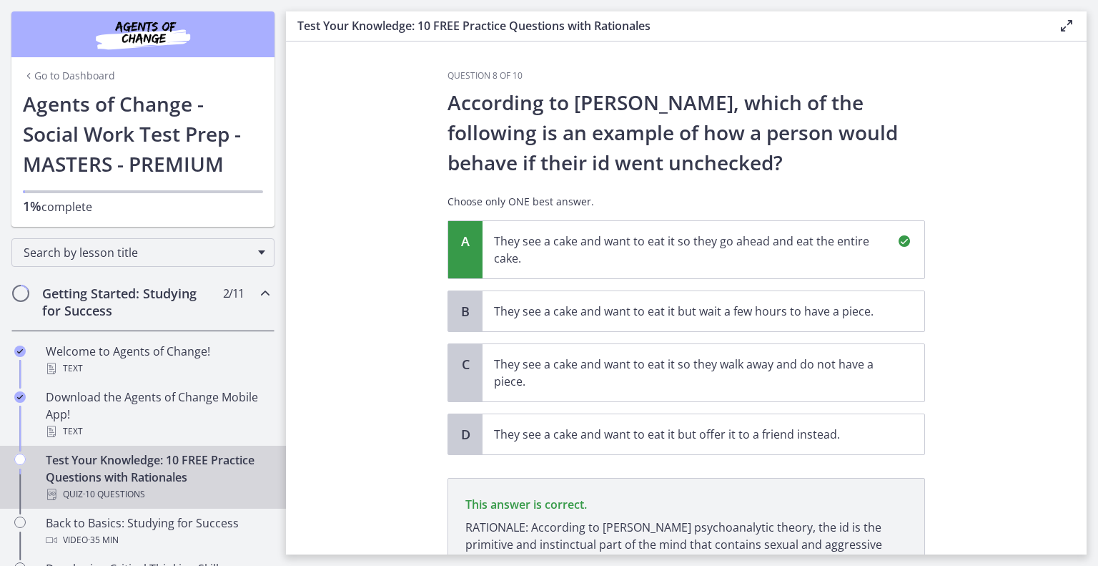
scroll to position [152, 0]
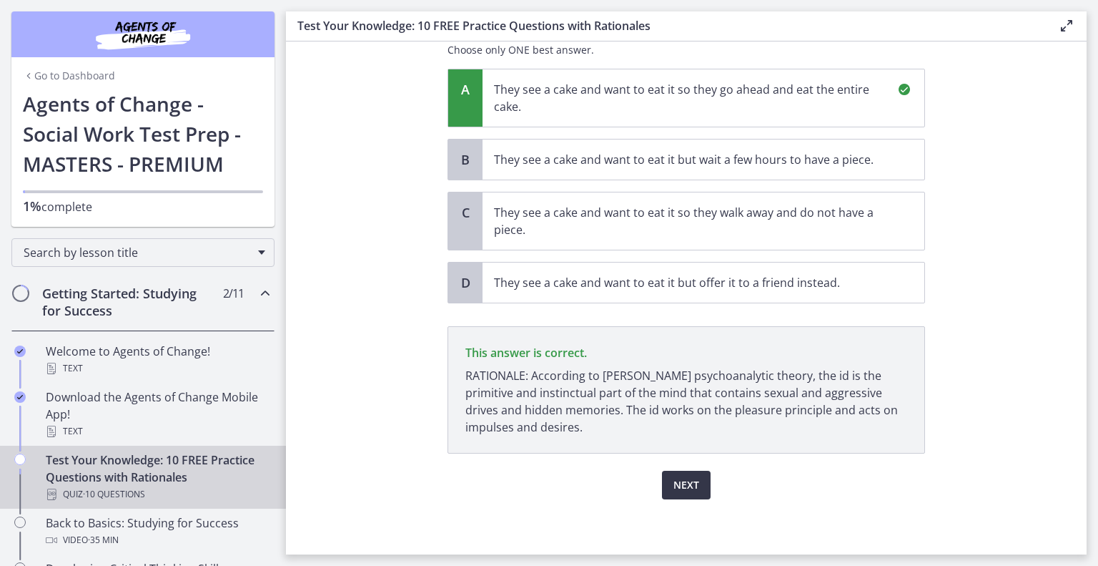
click at [684, 490] on span "Next" at bounding box center [687, 484] width 26 height 17
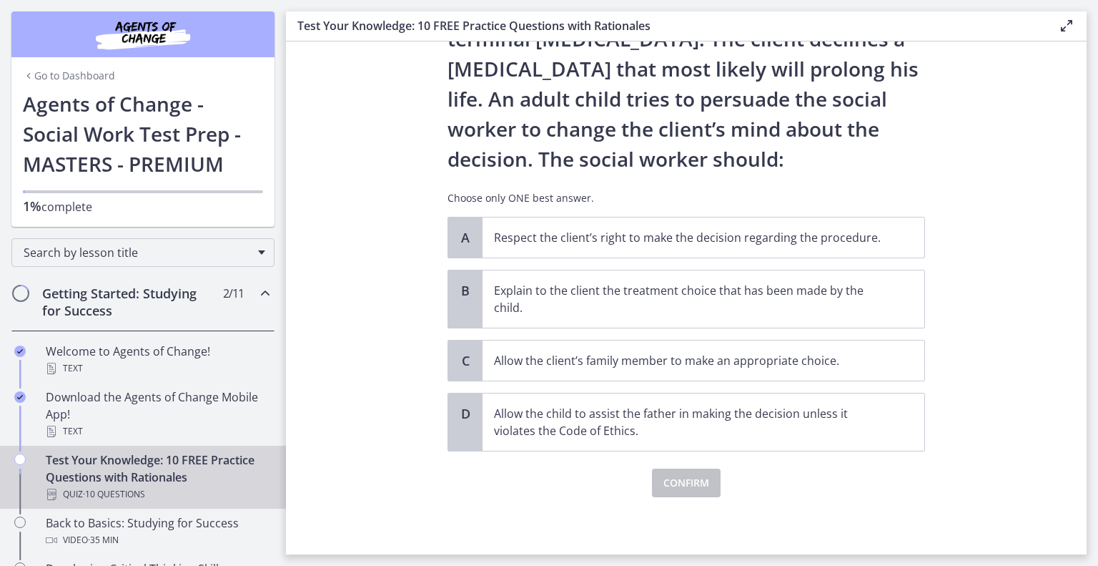
scroll to position [0, 0]
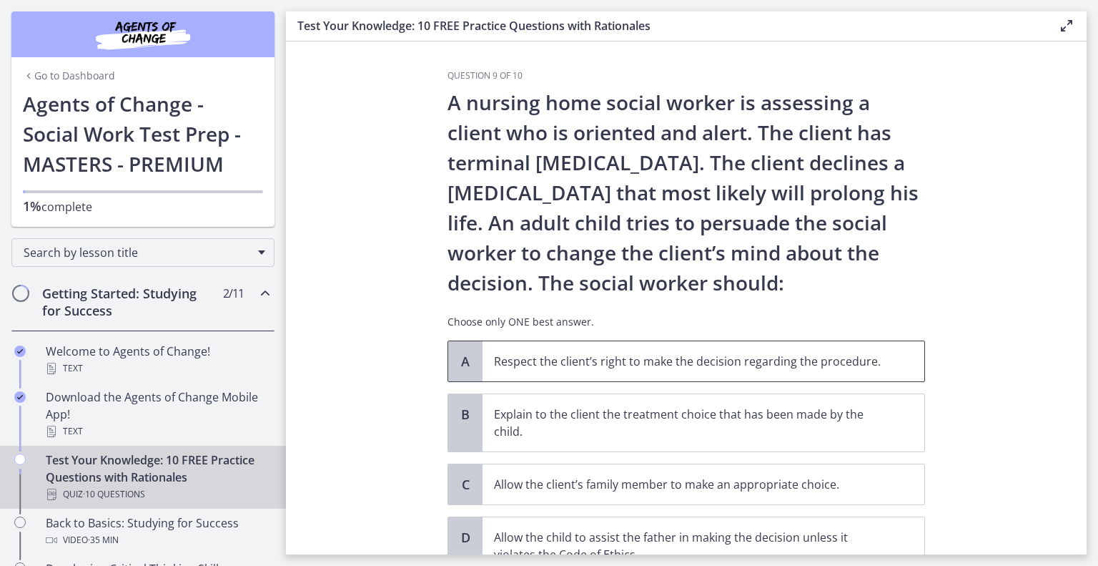
click at [705, 374] on span "Respect the client’s right to make the decision regarding the procedure." at bounding box center [704, 361] width 442 height 40
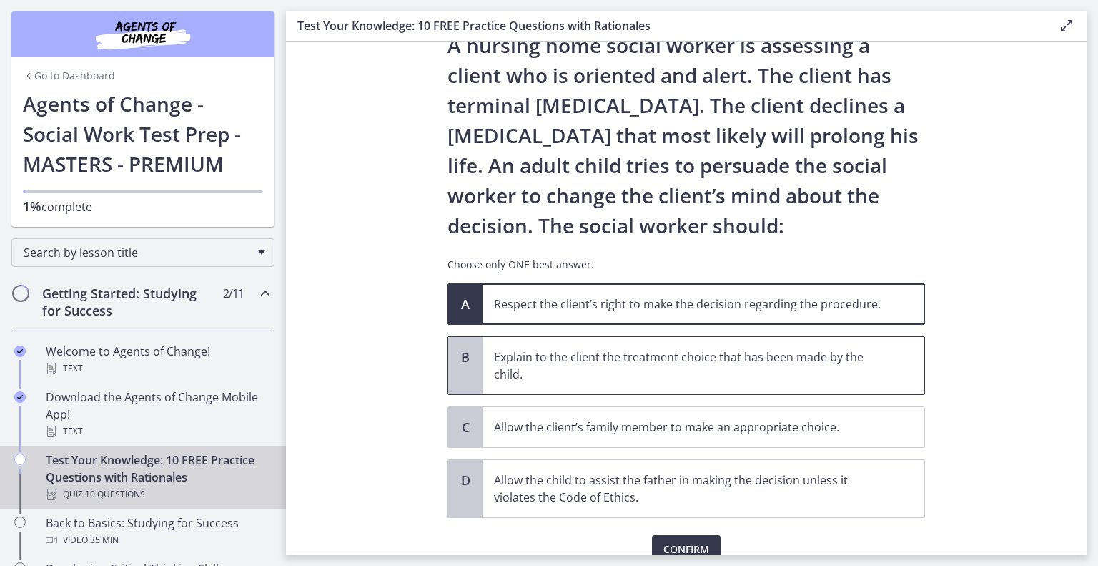
scroll to position [60, 0]
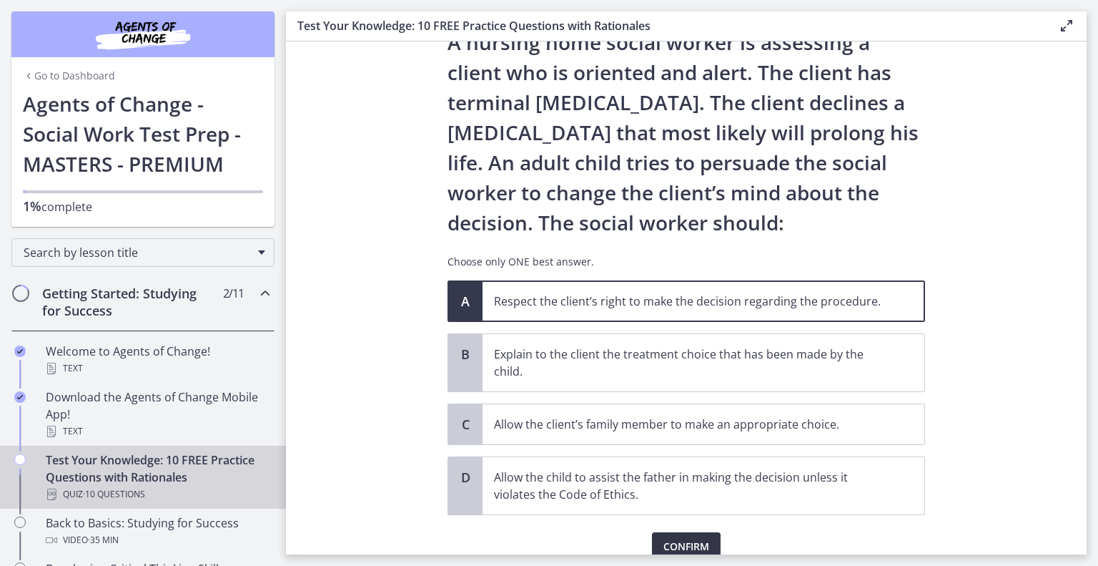
click at [680, 539] on span "Confirm" at bounding box center [686, 546] width 46 height 17
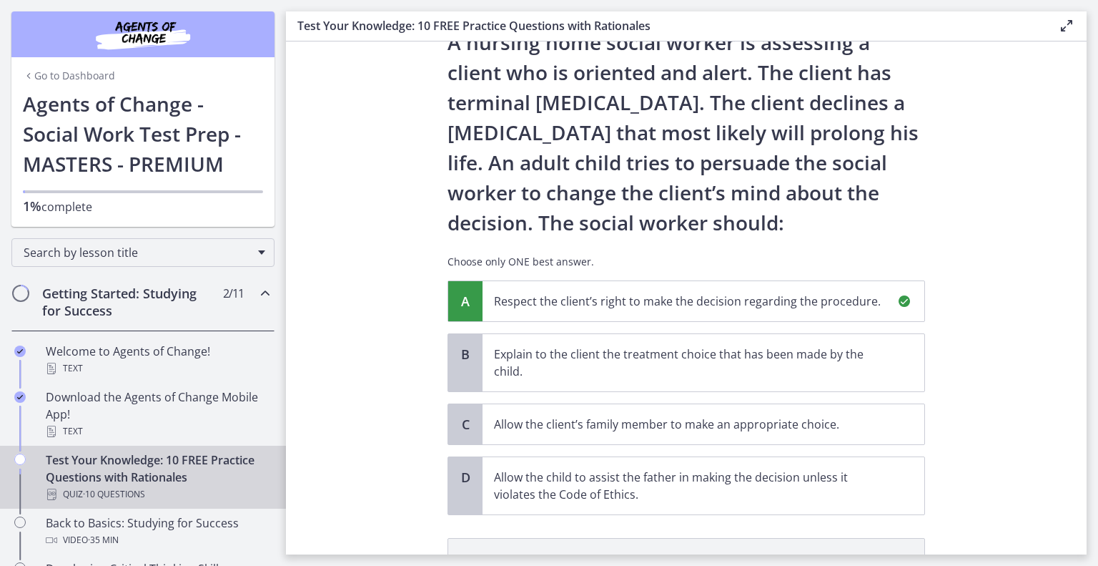
scroll to position [272, 0]
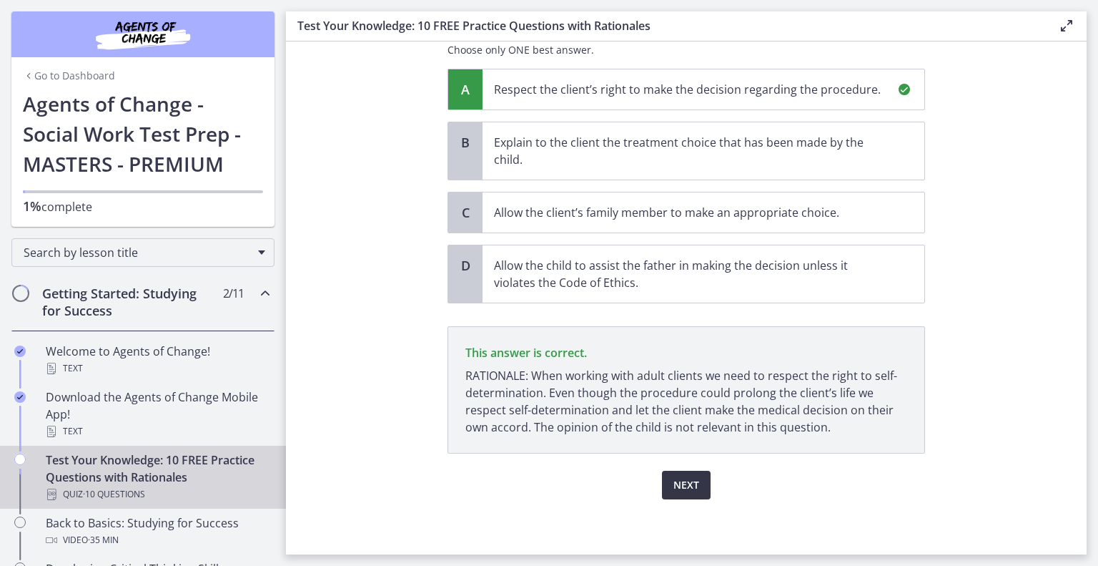
click at [688, 485] on span "Next" at bounding box center [687, 484] width 26 height 17
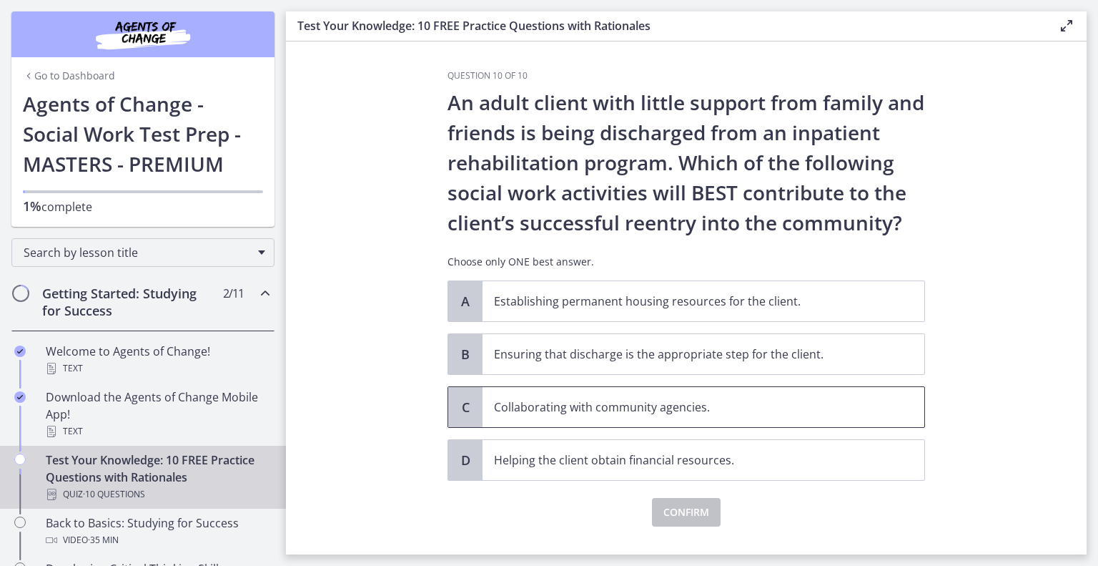
click at [689, 405] on p "Collaborating with community agencies." at bounding box center [689, 406] width 390 height 17
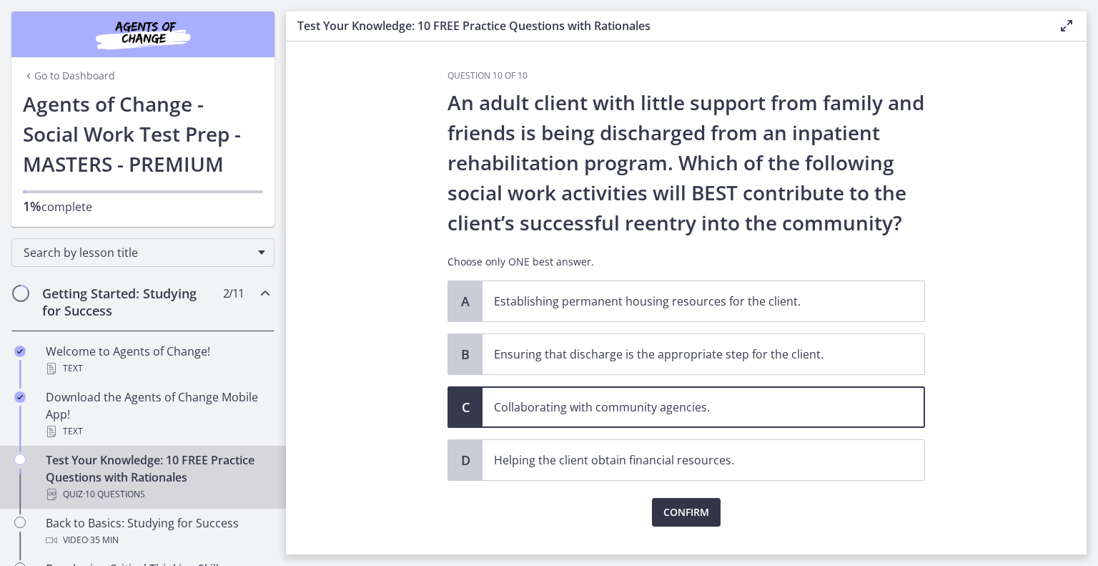
click at [692, 506] on span "Confirm" at bounding box center [686, 511] width 46 height 17
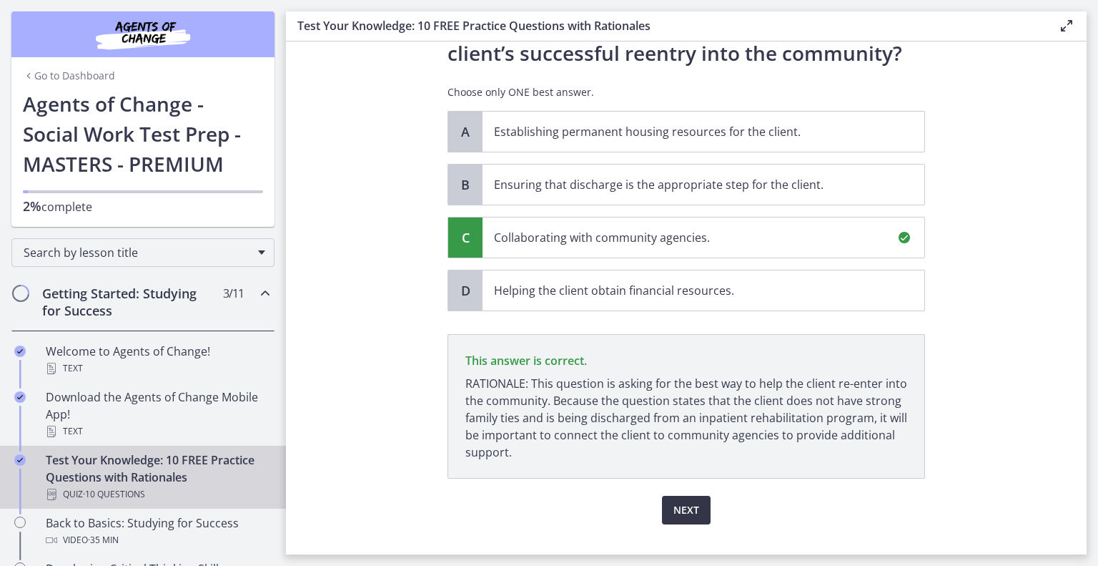
scroll to position [194, 0]
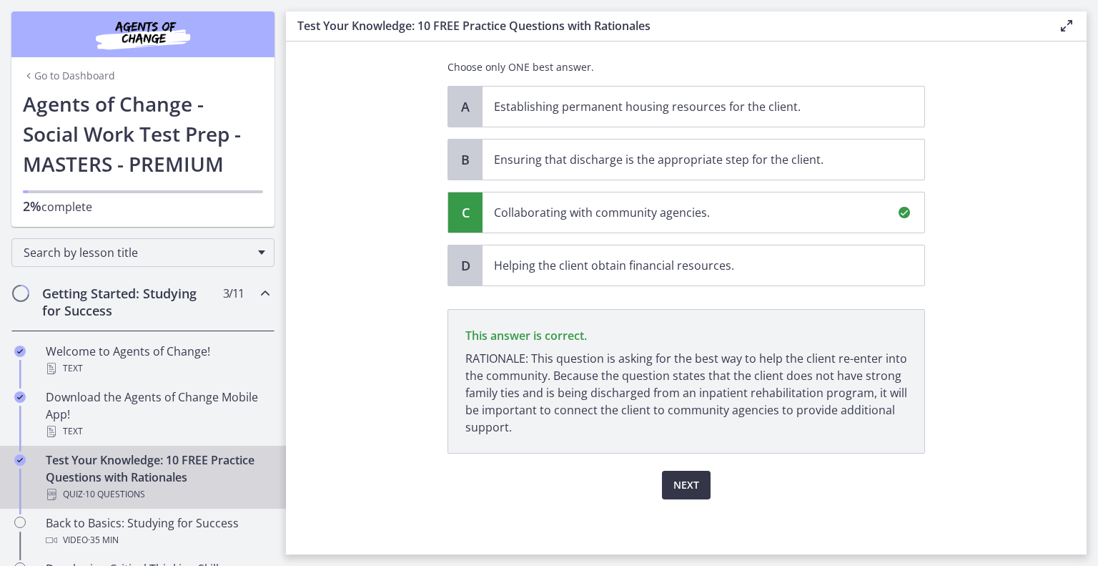
click at [685, 482] on span "Next" at bounding box center [687, 484] width 26 height 17
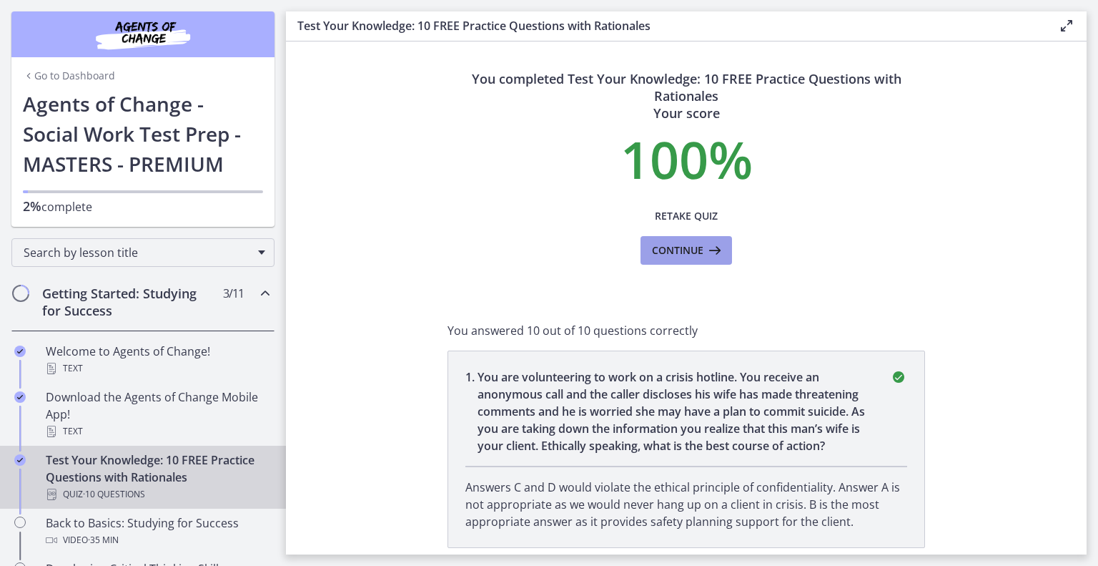
click at [704, 251] on icon at bounding box center [714, 250] width 20 height 17
